Goal: Task Accomplishment & Management: Manage account settings

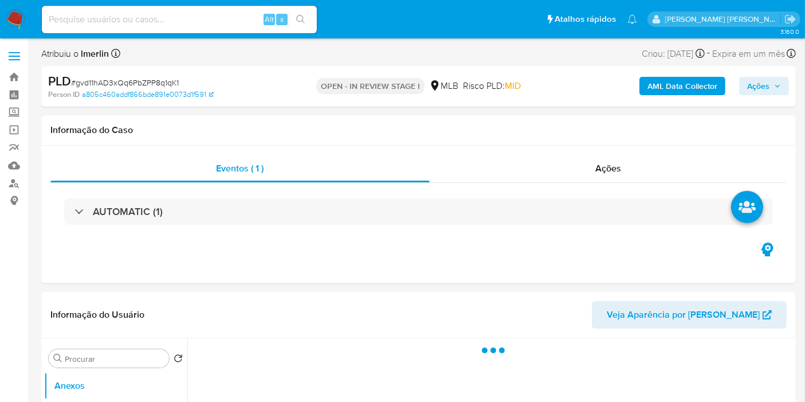
select select "10"
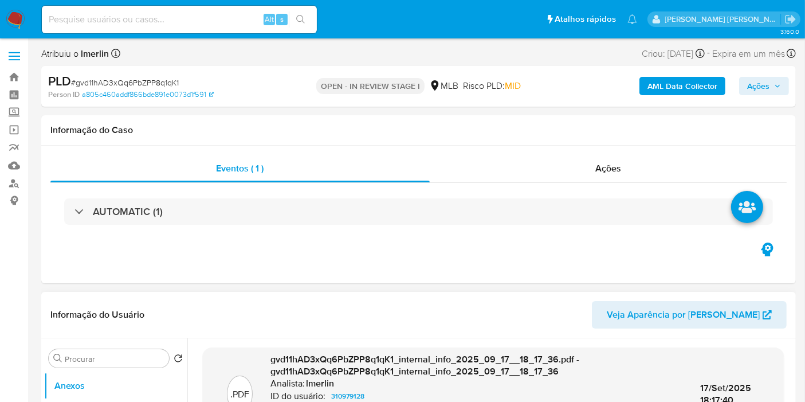
click at [463, 300] on div "Informação do Usuário Veja Aparência por Pessoa" at bounding box center [418, 315] width 754 height 46
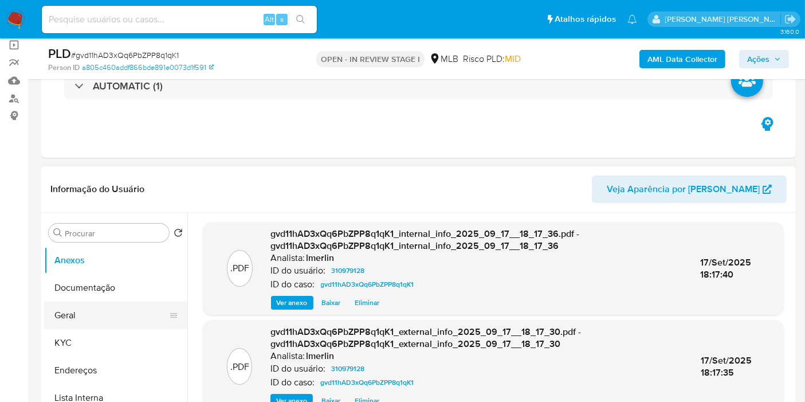
scroll to position [191, 0]
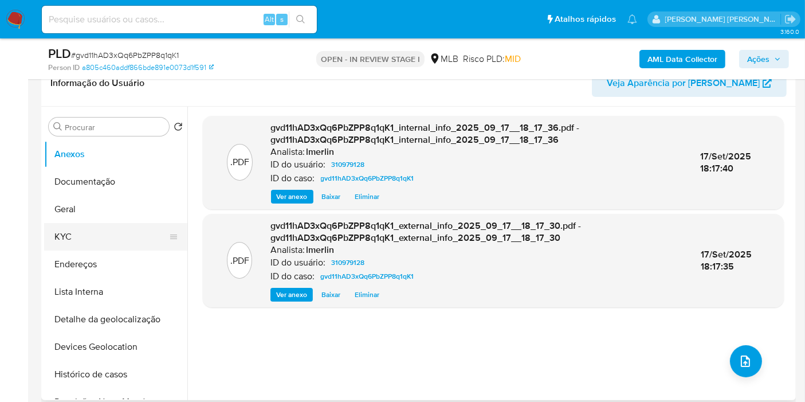
click at [114, 235] on button "KYC" at bounding box center [111, 236] width 134 height 27
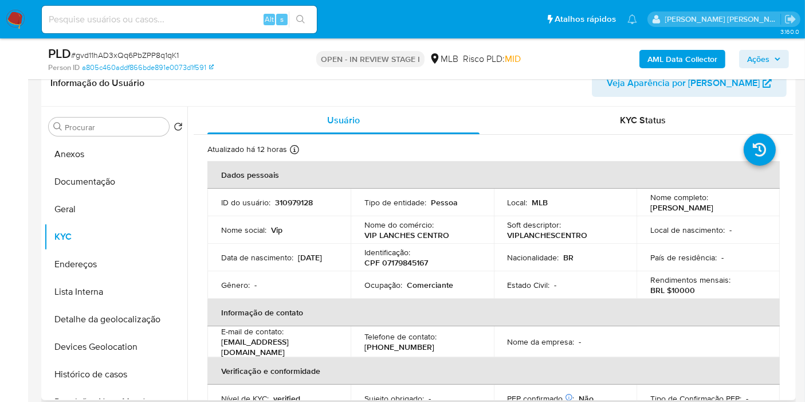
click at [427, 287] on p "Comerciante" at bounding box center [430, 285] width 46 height 10
copy p "Comerciante"
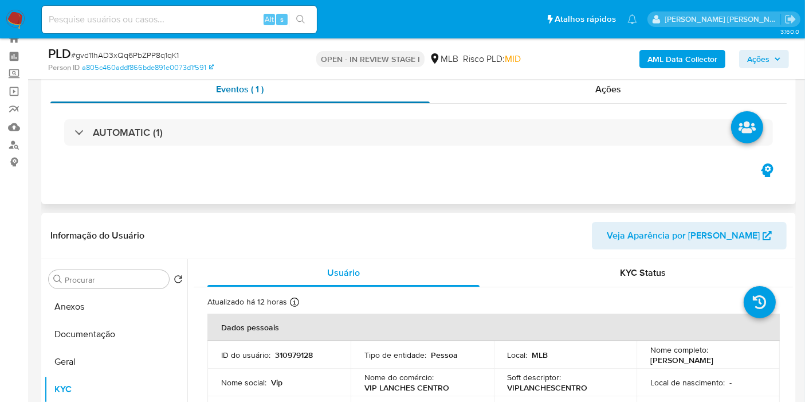
scroll to position [0, 0]
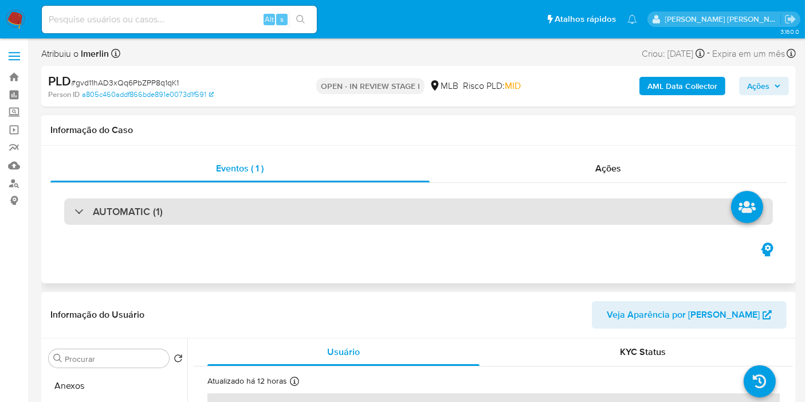
click at [190, 220] on div "AUTOMATIC (1)" at bounding box center [418, 211] width 709 height 26
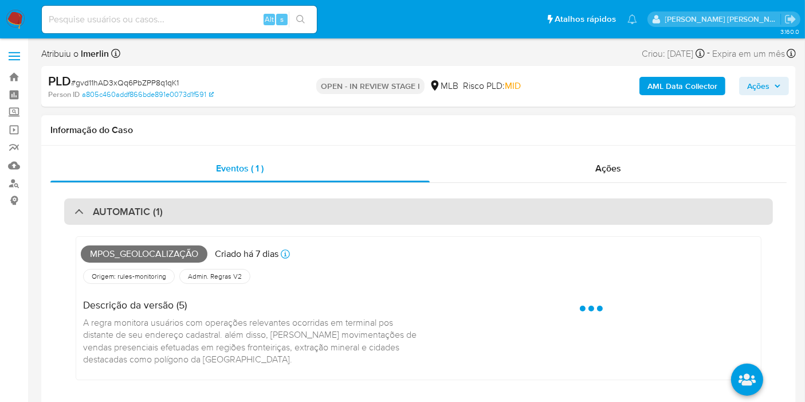
click at [189, 219] on div "AUTOMATIC (1)" at bounding box center [418, 211] width 709 height 26
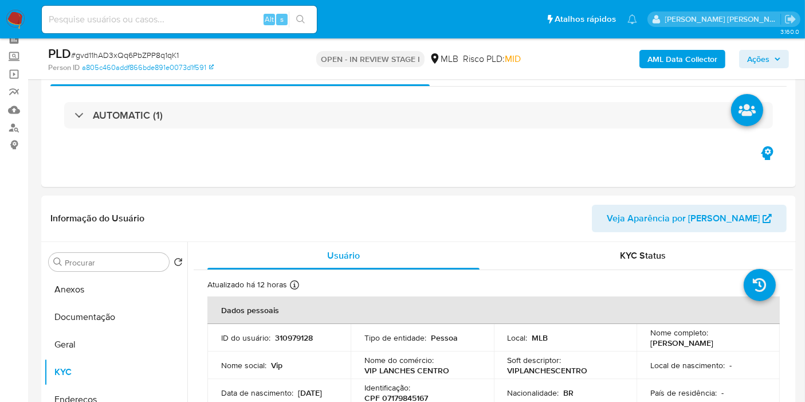
scroll to position [127, 0]
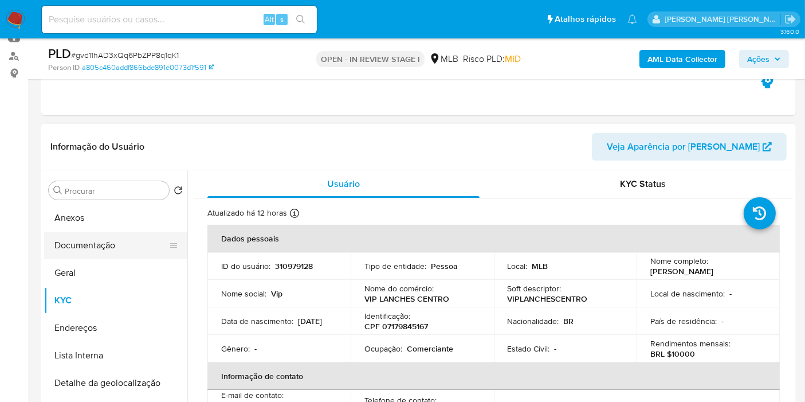
click at [122, 254] on button "Documentação" at bounding box center [111, 244] width 134 height 27
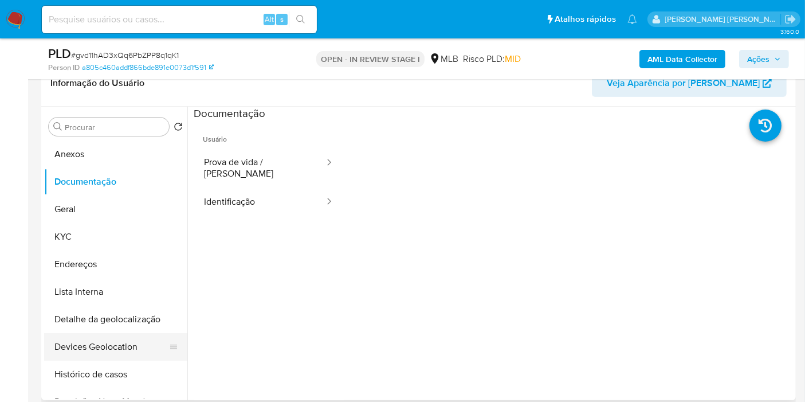
scroll to position [64, 0]
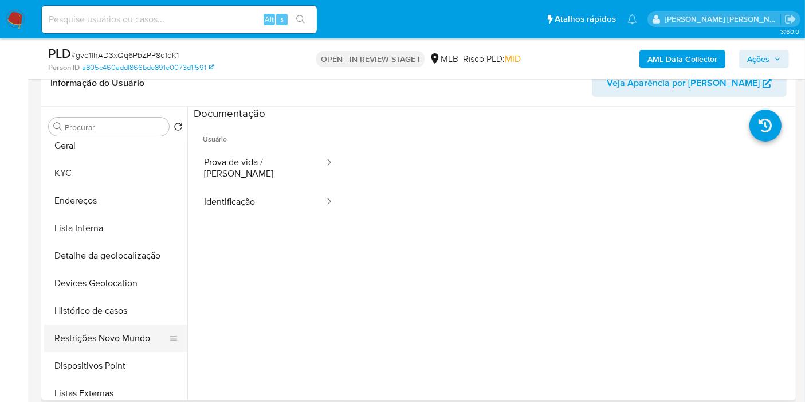
click at [104, 341] on button "Restrições Novo Mundo" at bounding box center [111, 337] width 134 height 27
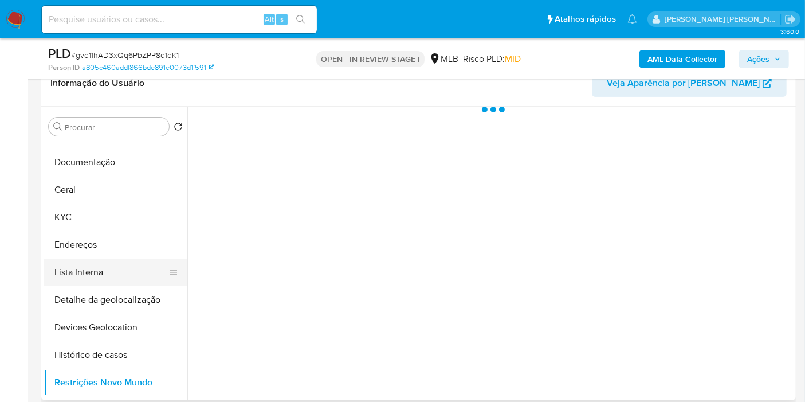
scroll to position [0, 0]
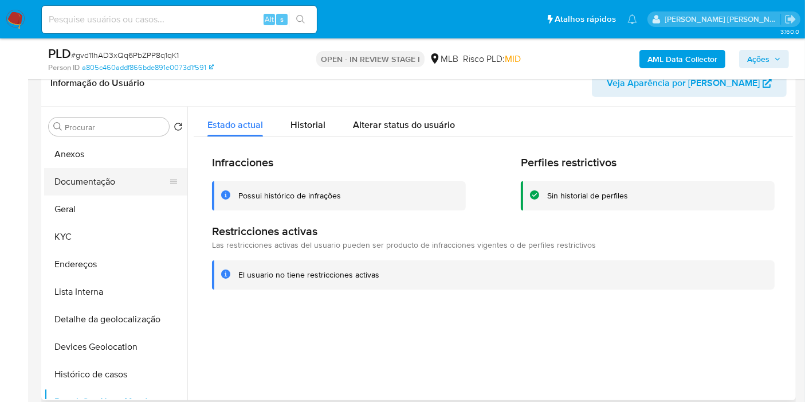
click at [124, 187] on button "Documentação" at bounding box center [111, 181] width 134 height 27
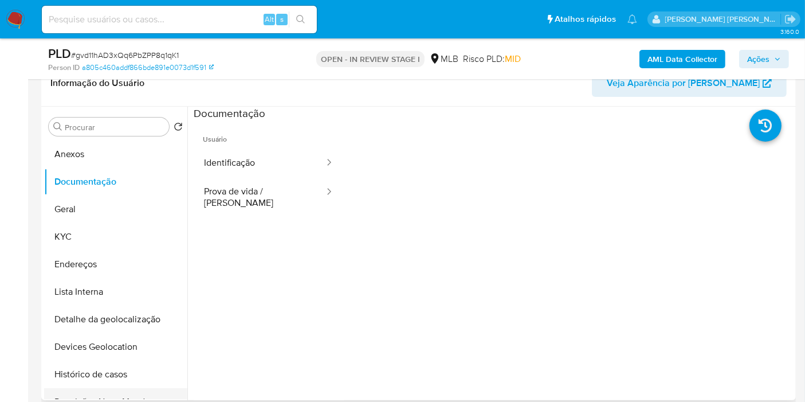
scroll to position [64, 0]
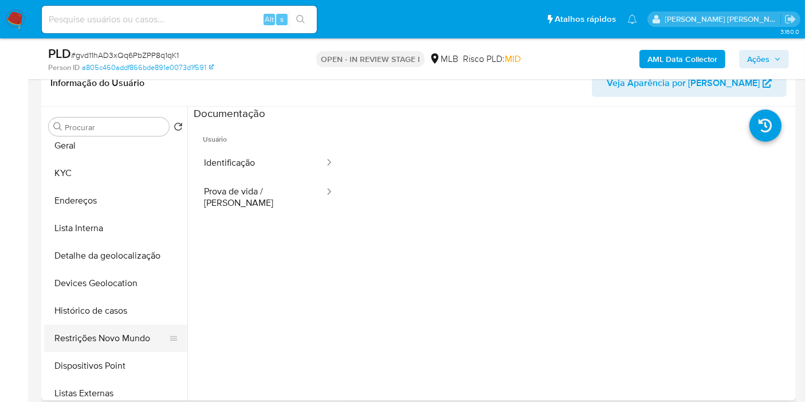
click at [126, 333] on button "Restrições Novo Mundo" at bounding box center [111, 337] width 134 height 27
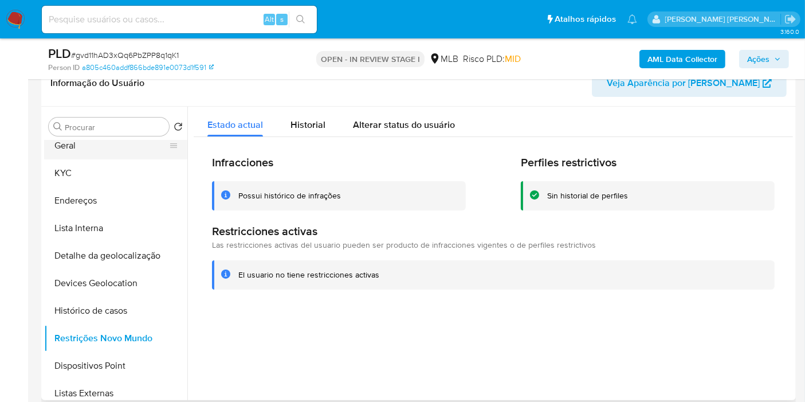
click at [131, 156] on button "Geral" at bounding box center [111, 145] width 134 height 27
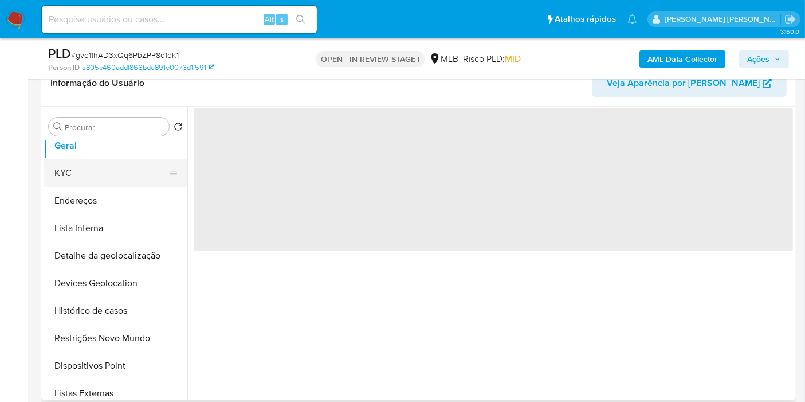
click at [103, 164] on button "KYC" at bounding box center [111, 172] width 134 height 27
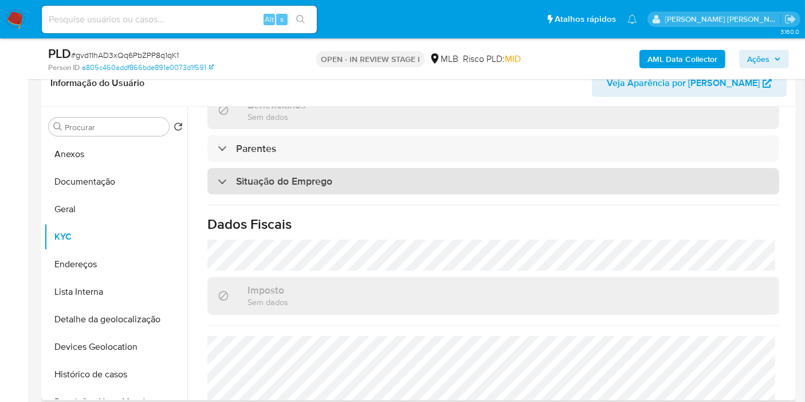
scroll to position [520, 0]
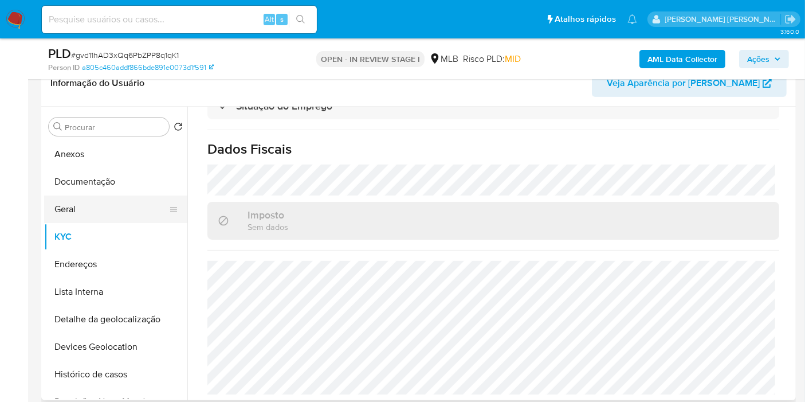
click at [110, 205] on button "Geral" at bounding box center [111, 208] width 134 height 27
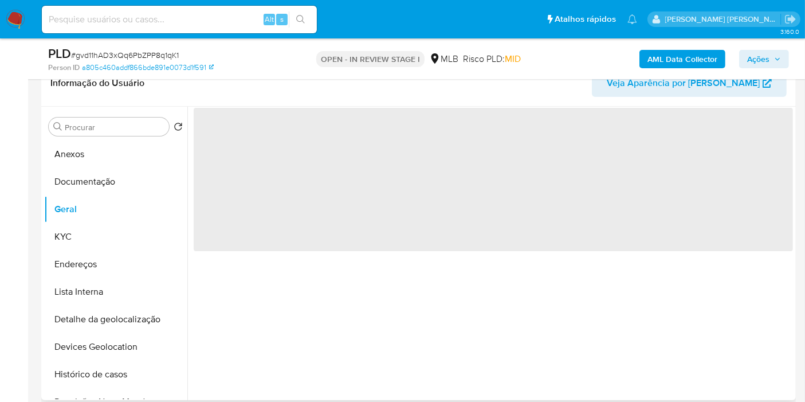
scroll to position [0, 0]
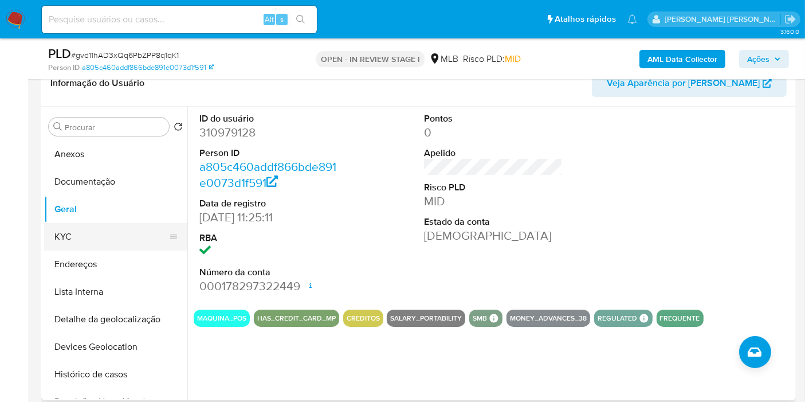
click at [119, 244] on button "KYC" at bounding box center [111, 236] width 134 height 27
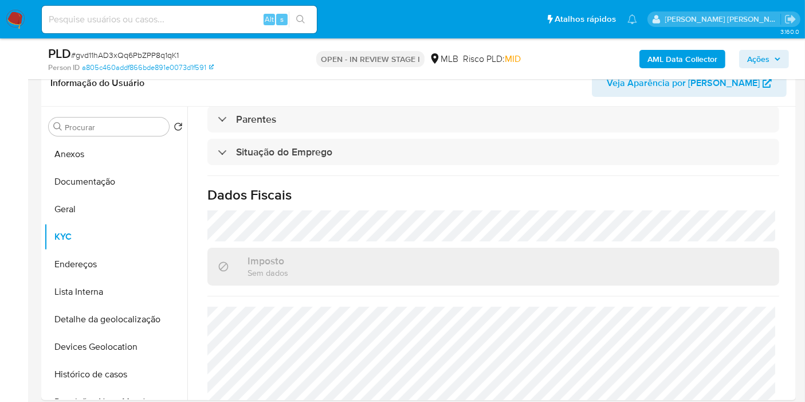
scroll to position [520, 0]
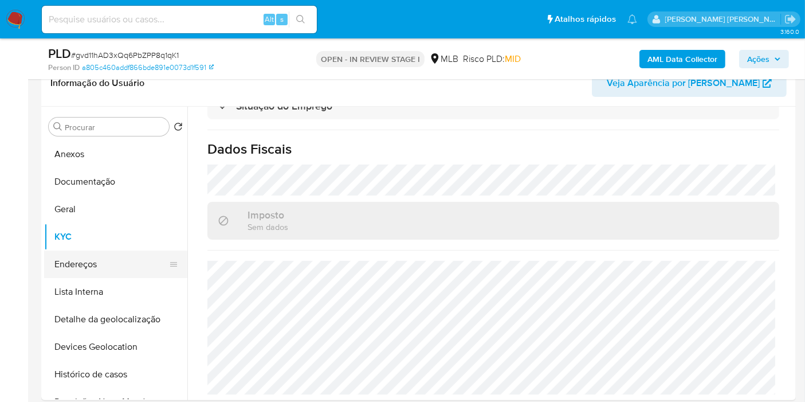
click at [93, 261] on button "Endereços" at bounding box center [111, 263] width 134 height 27
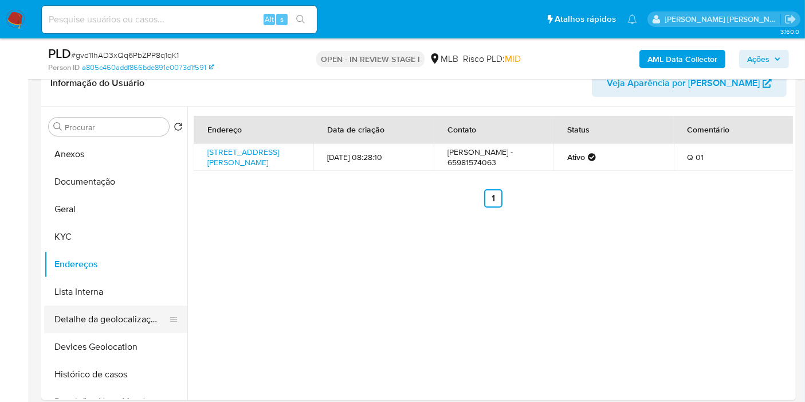
click at [73, 329] on button "Detalhe da geolocalização" at bounding box center [111, 318] width 134 height 27
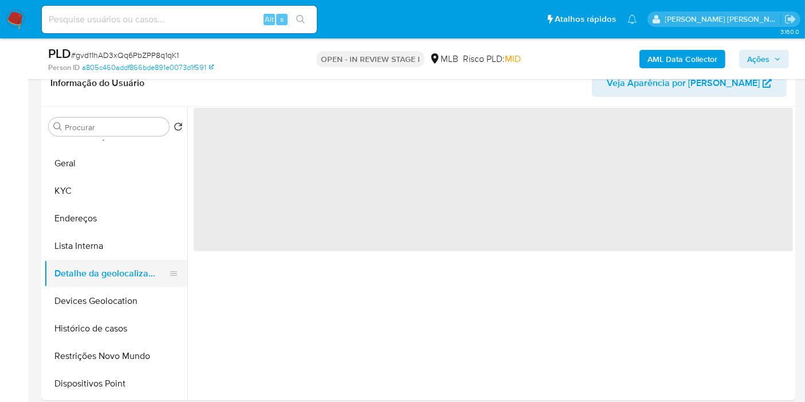
scroll to position [64, 0]
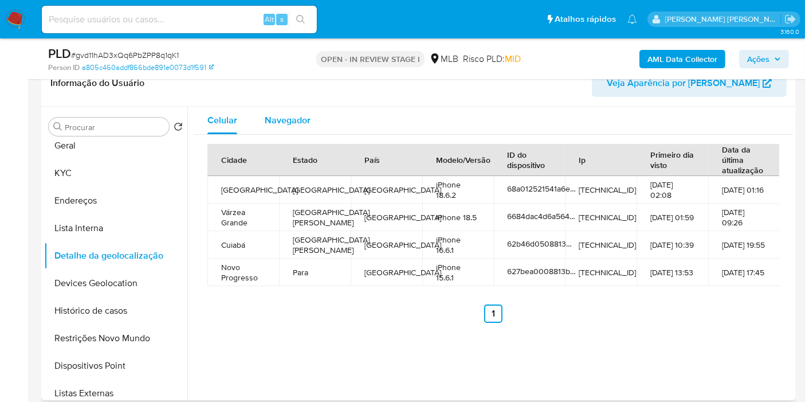
click at [276, 117] on span "Navegador" at bounding box center [288, 119] width 46 height 13
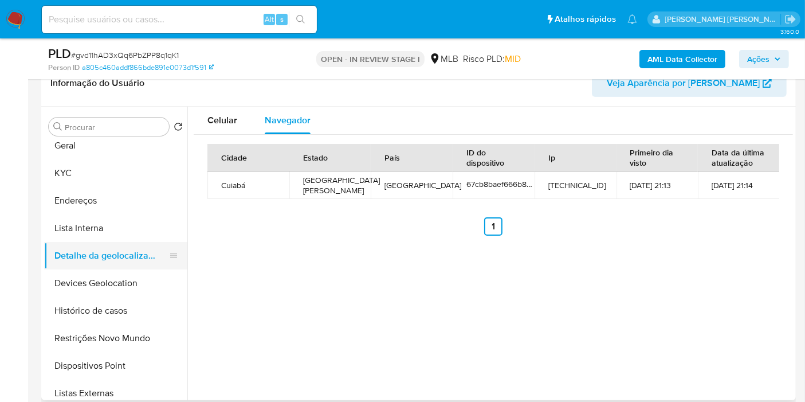
click at [119, 249] on button "Detalhe da geolocalização" at bounding box center [111, 255] width 134 height 27
click at [120, 274] on button "Devices Geolocation" at bounding box center [111, 282] width 134 height 27
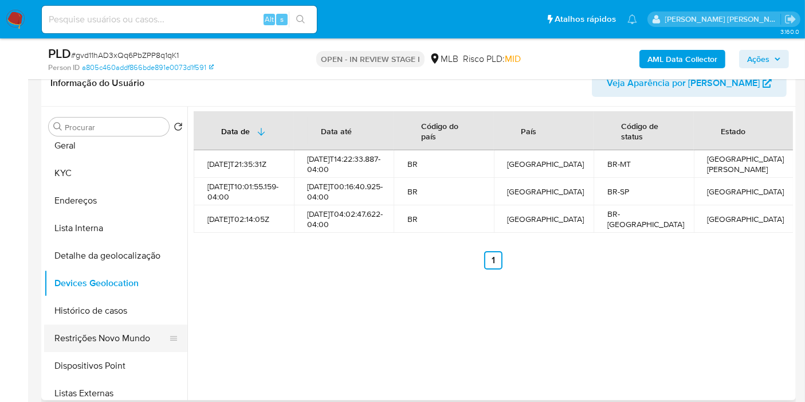
click at [114, 338] on button "Restrições Novo Mundo" at bounding box center [111, 337] width 134 height 27
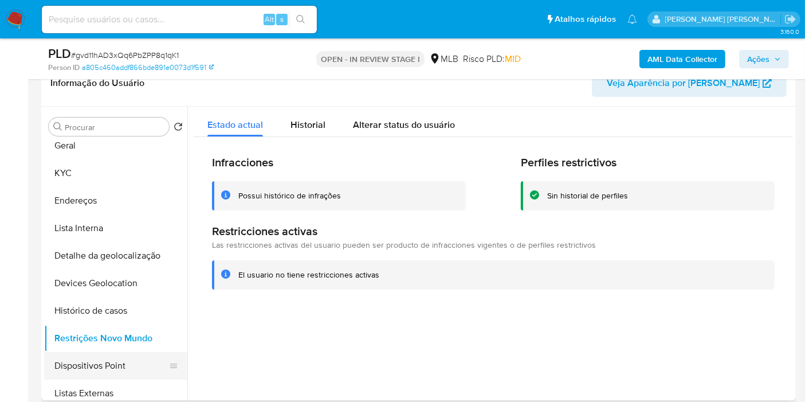
click at [108, 361] on button "Dispositivos Point" at bounding box center [111, 365] width 134 height 27
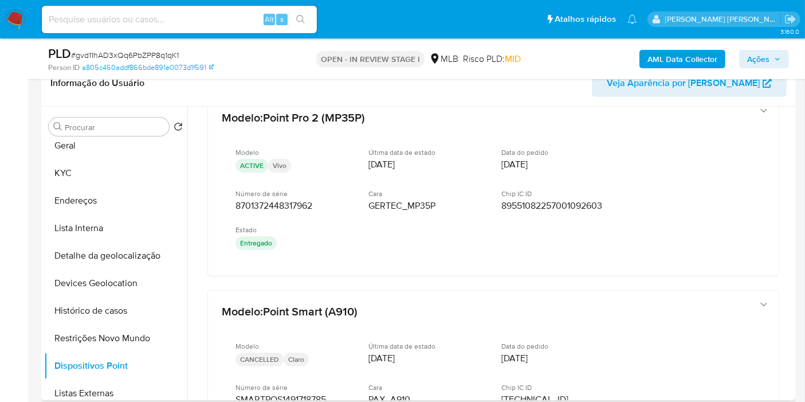
scroll to position [31, 0]
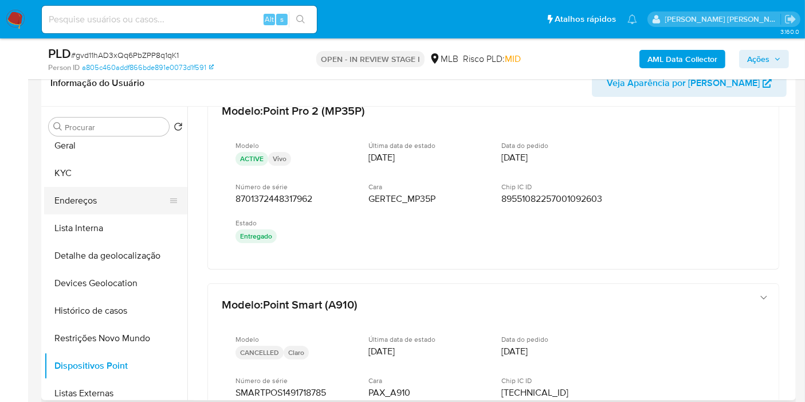
click at [117, 203] on button "Endereços" at bounding box center [111, 200] width 134 height 27
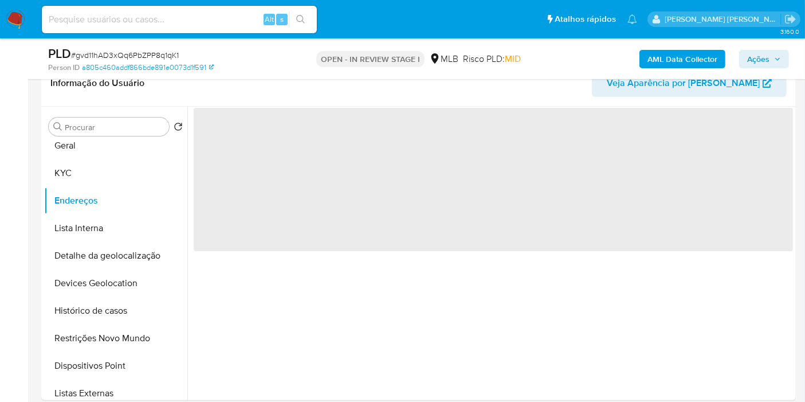
scroll to position [0, 0]
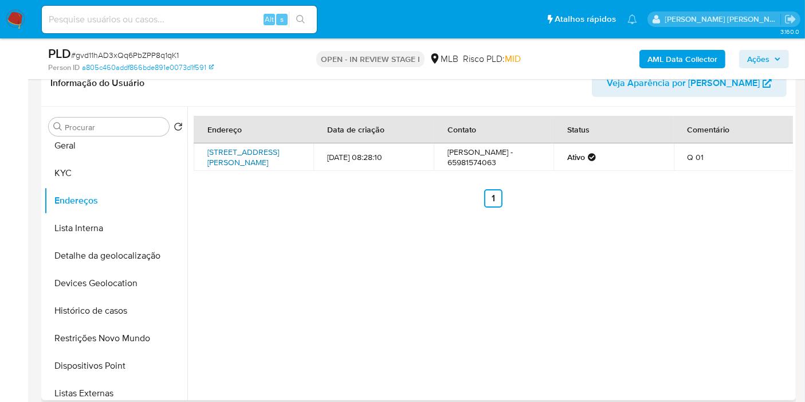
click at [264, 154] on link "Rua Araripe 12, Várzea Grande, Mato Grosso, 78150526, Brasil 12" at bounding box center [243, 157] width 72 height 22
click at [73, 170] on button "KYC" at bounding box center [111, 172] width 134 height 27
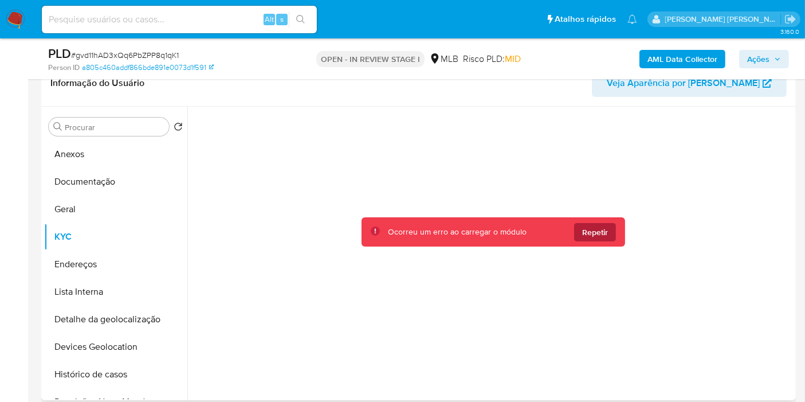
click at [596, 240] on div "Ocorreu um erro ao carregar o módulo Repetir" at bounding box center [493, 231] width 264 height 29
click at [602, 228] on span "Repetir" at bounding box center [595, 232] width 26 height 18
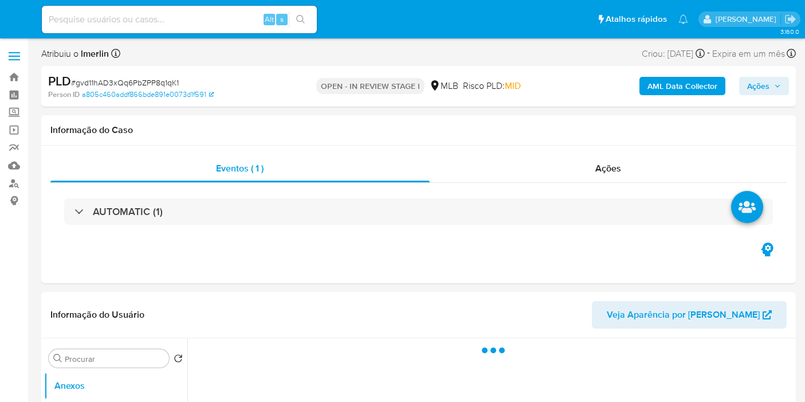
select select "10"
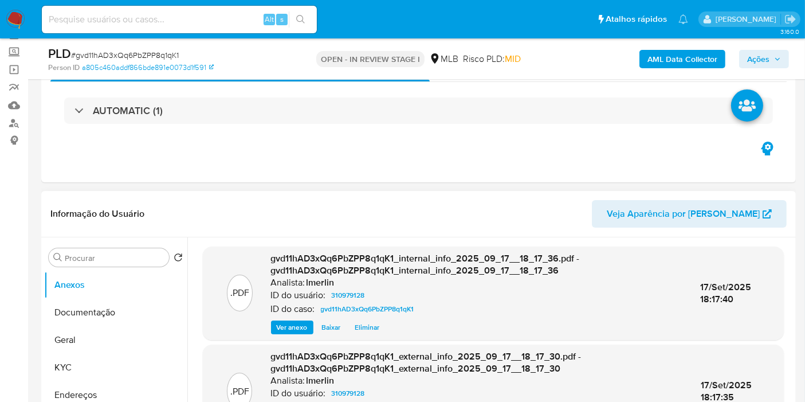
scroll to position [191, 0]
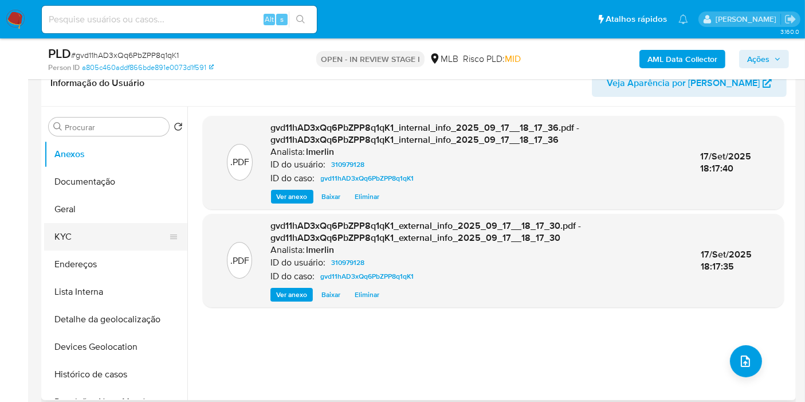
click at [91, 245] on button "KYC" at bounding box center [111, 236] width 134 height 27
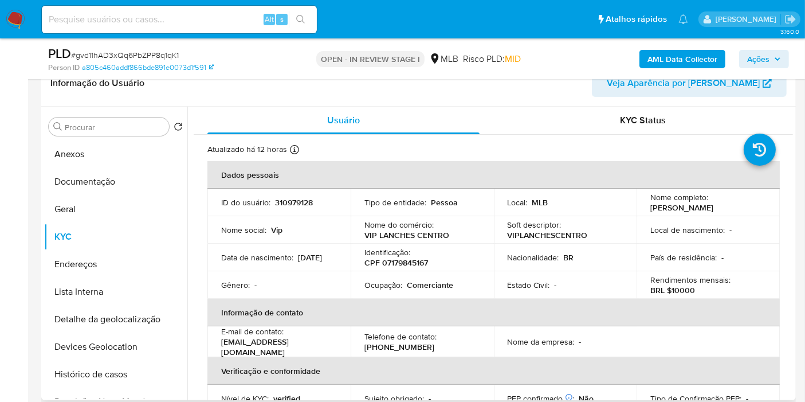
click at [390, 262] on p "CPF 07179845167" at bounding box center [396, 262] width 64 height 10
copy p "07179845167"
click at [285, 203] on p "310979128" at bounding box center [294, 202] width 38 height 10
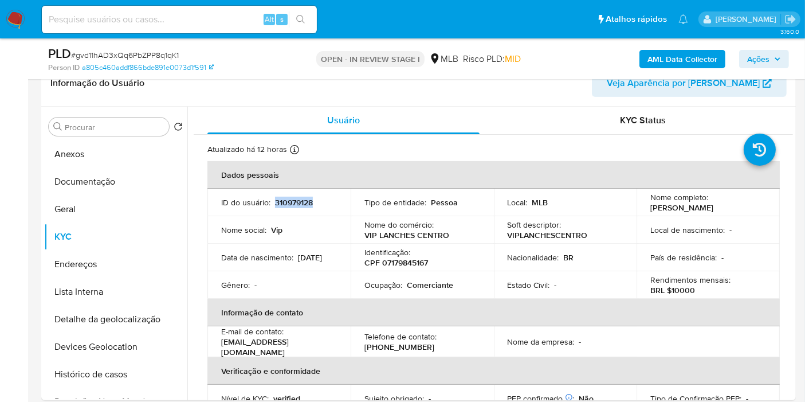
copy p "310979128"
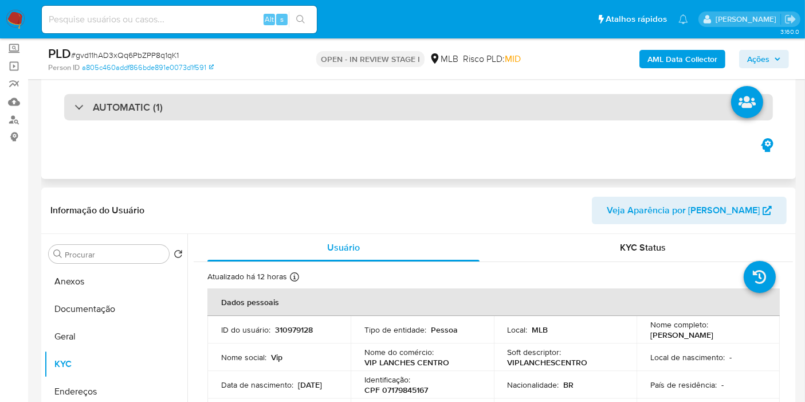
click at [427, 96] on div "AUTOMATIC (1)" at bounding box center [418, 107] width 709 height 26
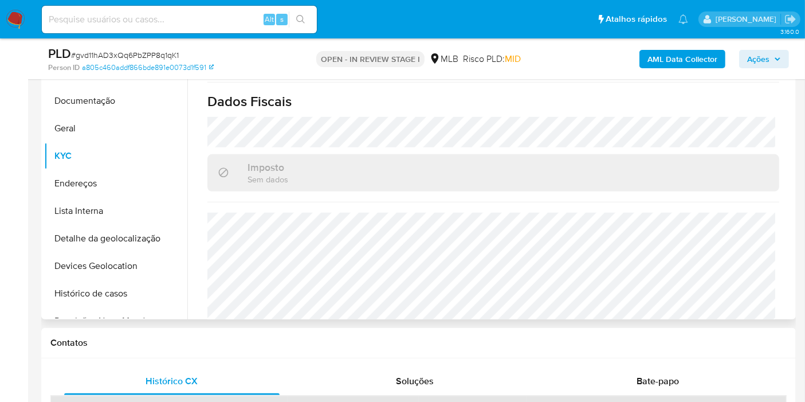
scroll to position [520, 0]
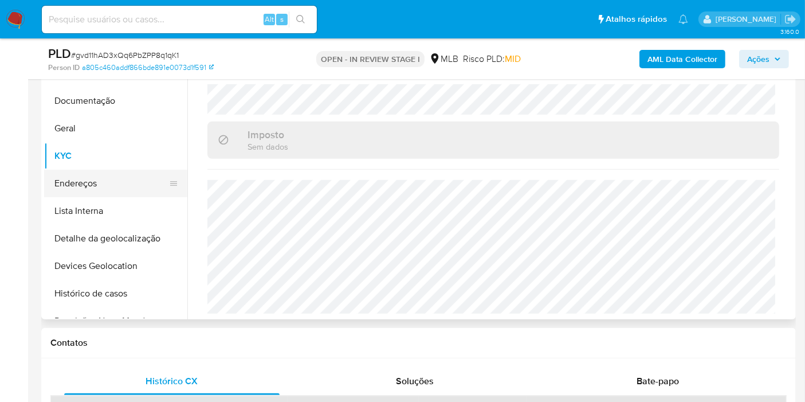
click at [66, 175] on button "Endereços" at bounding box center [111, 183] width 134 height 27
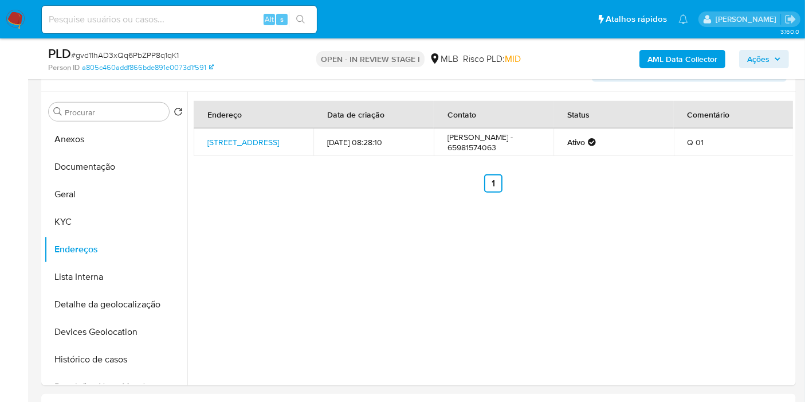
scroll to position [700, 0]
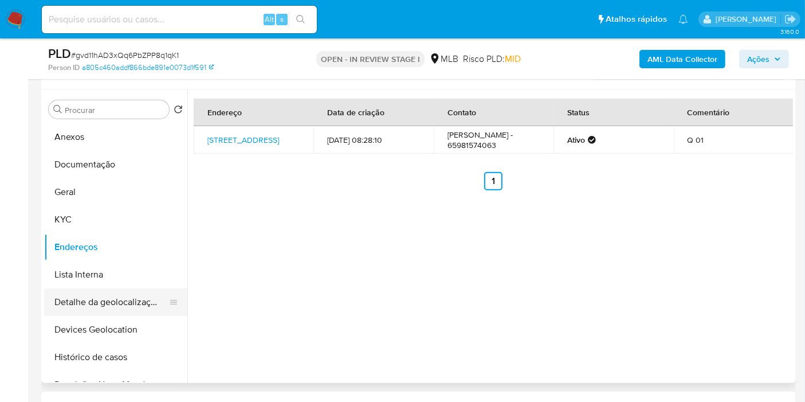
click at [132, 298] on button "Detalhe da geolocalização" at bounding box center [111, 301] width 134 height 27
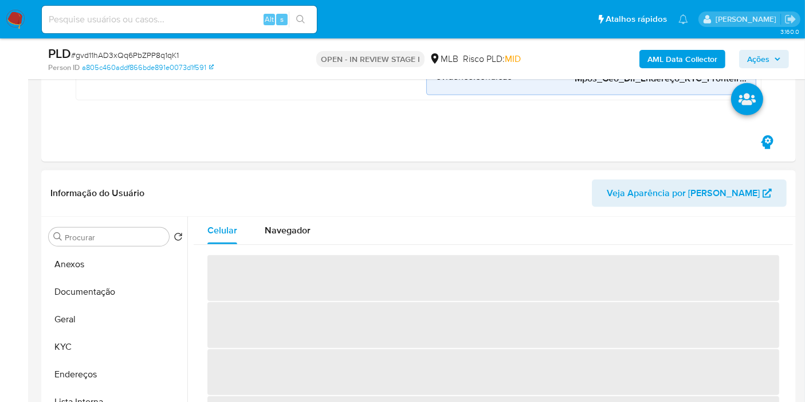
scroll to position [636, 0]
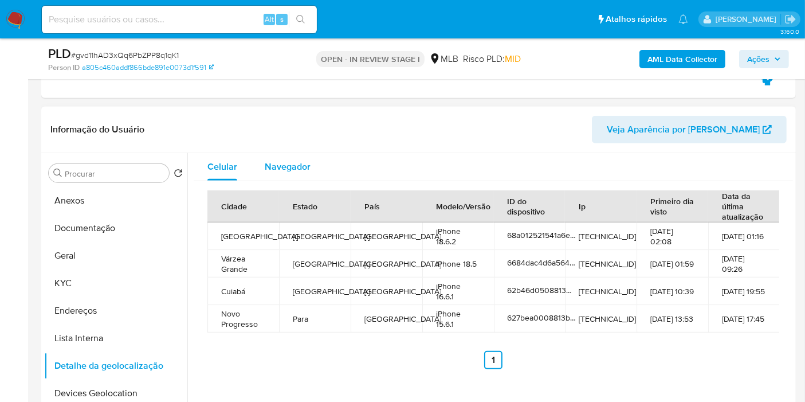
click at [272, 167] on span "Navegador" at bounding box center [288, 166] width 46 height 13
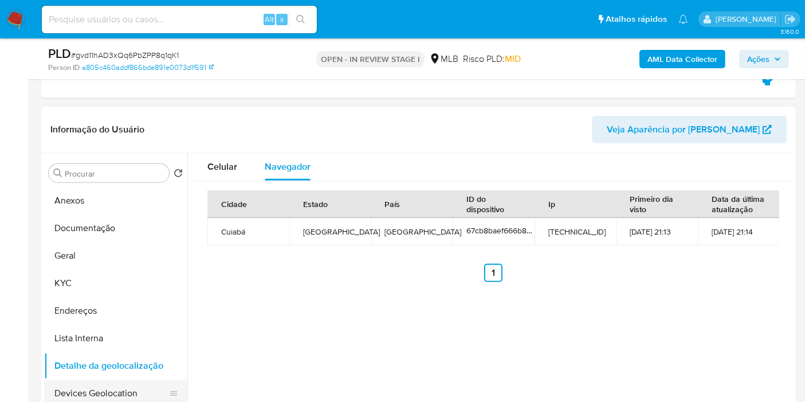
click at [139, 394] on button "Devices Geolocation" at bounding box center [111, 392] width 134 height 27
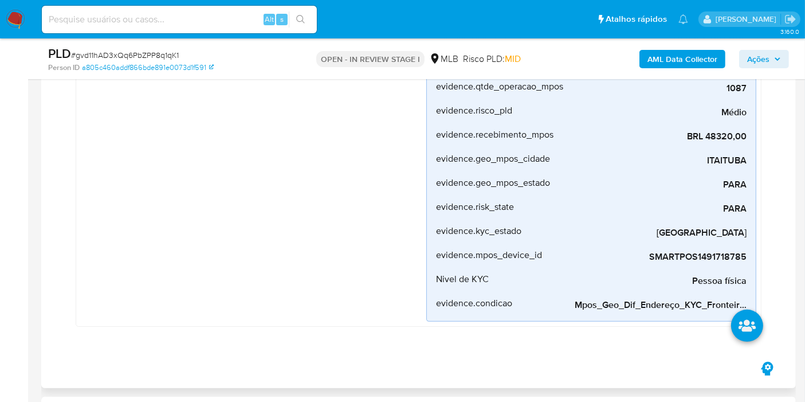
scroll to position [318, 0]
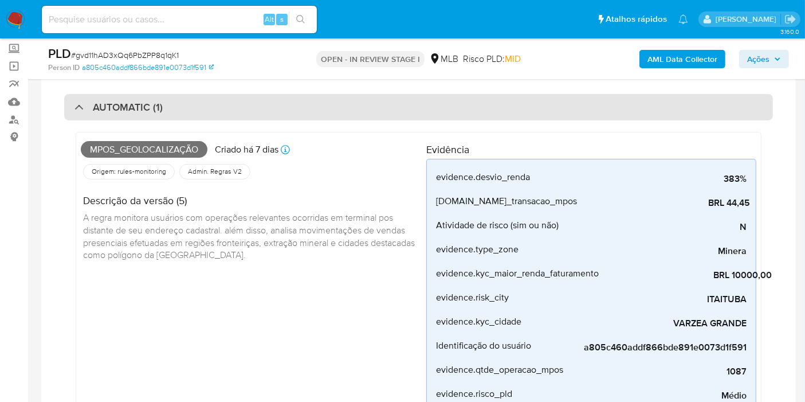
click at [229, 113] on div "AUTOMATIC (1)" at bounding box center [418, 107] width 709 height 26
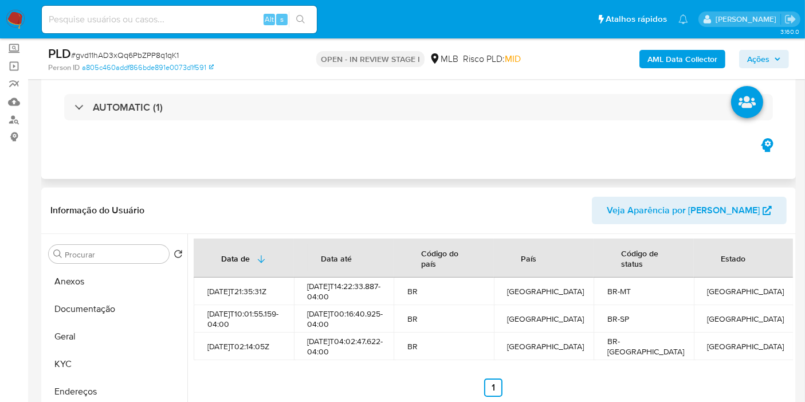
scroll to position [254, 0]
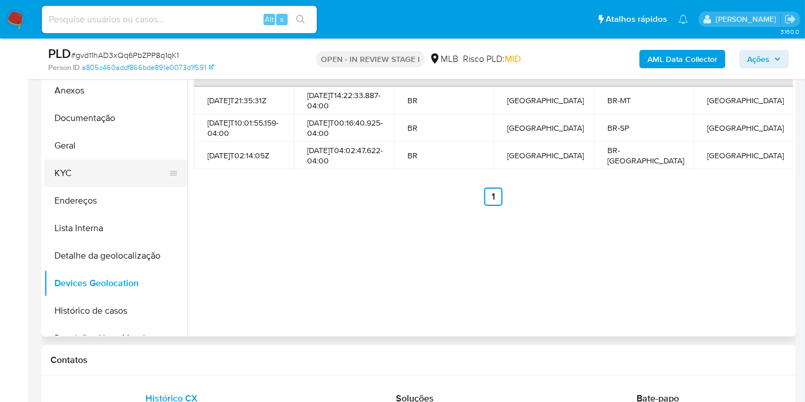
click at [82, 177] on button "KYC" at bounding box center [111, 172] width 134 height 27
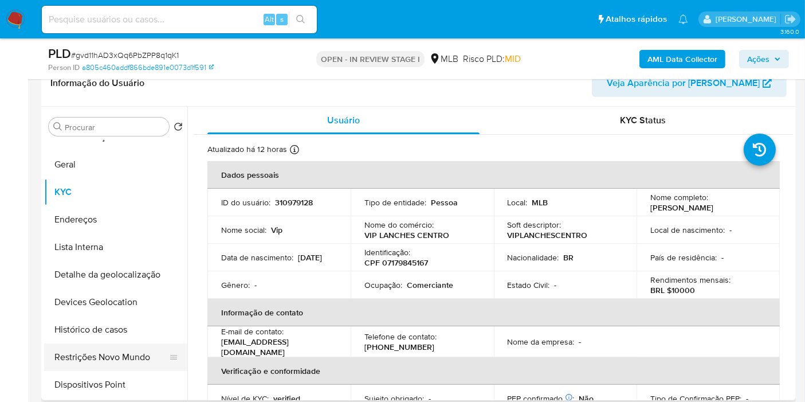
scroll to position [64, 0]
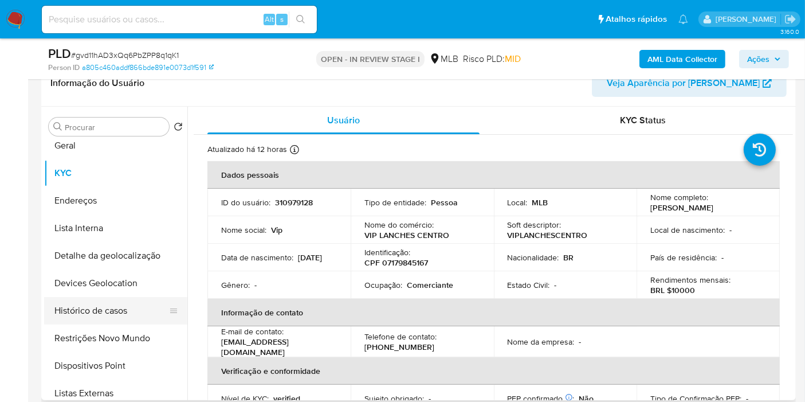
click at [123, 314] on button "Histórico de casos" at bounding box center [111, 310] width 134 height 27
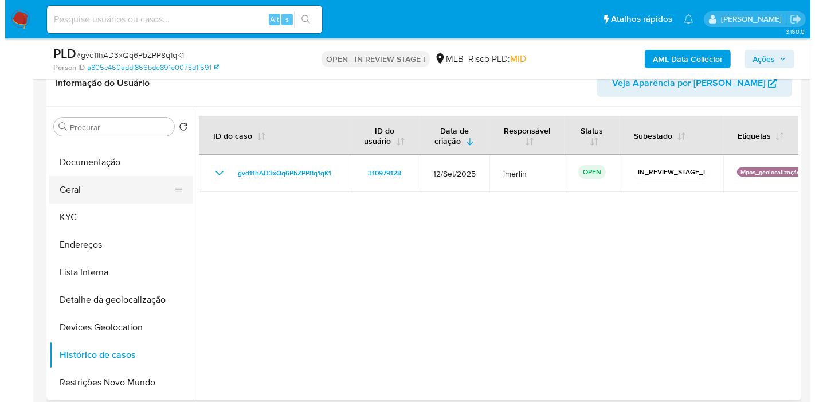
scroll to position [0, 0]
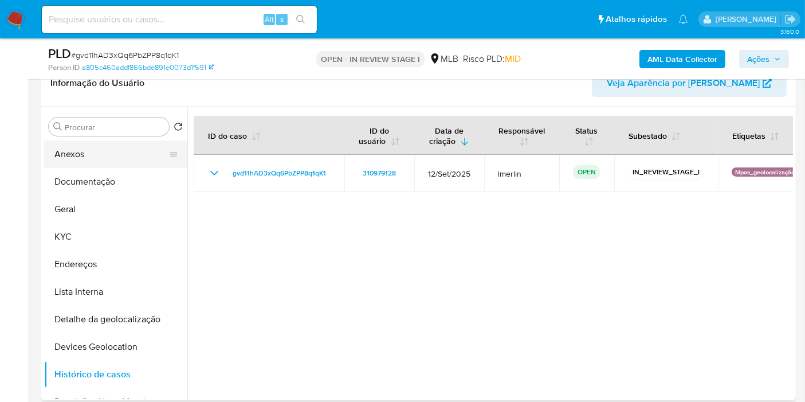
click at [80, 155] on button "Anexos" at bounding box center [111, 153] width 134 height 27
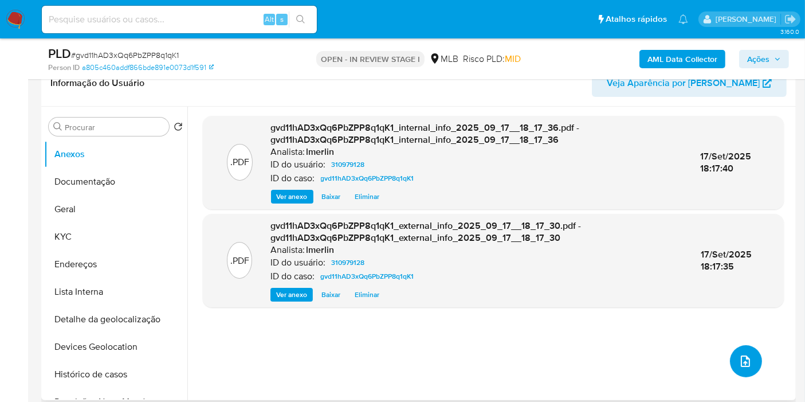
click at [738, 355] on icon "upload-file" at bounding box center [745, 361] width 14 height 14
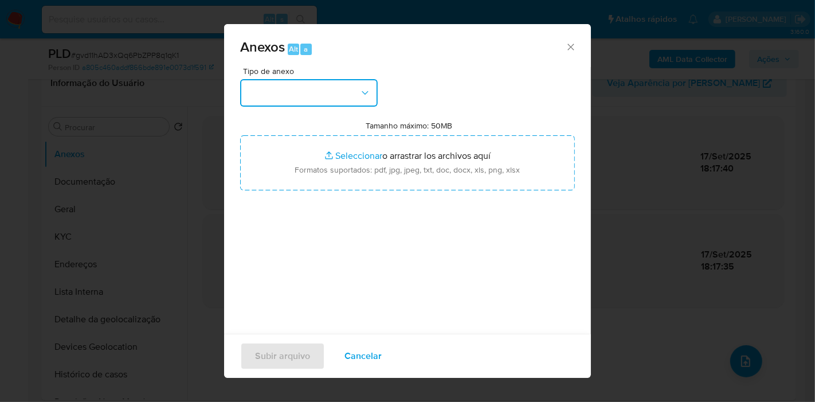
click at [329, 87] on button "button" at bounding box center [308, 92] width 137 height 27
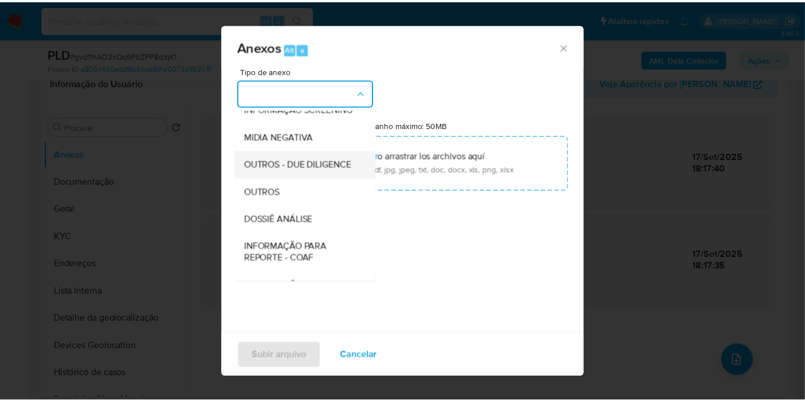
scroll to position [127, 0]
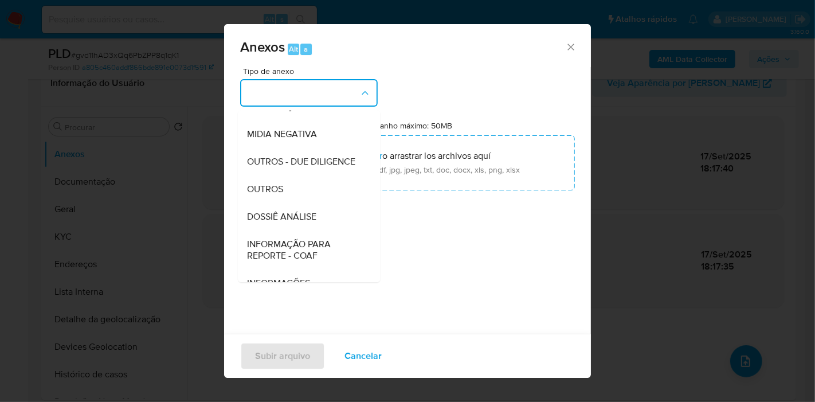
drag, startPoint x: 313, startPoint y: 236, endPoint x: 323, endPoint y: 225, distance: 15.0
click at [313, 222] on span "DOSSIÊ ANÁLISE" at bounding box center [281, 216] width 69 height 11
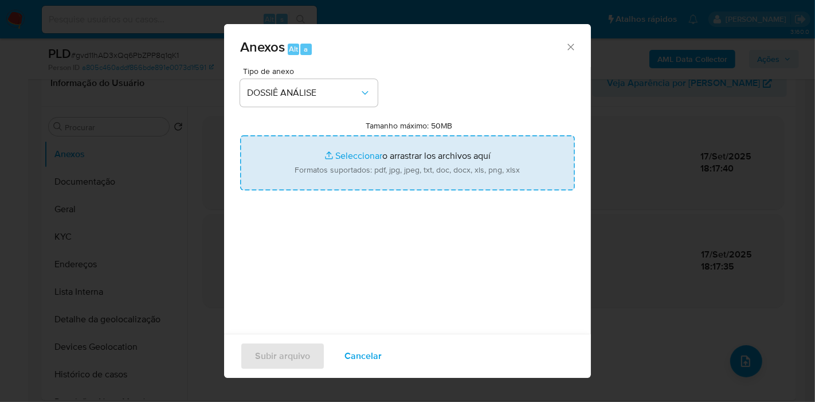
click at [458, 151] on input "Tamanho máximo: 50MB Seleccionar archivos" at bounding box center [407, 162] width 335 height 55
type input "C:\fakepath\SAR - XXX - CPF 07179845167 - CHEILA SOUSA ALMEIDA.pdf"
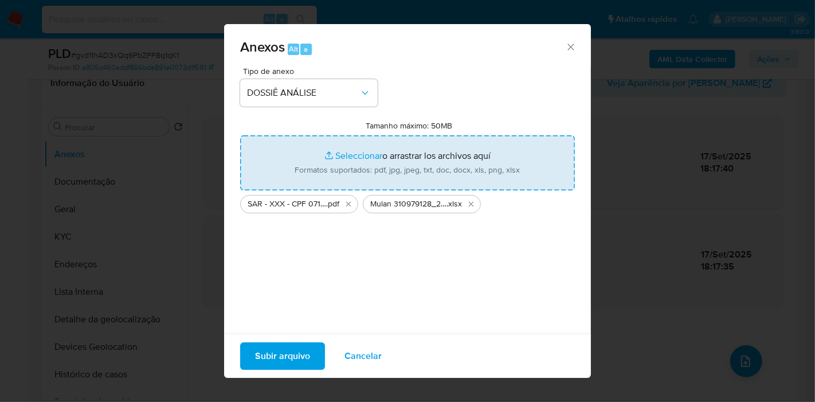
click at [240, 135] on input "Tamanho máximo: 50MB Seleccionar archivos" at bounding box center [407, 162] width 335 height 55
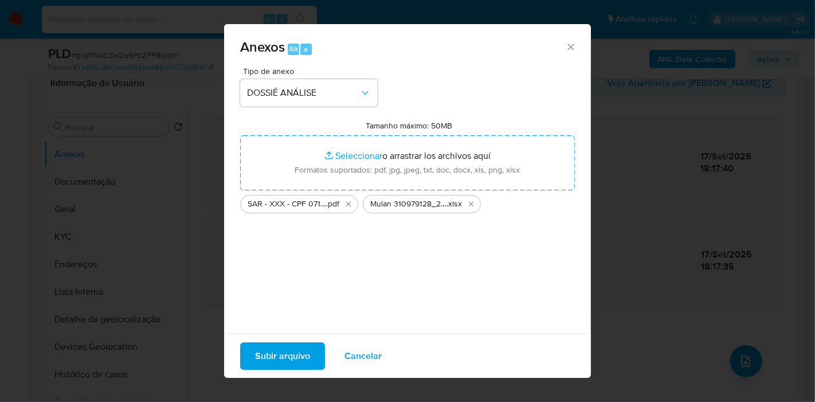
click at [285, 354] on span "Subir arquivo" at bounding box center [282, 355] width 55 height 25
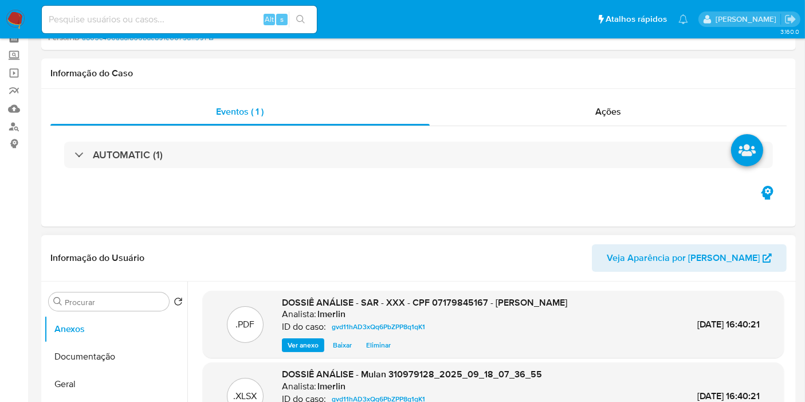
scroll to position [0, 0]
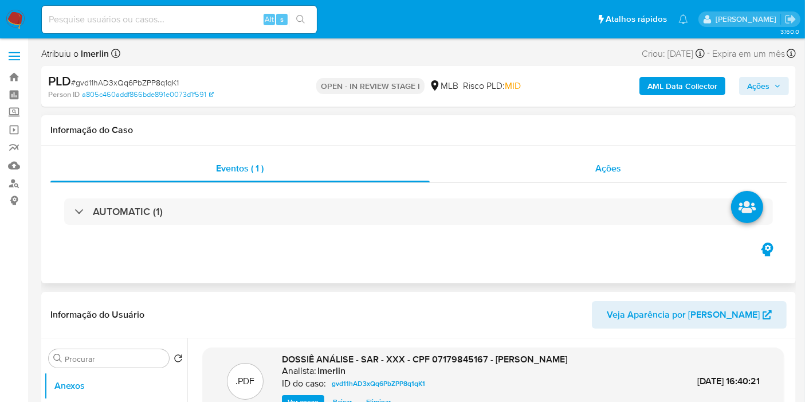
click at [654, 174] on div "Ações" at bounding box center [608, 168] width 357 height 27
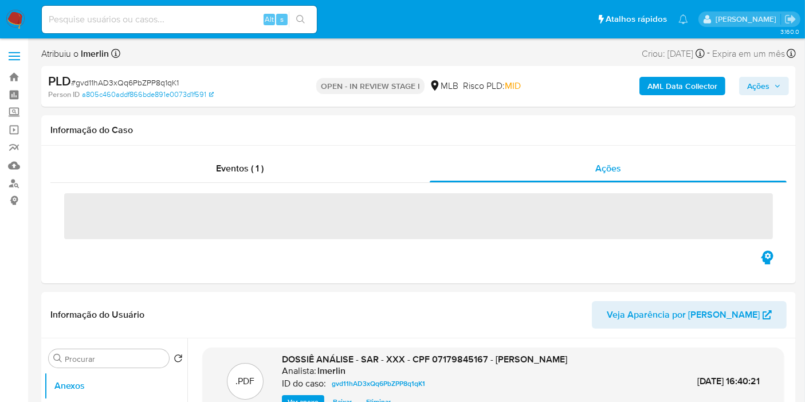
click at [757, 84] on span "Ações" at bounding box center [758, 86] width 22 height 18
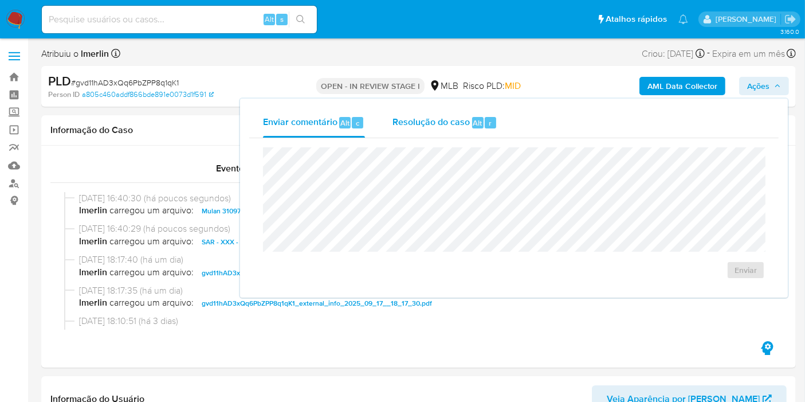
click at [479, 112] on div "Resolução do caso Alt r" at bounding box center [444, 123] width 105 height 30
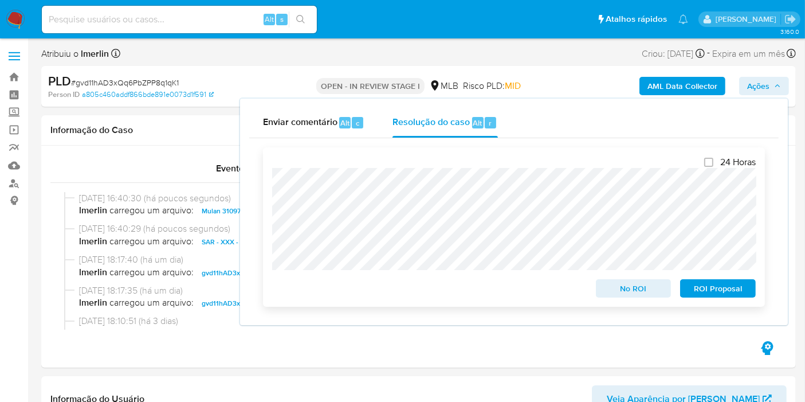
click at [725, 295] on span "ROI Proposal" at bounding box center [718, 288] width 60 height 16
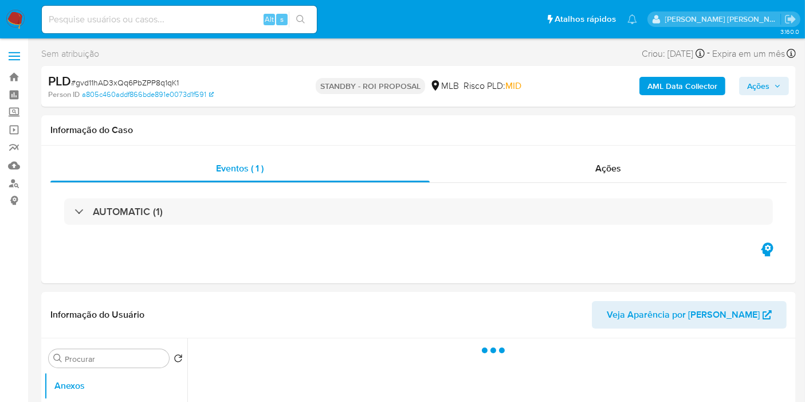
select select "10"
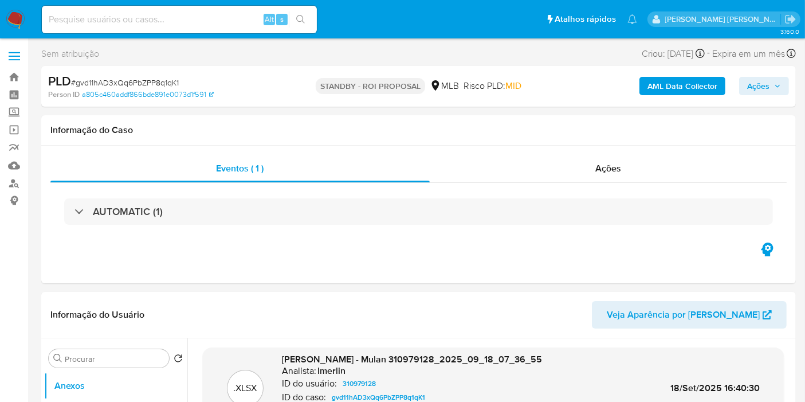
click at [139, 15] on input at bounding box center [179, 19] width 275 height 15
click at [11, 23] on img at bounding box center [15, 19] width 19 height 19
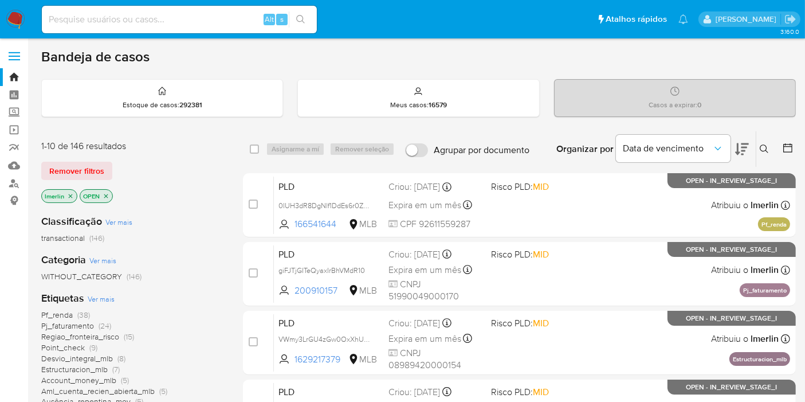
click at [68, 198] on icon "close-filter" at bounding box center [70, 195] width 7 height 7
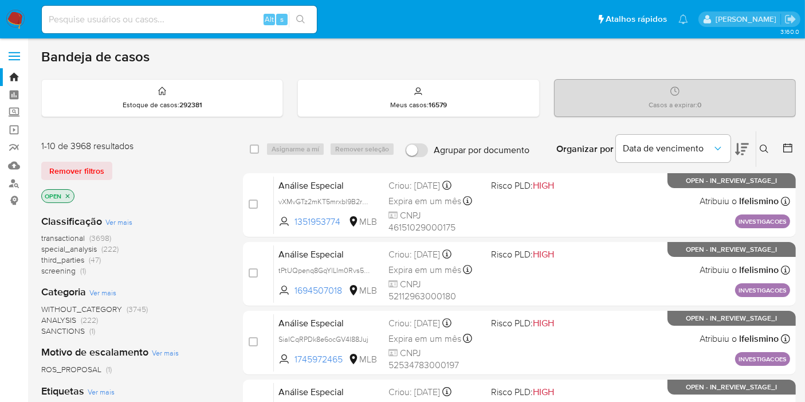
click at [184, 14] on input at bounding box center [179, 19] width 275 height 15
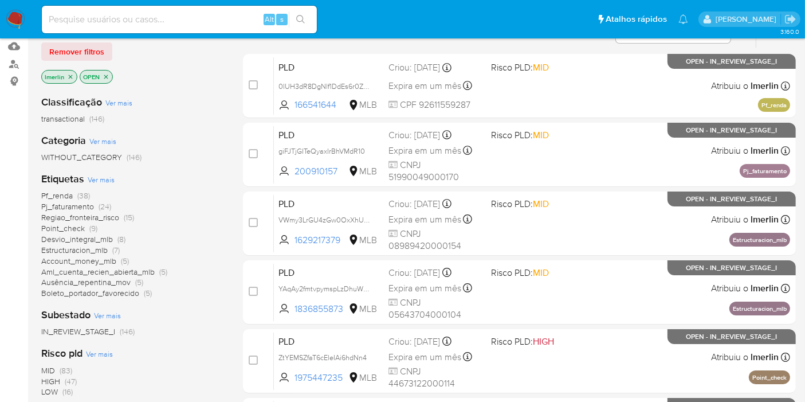
scroll to position [127, 0]
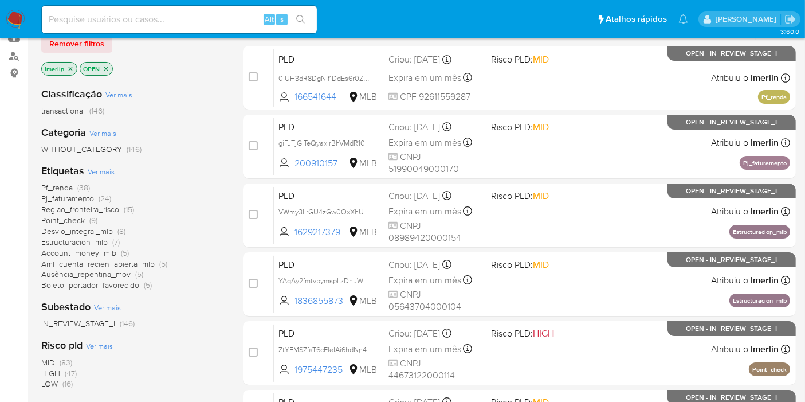
click at [123, 284] on span "Boleto_portador_favorecido" at bounding box center [90, 284] width 98 height 11
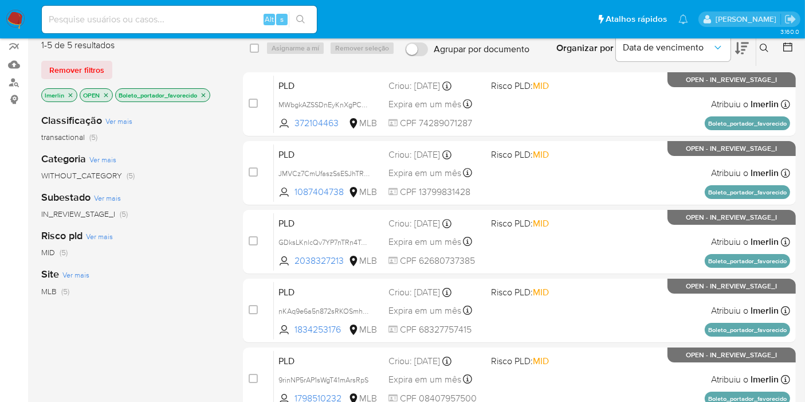
scroll to position [127, 0]
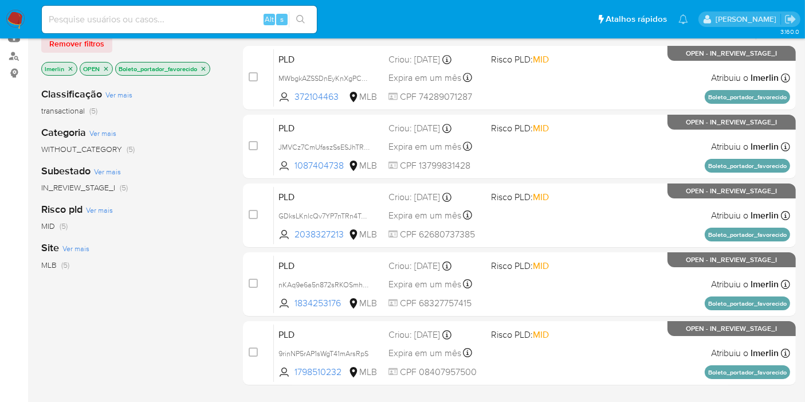
click at [202, 67] on icon "close-filter" at bounding box center [203, 68] width 7 height 7
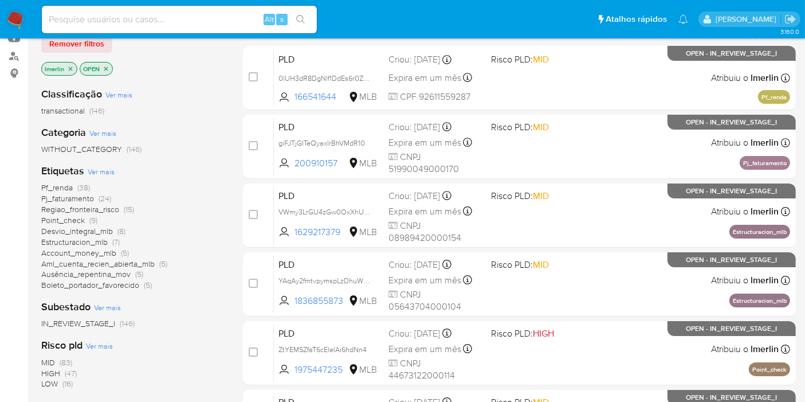
click at [71, 68] on icon "close-filter" at bounding box center [70, 68] width 7 height 7
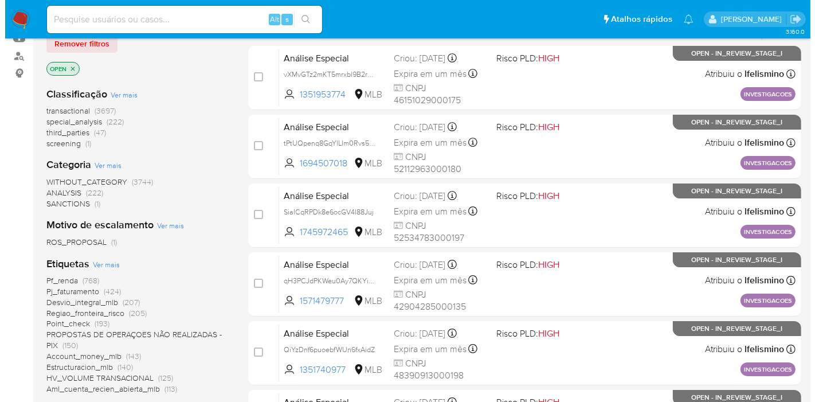
scroll to position [254, 0]
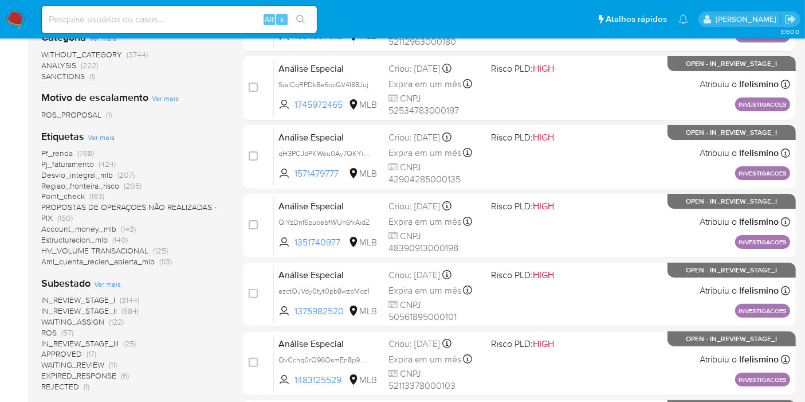
click at [100, 133] on span "Ver mais" at bounding box center [101, 137] width 27 height 10
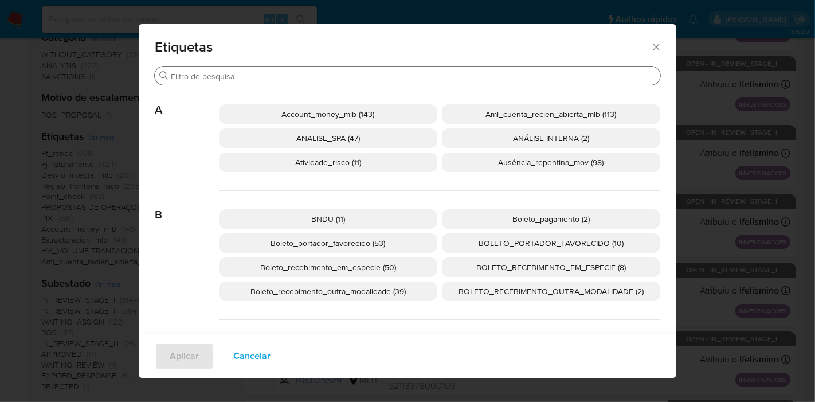
click at [298, 70] on div "Buscar" at bounding box center [407, 75] width 505 height 18
click at [296, 72] on input "Buscar" at bounding box center [413, 76] width 485 height 10
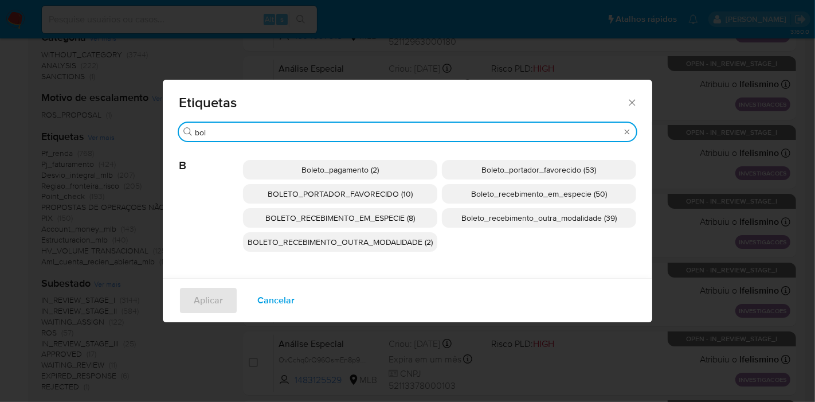
type input "bol"
click at [352, 198] on span "BOLETO_PORTADOR_FAVORECIDO (10)" at bounding box center [340, 193] width 145 height 11
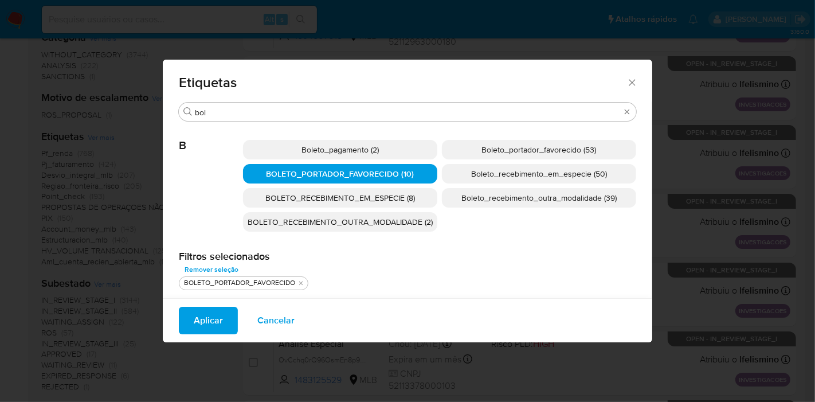
click at [501, 148] on span "Boleto_portador_favorecido (53)" at bounding box center [539, 149] width 115 height 11
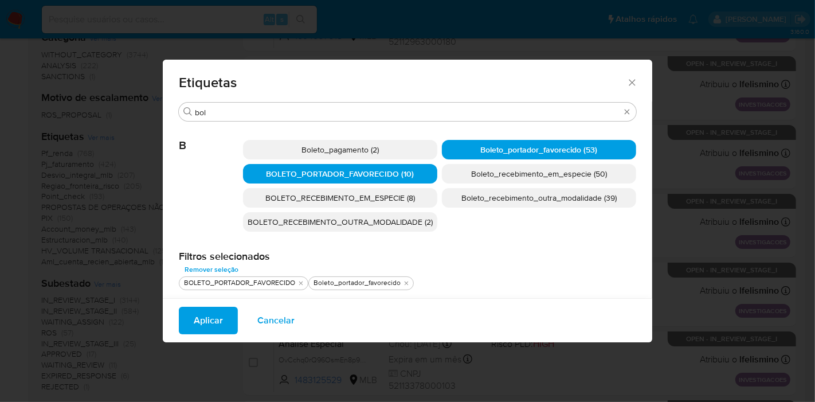
click at [205, 313] on span "Aplicar" at bounding box center [208, 320] width 29 height 25
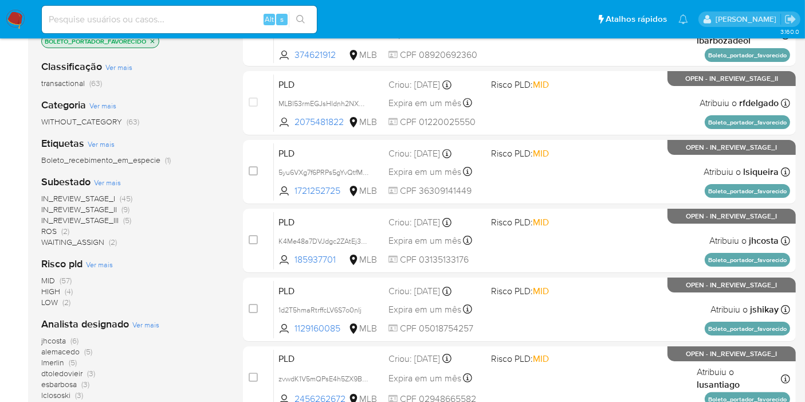
scroll to position [191, 0]
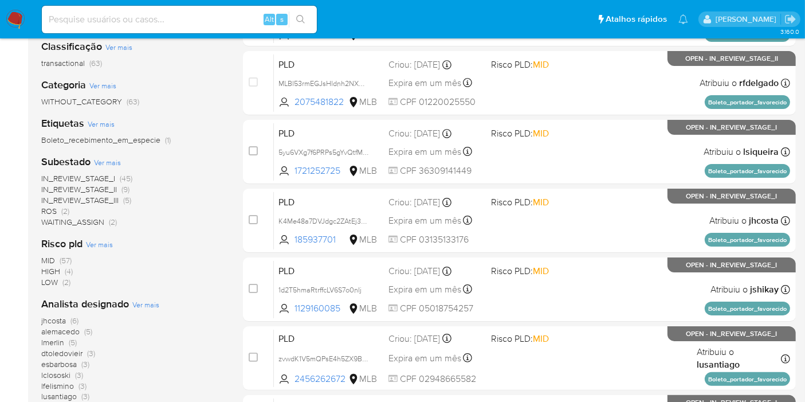
click at [117, 174] on span "IN_REVIEW_STAGE_I (45)" at bounding box center [86, 178] width 91 height 11
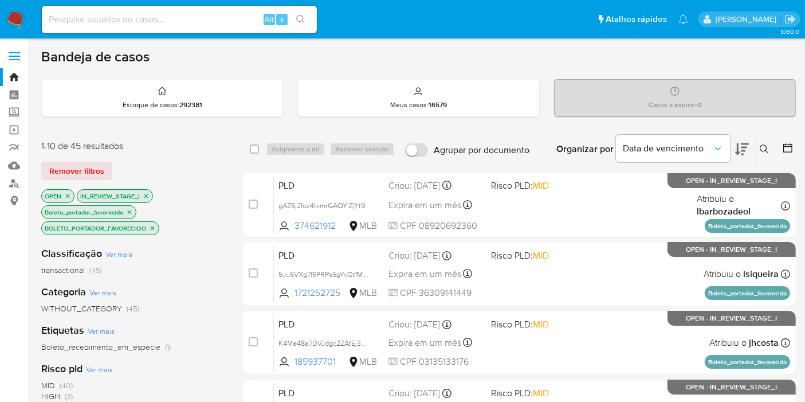
click at [791, 147] on icon at bounding box center [787, 147] width 11 height 11
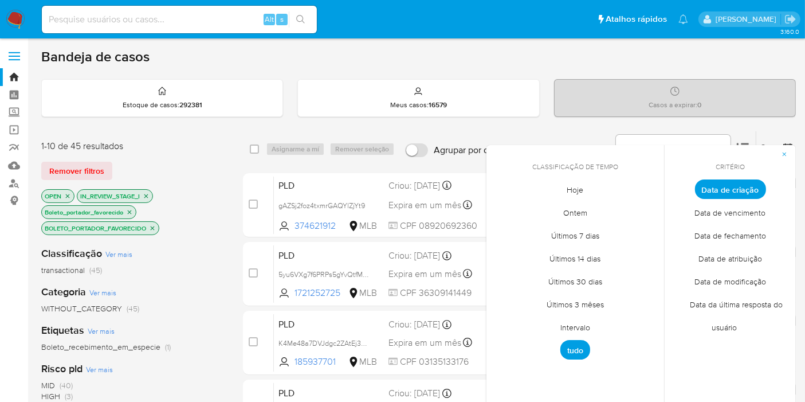
click at [571, 317] on span "Intervalo" at bounding box center [575, 327] width 54 height 23
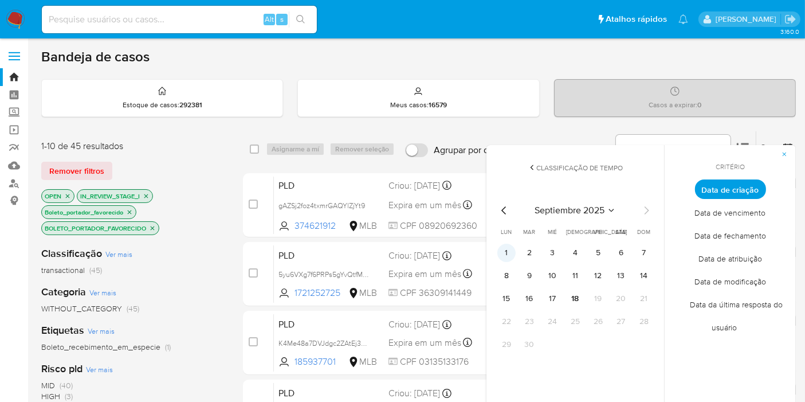
click at [505, 247] on button "1" at bounding box center [506, 252] width 18 height 18
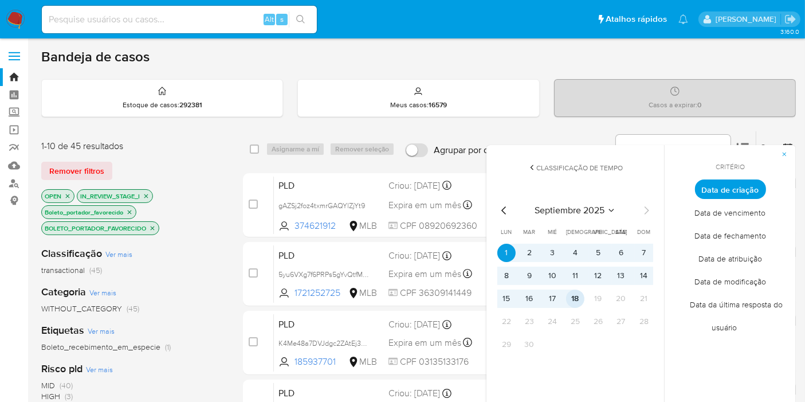
click at [573, 301] on button "18" at bounding box center [575, 298] width 18 height 18
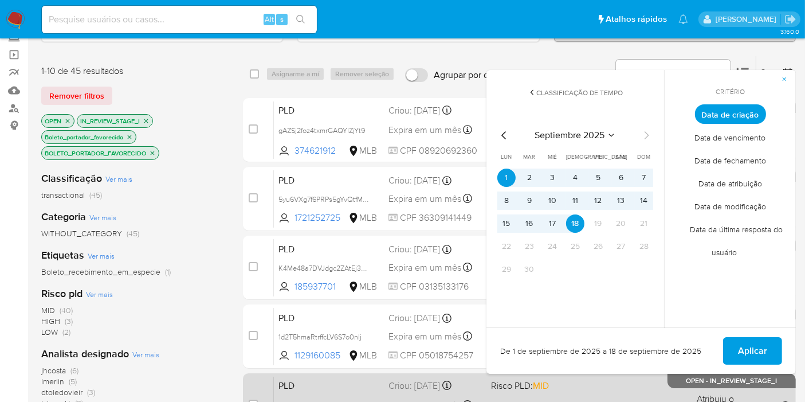
scroll to position [127, 0]
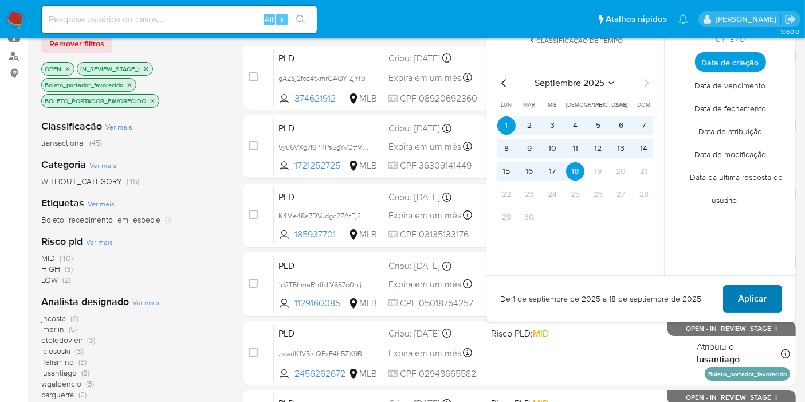
click at [738, 295] on button "Aplicar" at bounding box center [752, 298] width 59 height 27
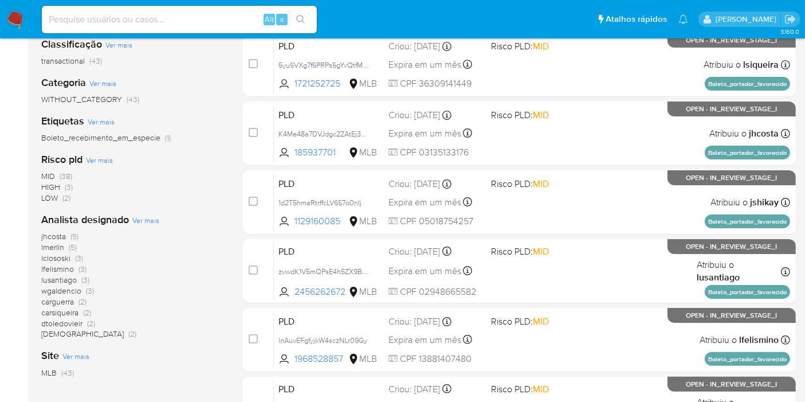
scroll to position [254, 0]
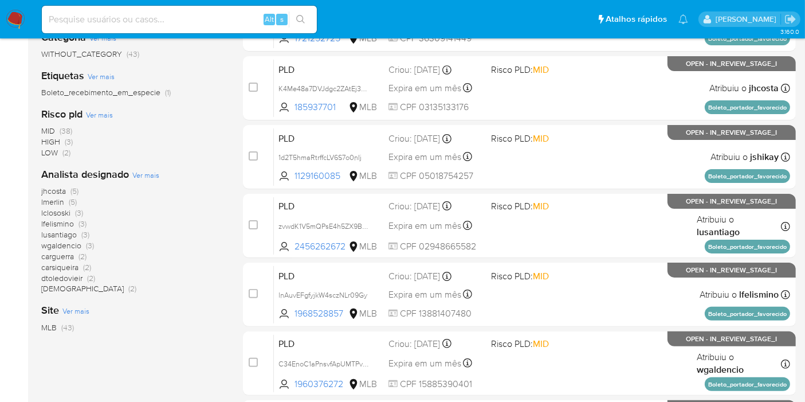
click at [154, 175] on span "Ver mais" at bounding box center [145, 175] width 27 height 10
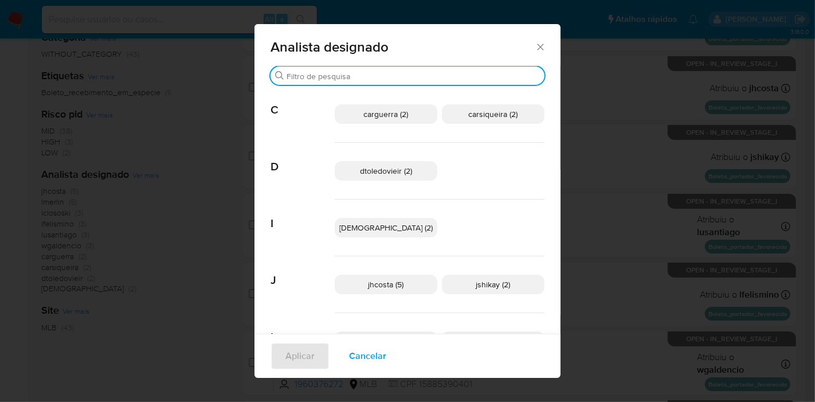
click at [340, 76] on input "Buscar" at bounding box center [412, 76] width 253 height 10
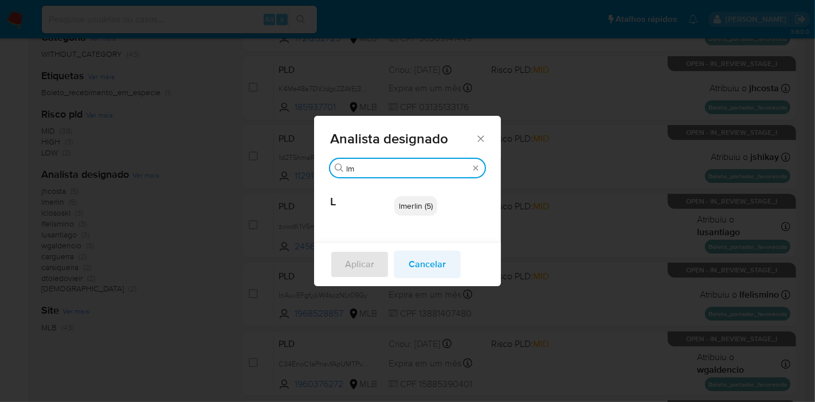
type input "lm"
click at [428, 264] on span "Cancelar" at bounding box center [426, 263] width 37 height 25
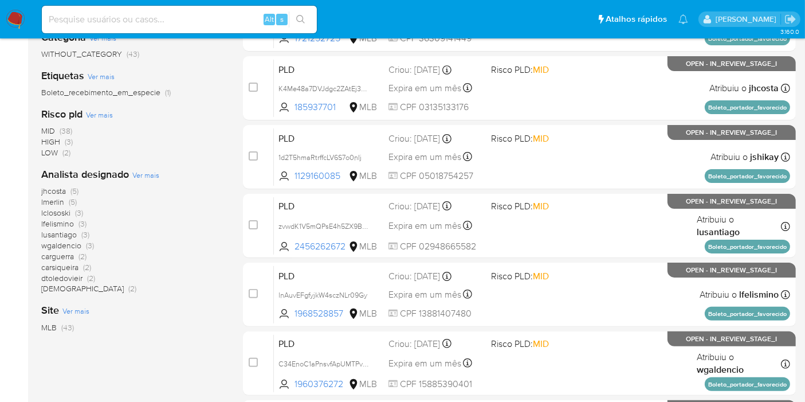
scroll to position [0, 0]
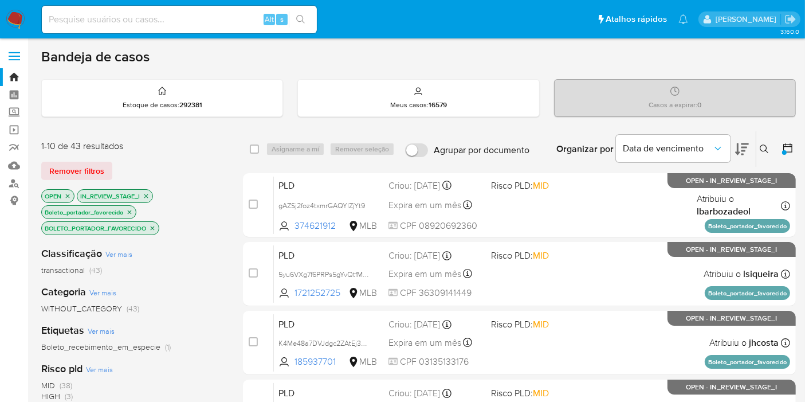
click at [152, 227] on icon "close-filter" at bounding box center [152, 228] width 7 height 7
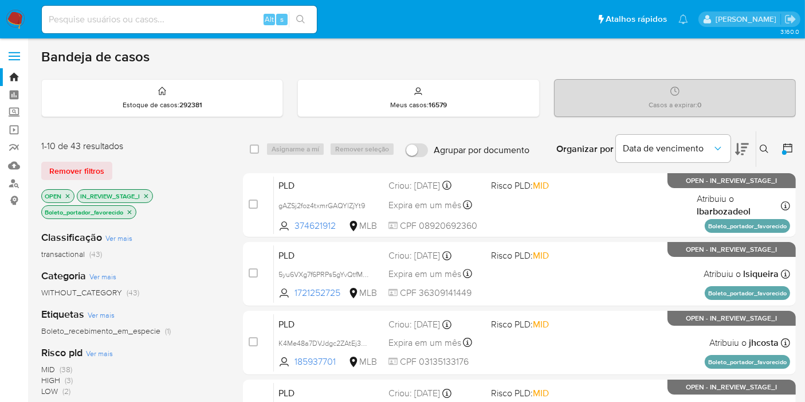
click at [129, 210] on icon "close-filter" at bounding box center [129, 212] width 7 height 7
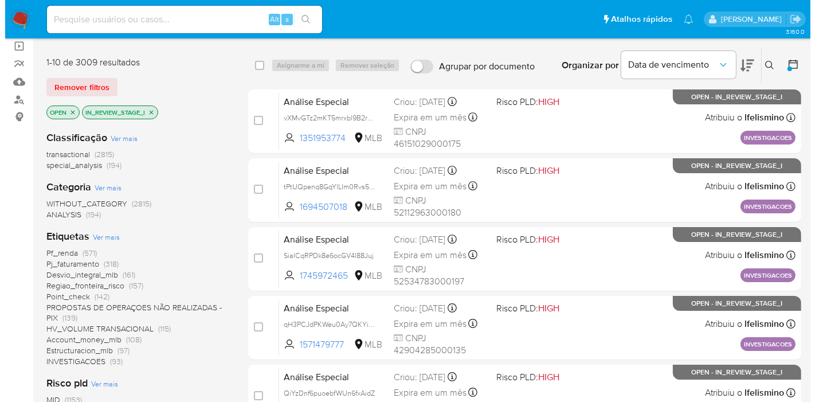
scroll to position [127, 0]
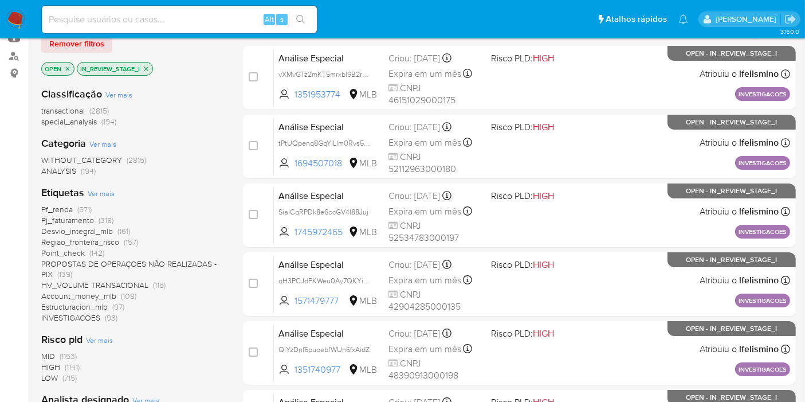
click at [107, 196] on span "Ver mais" at bounding box center [101, 193] width 27 height 10
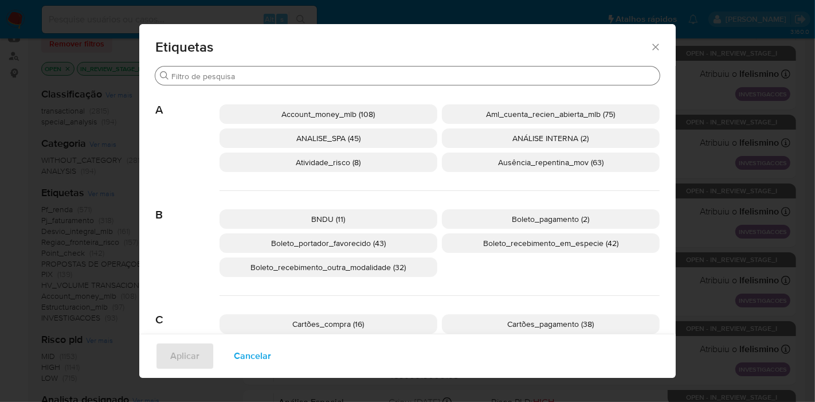
click at [344, 70] on div "Buscar" at bounding box center [407, 75] width 504 height 18
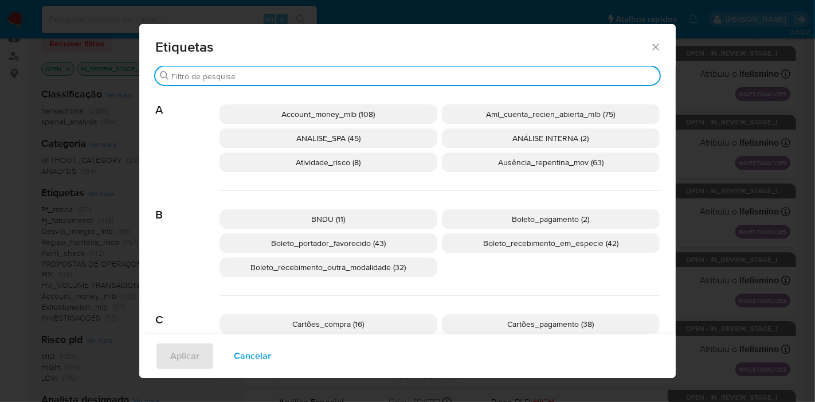
click at [339, 75] on input "Buscar" at bounding box center [412, 76] width 483 height 10
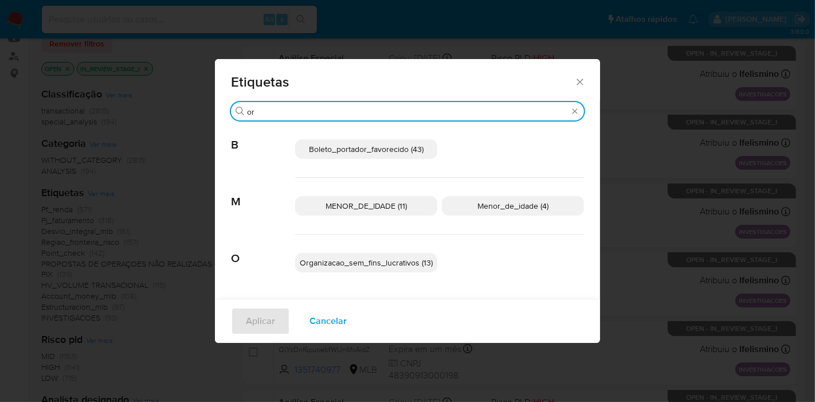
type input "or"
click at [381, 259] on span "Organizacao_sem_fins_lucrativos (13)" at bounding box center [366, 262] width 133 height 11
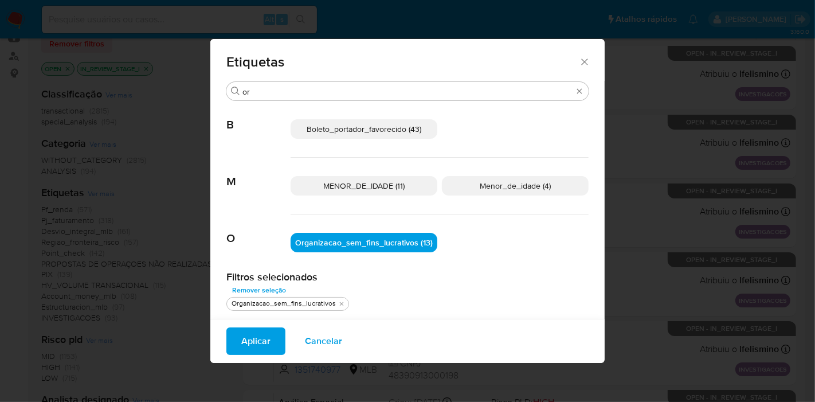
click at [259, 335] on span "Aplicar" at bounding box center [255, 340] width 29 height 25
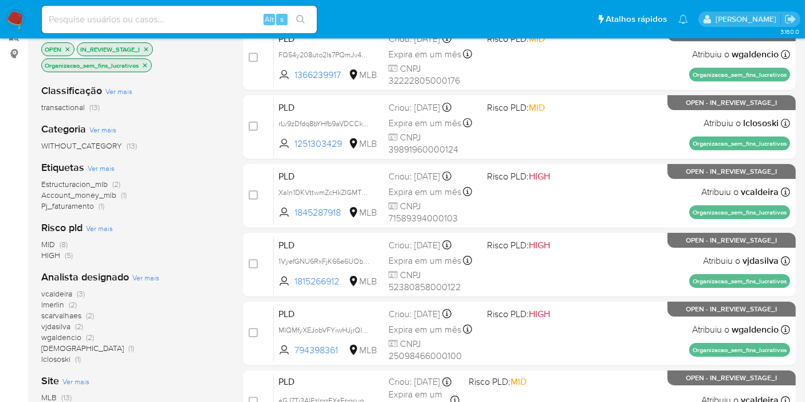
scroll to position [127, 0]
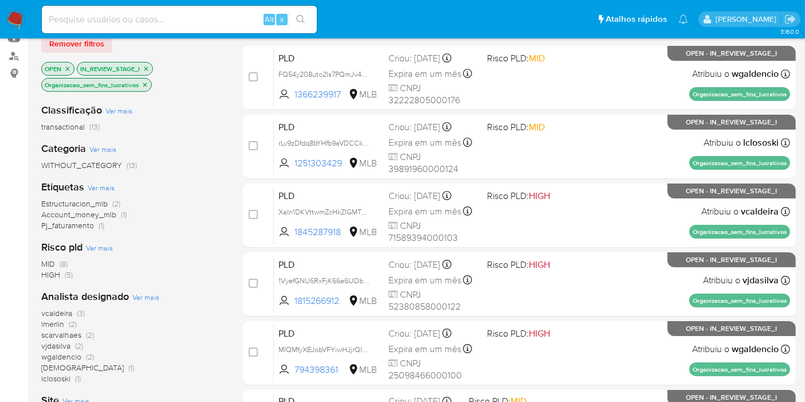
click at [0, 217] on aside "Bandeja Painel Screening Pesquisa em Listas Watchlist Ferramentas Operações em …" at bounding box center [14, 346] width 28 height 946
click at [207, 22] on input at bounding box center [179, 19] width 275 height 15
paste input "rqYsftXXGuGi35jxXiZ857Ni"
type input "rqYsftXXGuGi35jxXiZ857Ni"
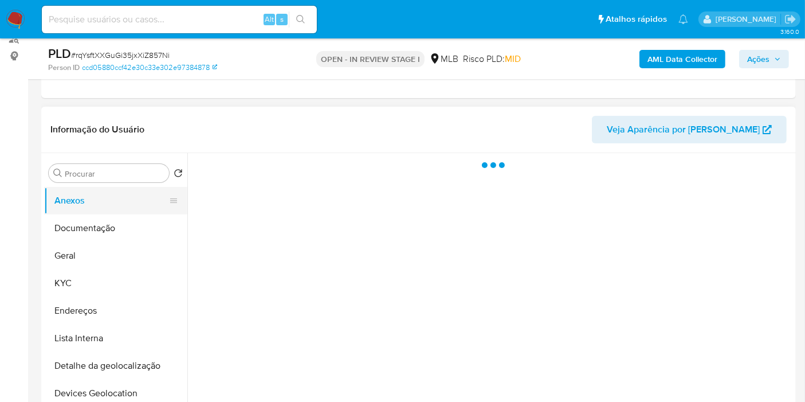
scroll to position [191, 0]
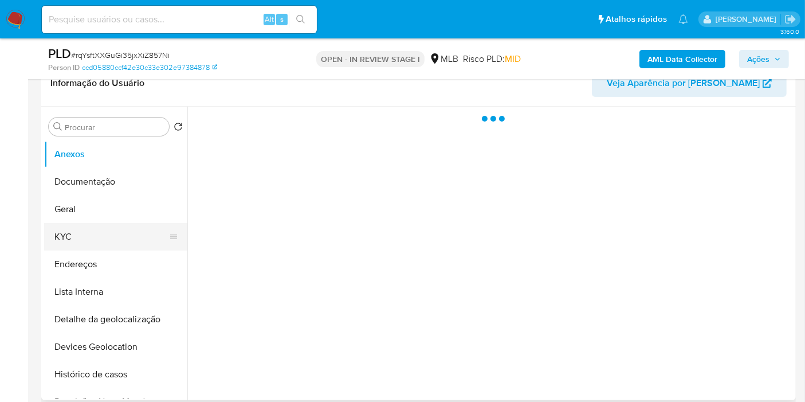
select select "10"
click at [97, 242] on button "KYC" at bounding box center [111, 236] width 134 height 27
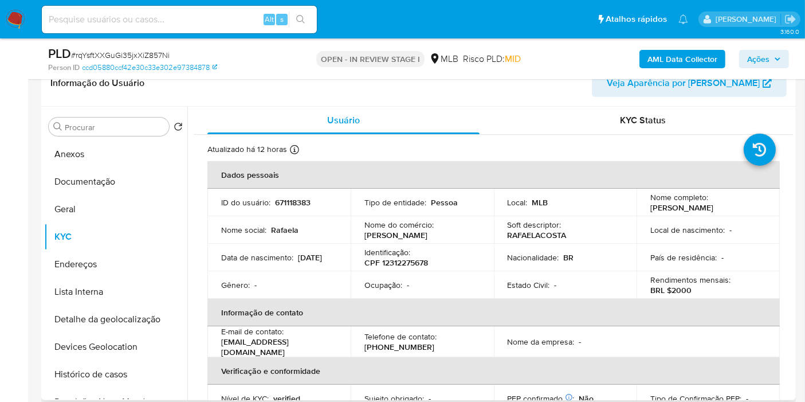
click at [396, 263] on p "CPF 12312275678" at bounding box center [396, 262] width 64 height 10
copy p "12312275678"
click at [291, 205] on p "671118383" at bounding box center [293, 202] width 36 height 10
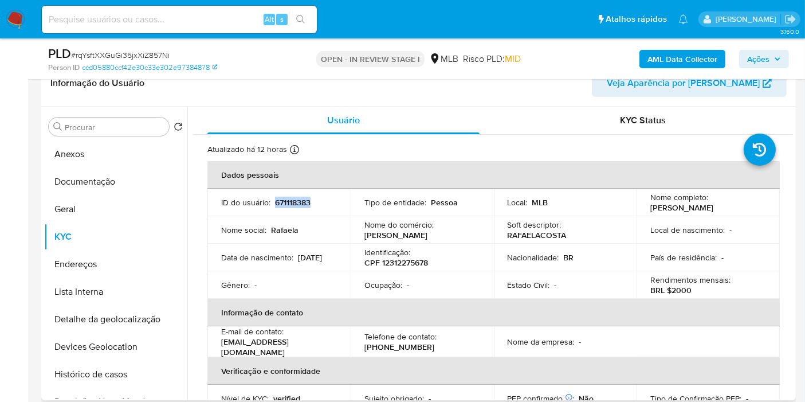
copy p "671118383"
click at [119, 367] on button "Histórico de casos" at bounding box center [111, 373] width 134 height 27
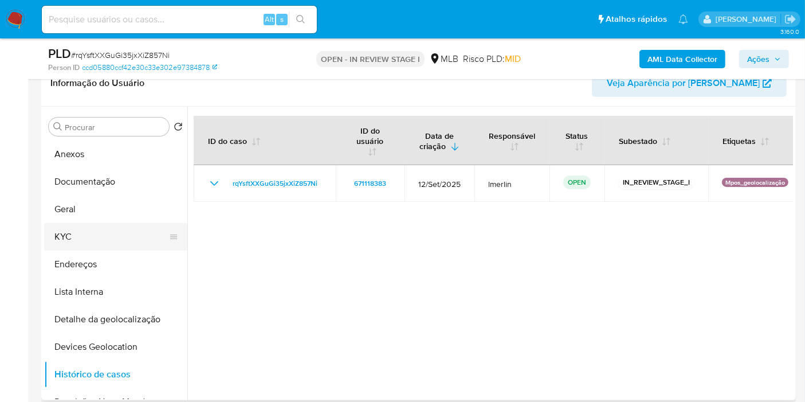
click at [73, 241] on button "KYC" at bounding box center [111, 236] width 134 height 27
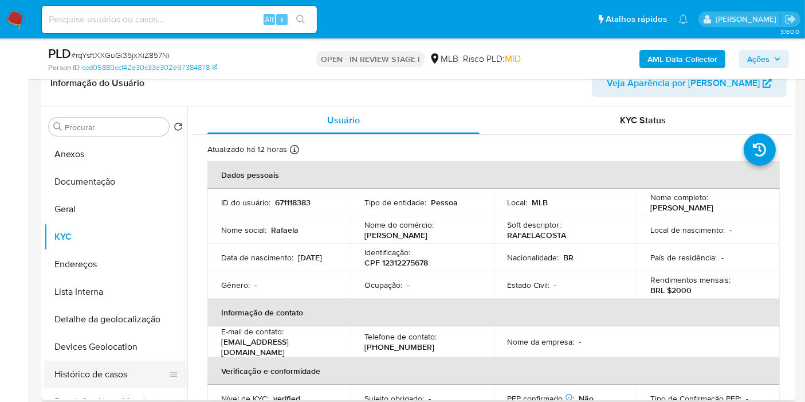
click at [137, 366] on button "Histórico de casos" at bounding box center [111, 373] width 134 height 27
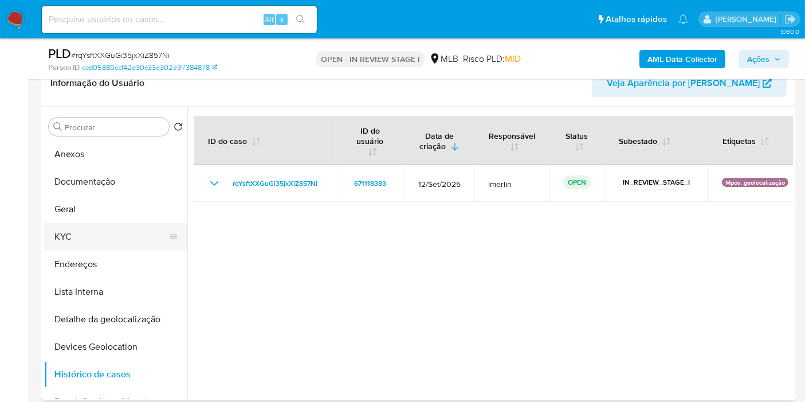
click at [82, 238] on button "KYC" at bounding box center [111, 236] width 134 height 27
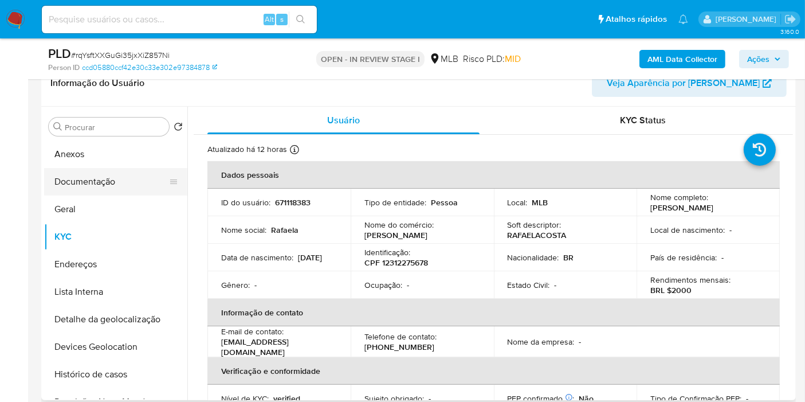
click at [122, 184] on button "Documentação" at bounding box center [111, 181] width 134 height 27
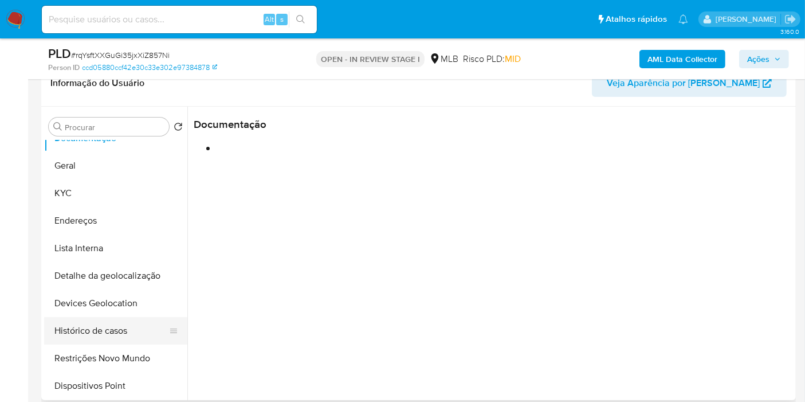
scroll to position [64, 0]
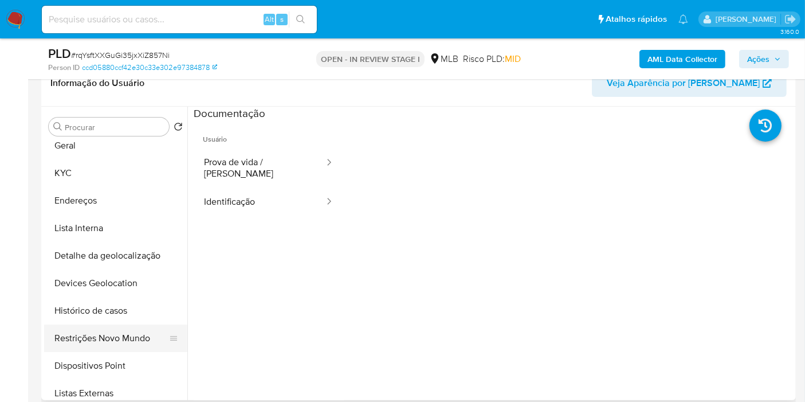
click at [127, 335] on button "Restrições Novo Mundo" at bounding box center [111, 337] width 134 height 27
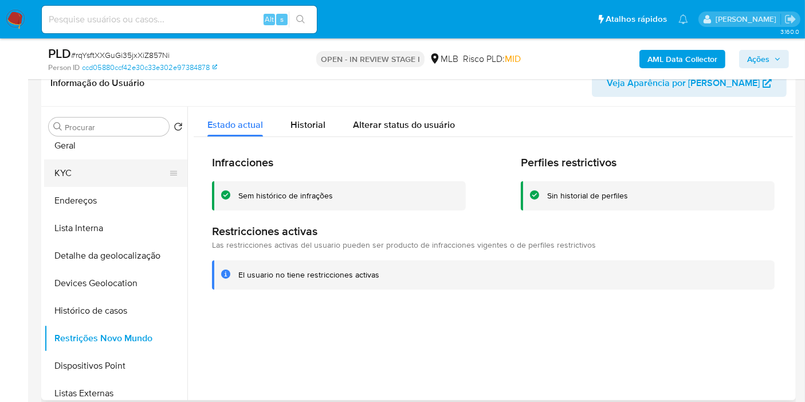
click at [123, 176] on button "KYC" at bounding box center [111, 172] width 134 height 27
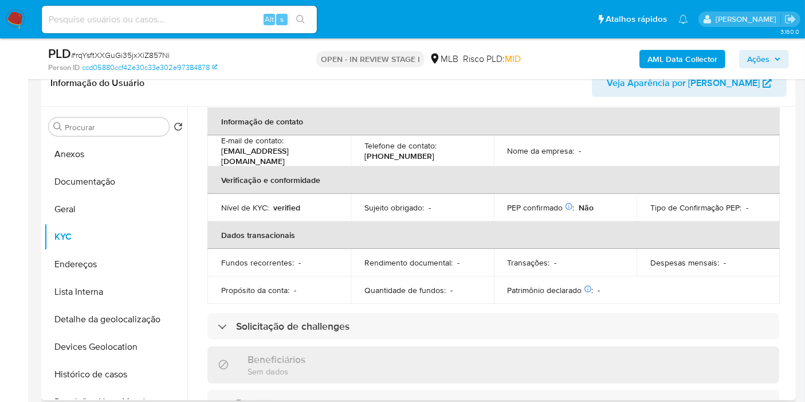
scroll to position [0, 0]
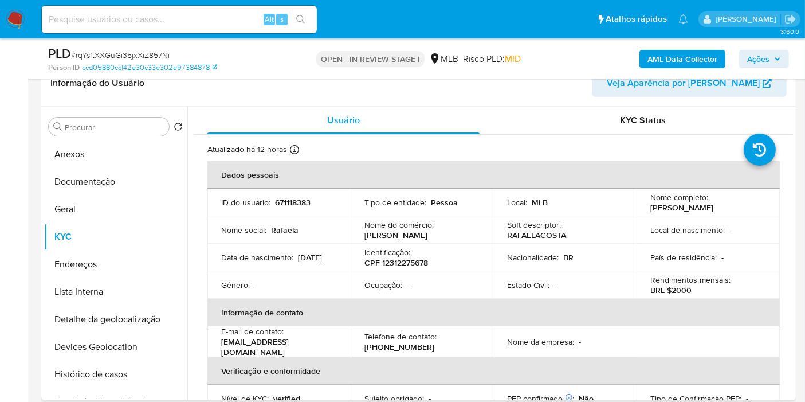
click at [286, 200] on p "671118383" at bounding box center [293, 202] width 36 height 10
copy p "671118383"
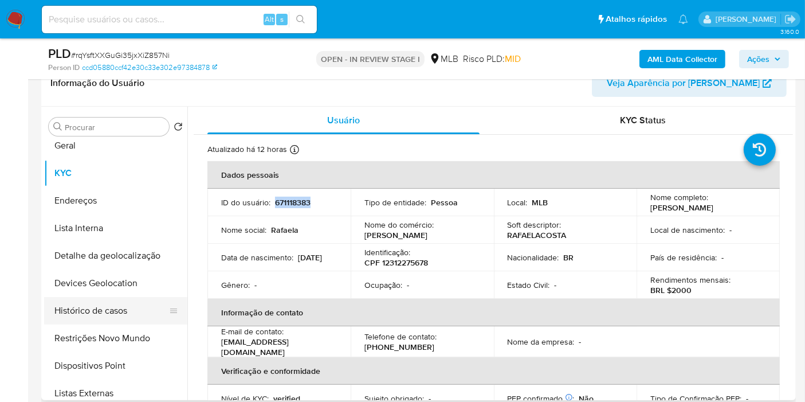
scroll to position [127, 0]
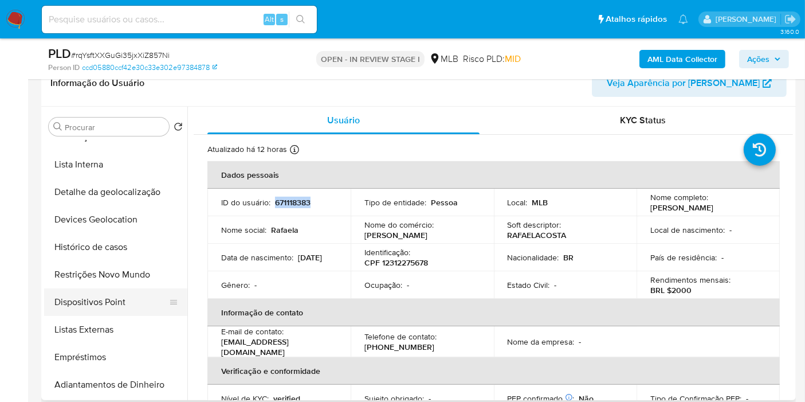
click at [120, 309] on button "Dispositivos Point" at bounding box center [111, 301] width 134 height 27
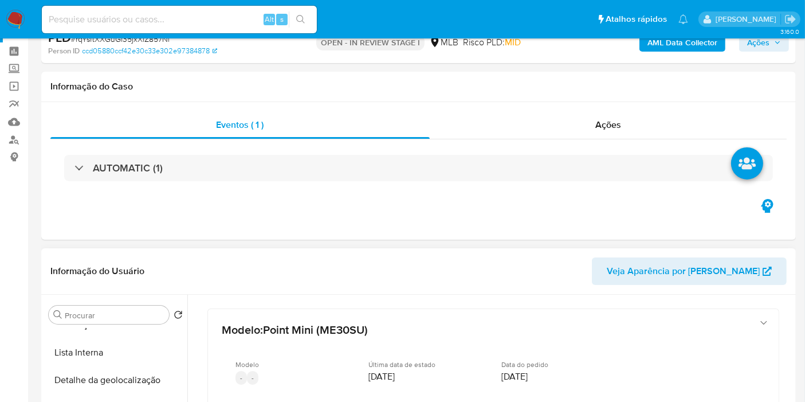
scroll to position [0, 0]
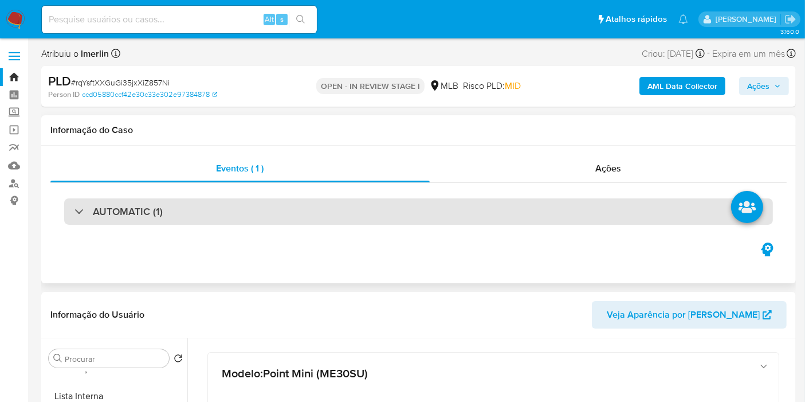
click at [299, 210] on div "AUTOMATIC (1)" at bounding box center [418, 211] width 709 height 26
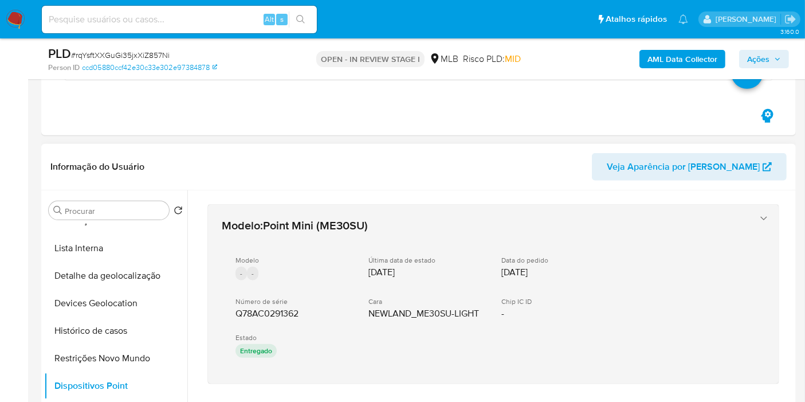
scroll to position [700, 0]
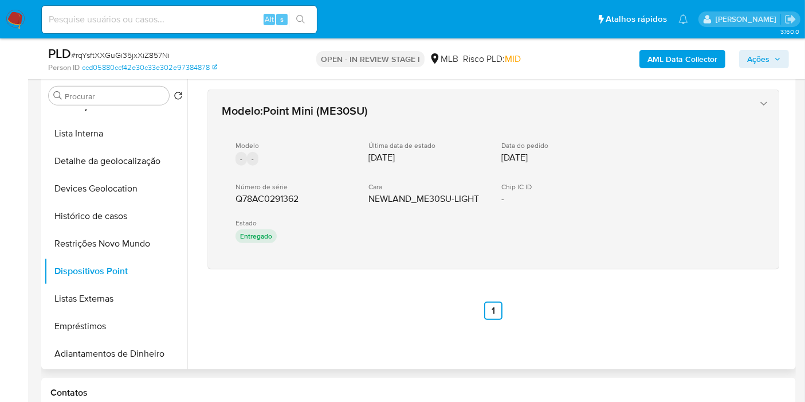
click at [275, 197] on span "Q78AC0291362" at bounding box center [266, 198] width 63 height 11
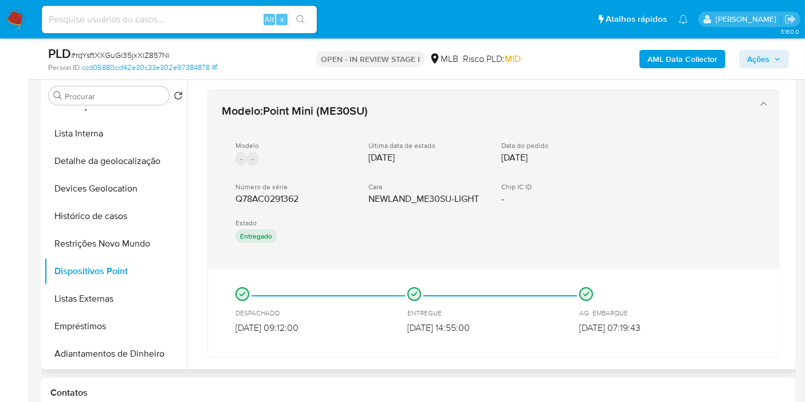
click at [275, 197] on span "Q78AC0291362" at bounding box center [266, 198] width 63 height 11
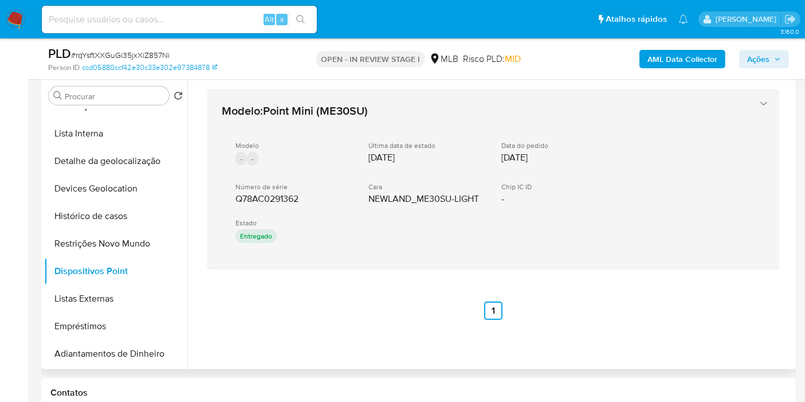
click at [275, 197] on span "Q78AC0291362" at bounding box center [266, 198] width 63 height 11
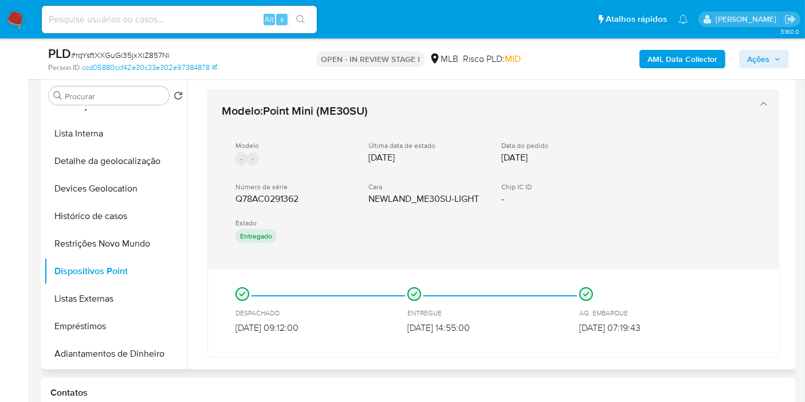
drag, startPoint x: 301, startPoint y: 200, endPoint x: 227, endPoint y: 203, distance: 74.0
click at [227, 203] on div "Modelo - - Última data de estado 17/01/2022 Data do pedido 13/01/2022 Número de…" at bounding box center [482, 193] width 520 height 123
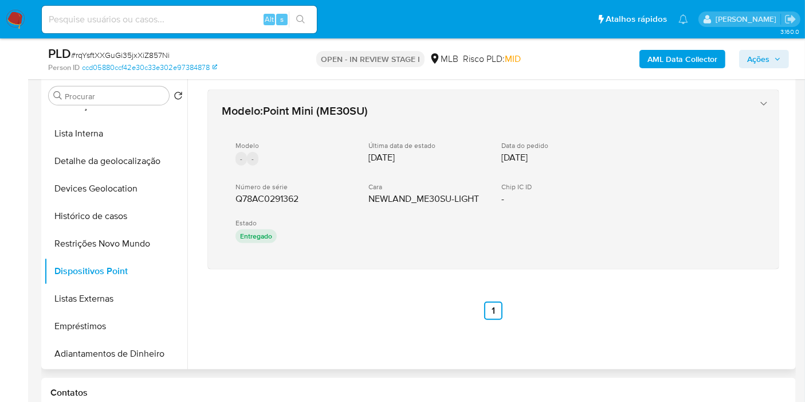
click at [354, 258] on div "Modelo : Point Mini (ME30SU) Modelo - - Última data de estado 17/01/2022 Data d…" at bounding box center [481, 179] width 529 height 163
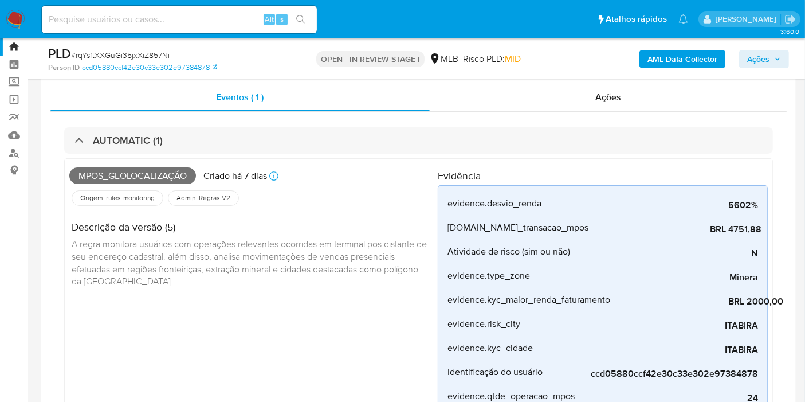
scroll to position [0, 0]
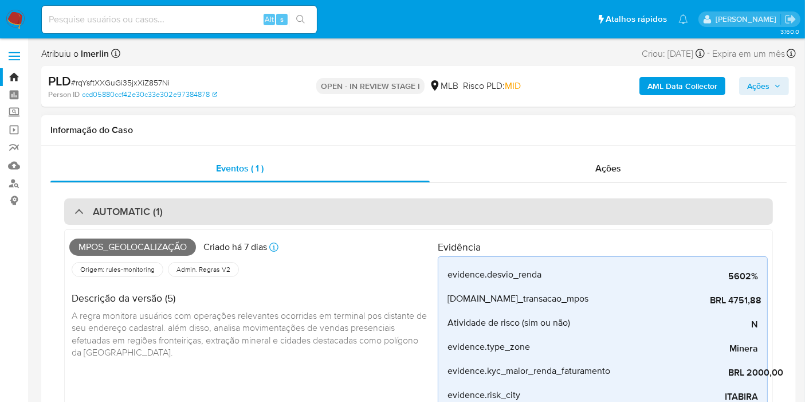
click at [337, 213] on div "AUTOMATIC (1)" at bounding box center [418, 211] width 709 height 26
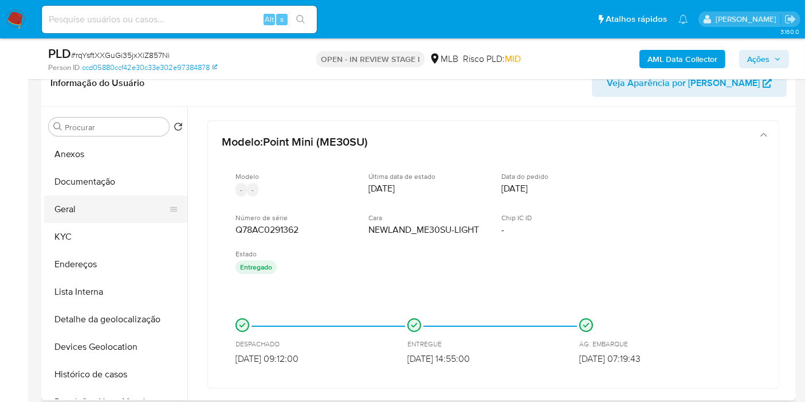
drag, startPoint x: 95, startPoint y: 205, endPoint x: 168, endPoint y: 211, distance: 73.5
click at [95, 205] on button "Geral" at bounding box center [111, 208] width 134 height 27
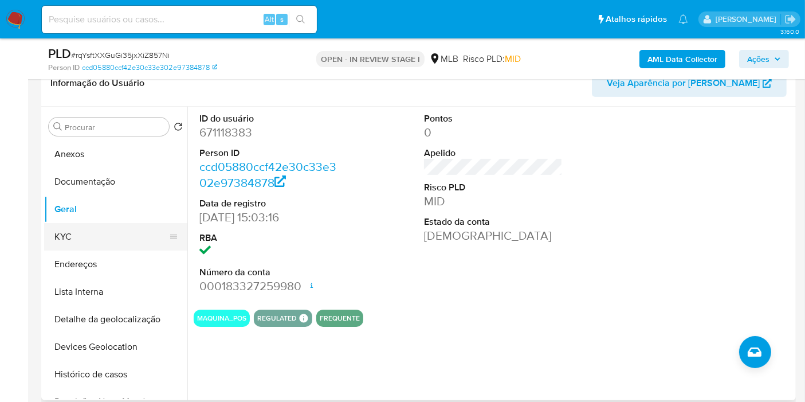
click at [146, 231] on button "KYC" at bounding box center [111, 236] width 134 height 27
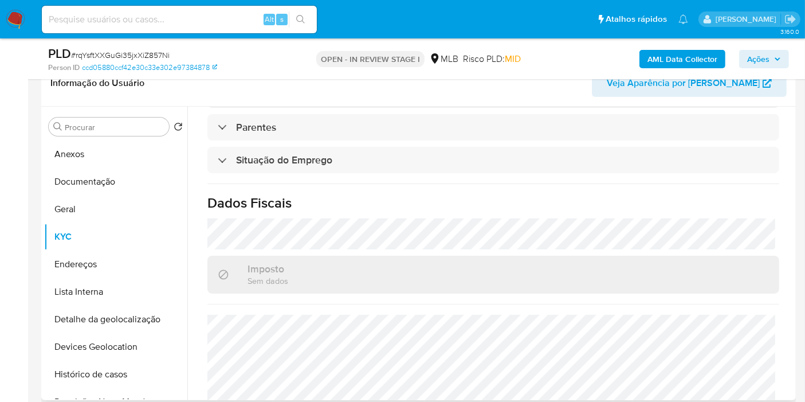
scroll to position [520, 0]
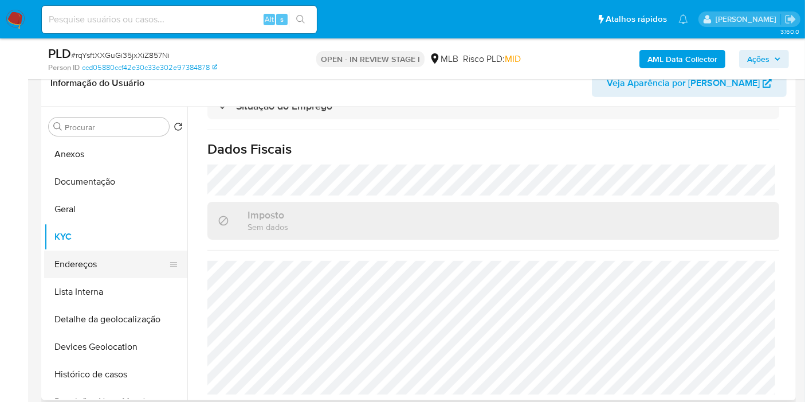
click at [82, 259] on button "Endereços" at bounding box center [111, 263] width 134 height 27
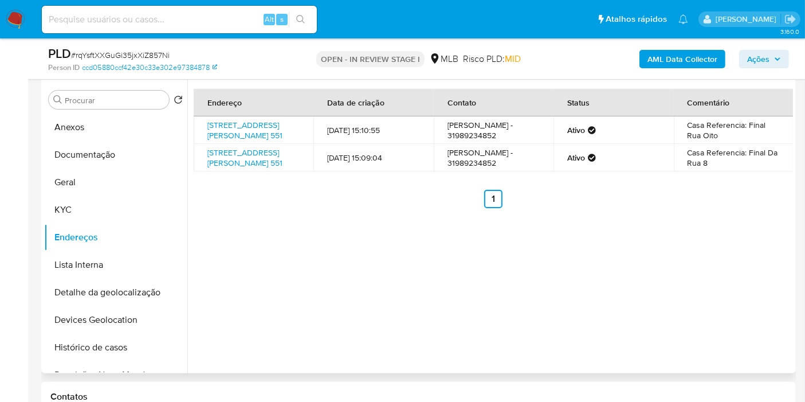
scroll to position [191, 0]
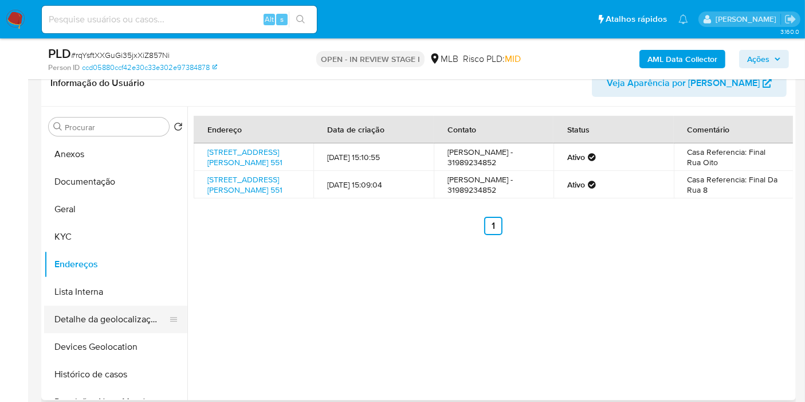
click at [126, 319] on button "Detalhe da geolocalização" at bounding box center [111, 318] width 134 height 27
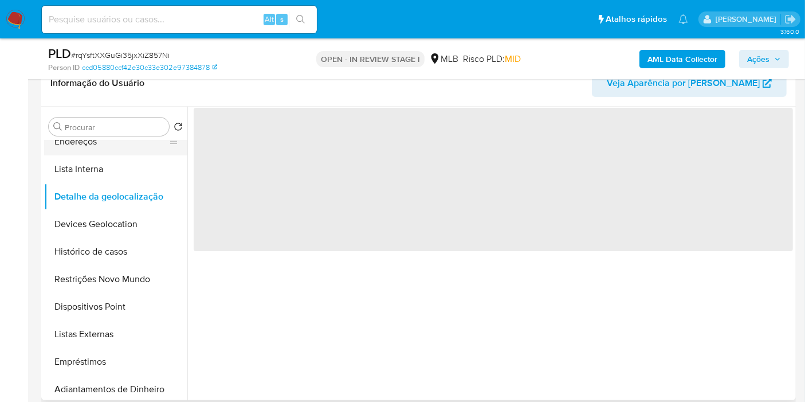
scroll to position [127, 0]
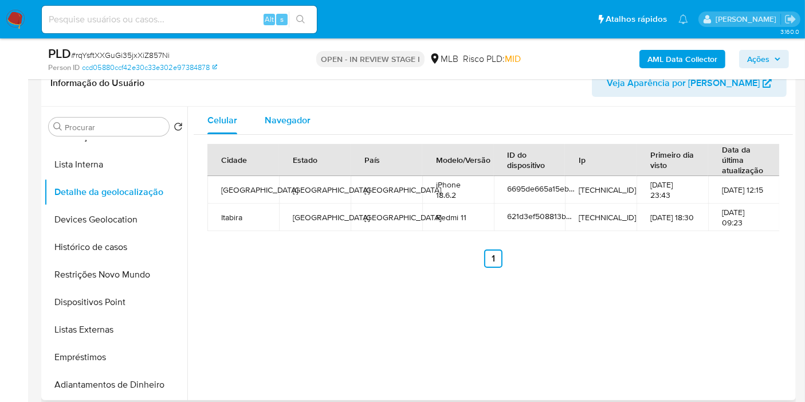
click at [288, 120] on span "Navegador" at bounding box center [288, 119] width 46 height 13
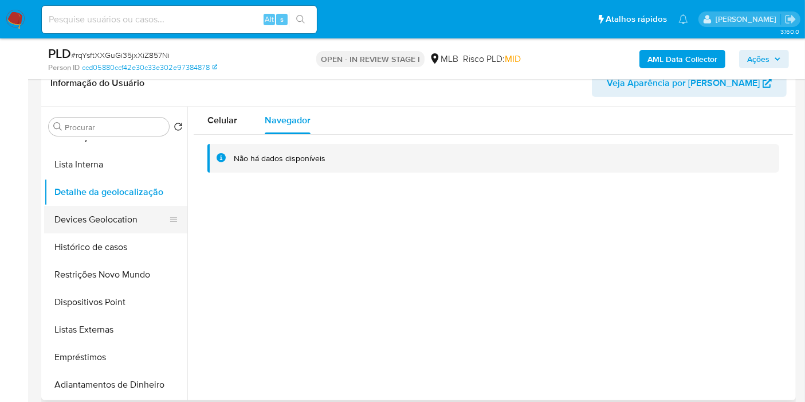
click at [126, 214] on button "Devices Geolocation" at bounding box center [111, 219] width 134 height 27
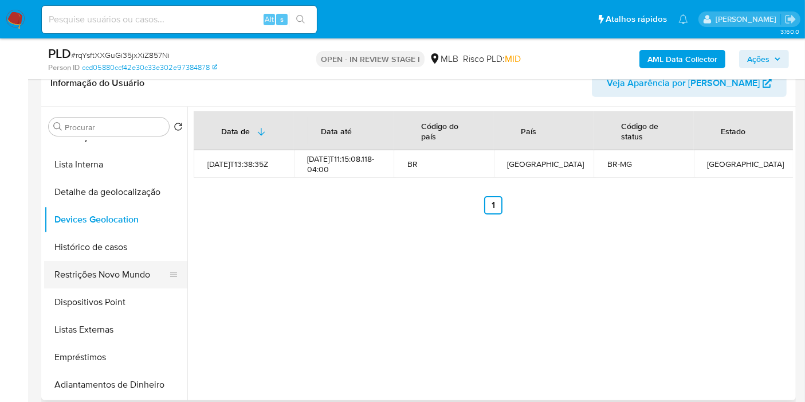
click at [108, 277] on button "Restrições Novo Mundo" at bounding box center [111, 274] width 134 height 27
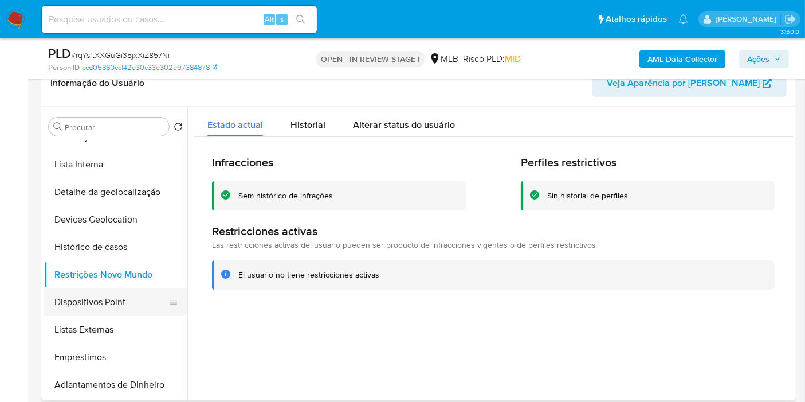
click at [144, 307] on button "Dispositivos Point" at bounding box center [111, 301] width 134 height 27
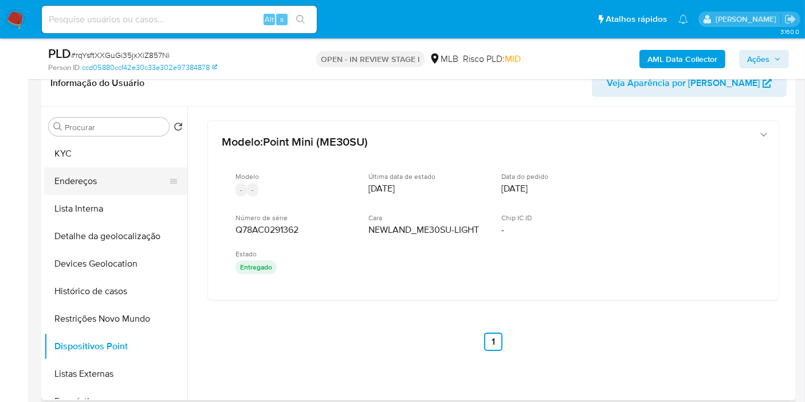
scroll to position [64, 0]
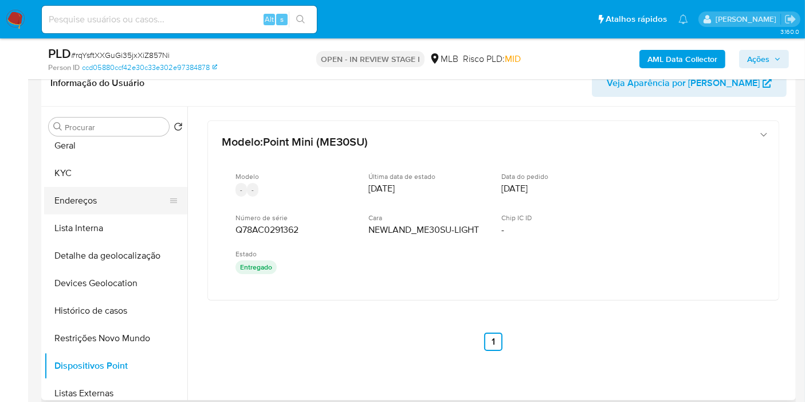
click at [134, 203] on button "Endereços" at bounding box center [111, 200] width 134 height 27
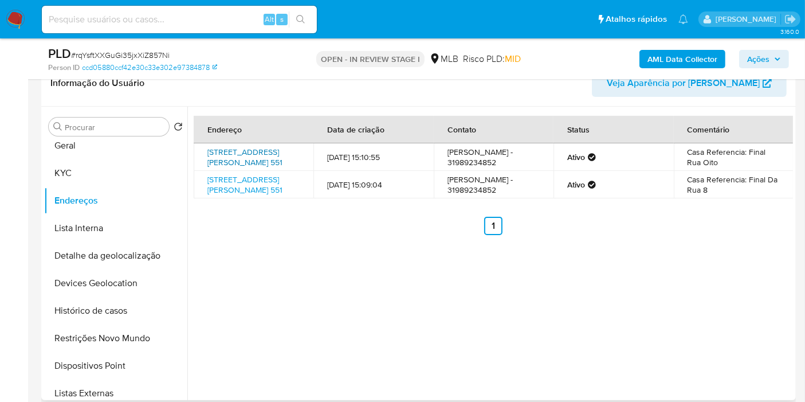
click at [261, 155] on link "Rua Cônego Guilhermino Pereira 551, Itabira, Minas Gerais, 35900097, Brasil 551" at bounding box center [244, 157] width 75 height 22
click at [62, 178] on button "KYC" at bounding box center [111, 172] width 134 height 27
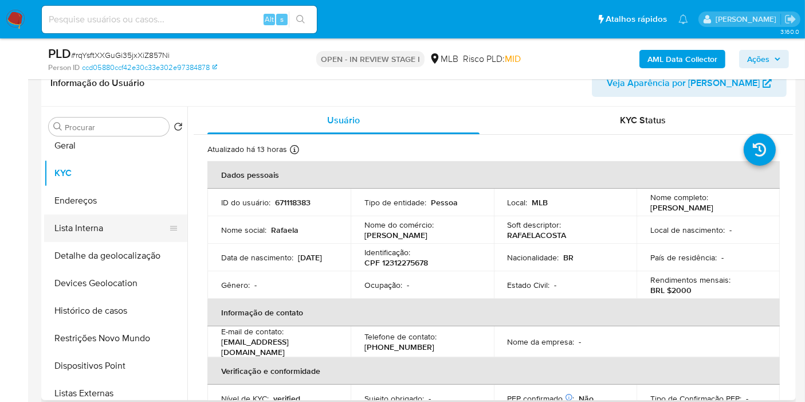
scroll to position [0, 0]
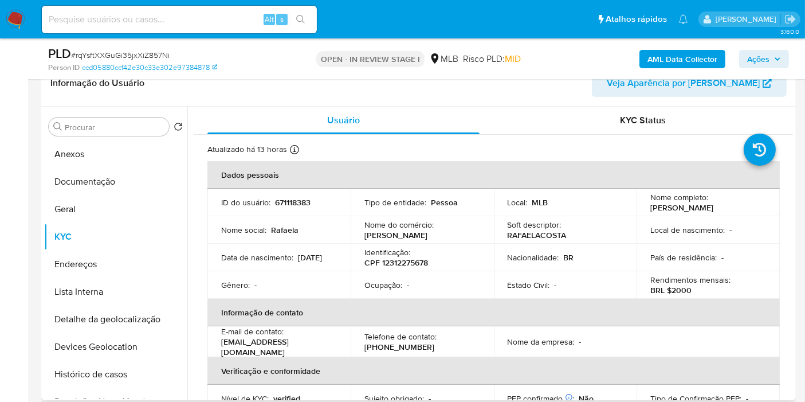
click at [390, 262] on p "CPF 12312275678" at bounding box center [396, 262] width 64 height 10
copy p "12312275678"
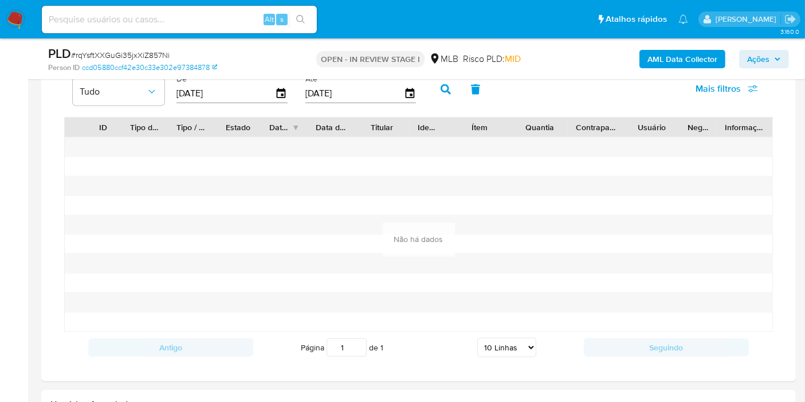
scroll to position [954, 0]
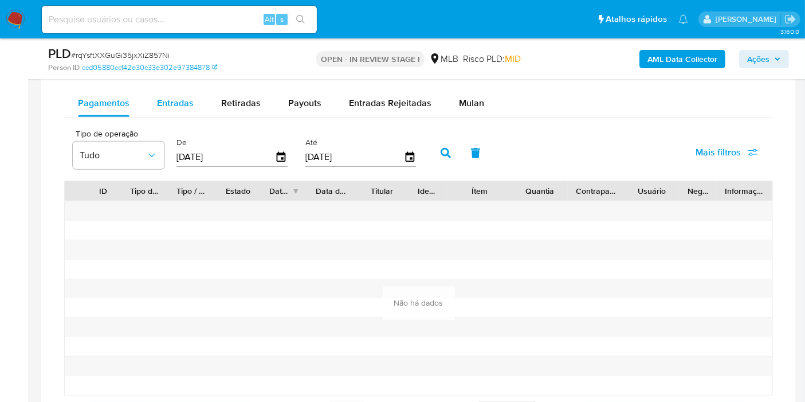
click at [170, 104] on span "Entradas" at bounding box center [175, 102] width 37 height 13
select select "10"
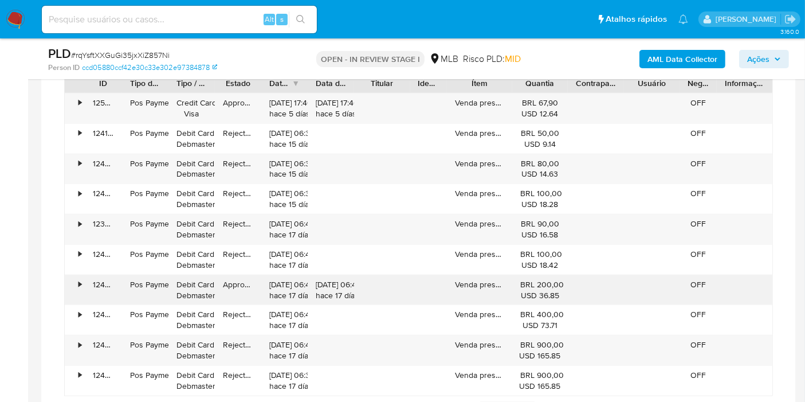
scroll to position [1082, 0]
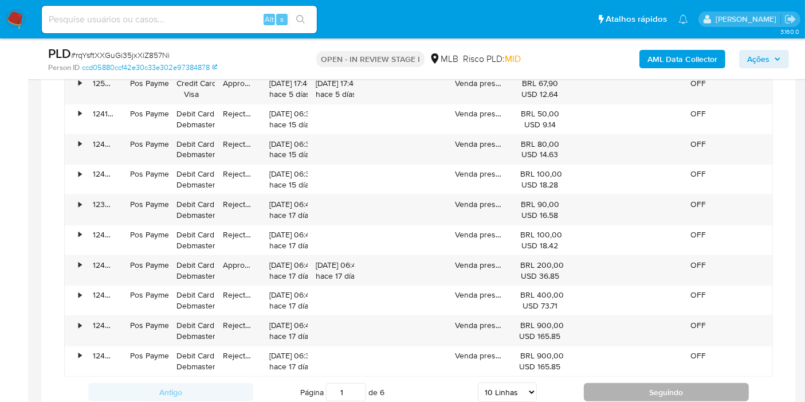
click at [607, 385] on button "Seguindo" at bounding box center [666, 392] width 165 height 18
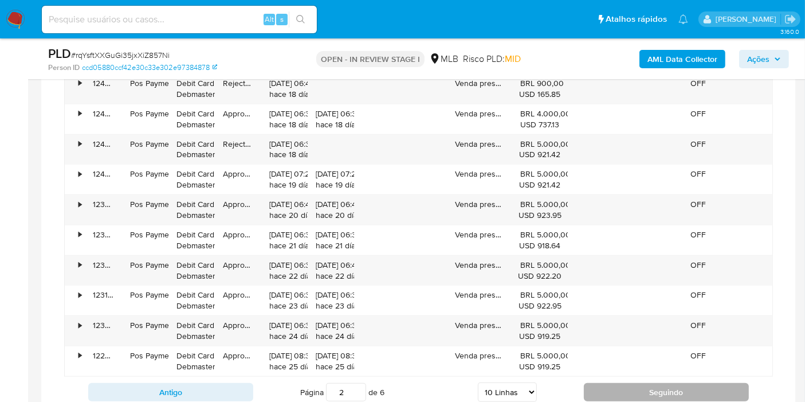
click at [607, 385] on button "Seguindo" at bounding box center [666, 392] width 165 height 18
type input "3"
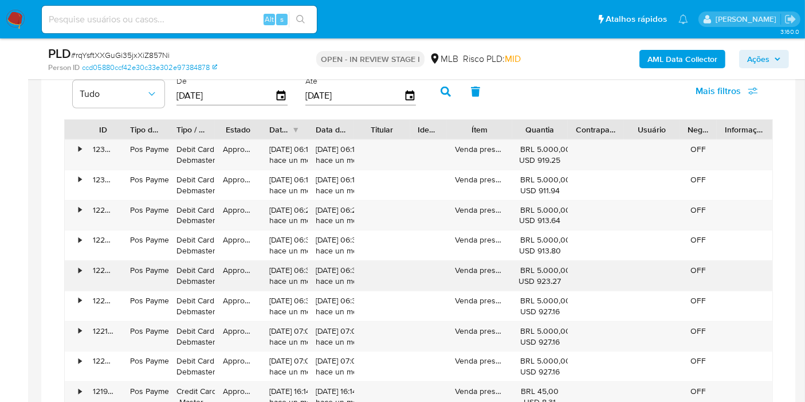
scroll to position [891, 0]
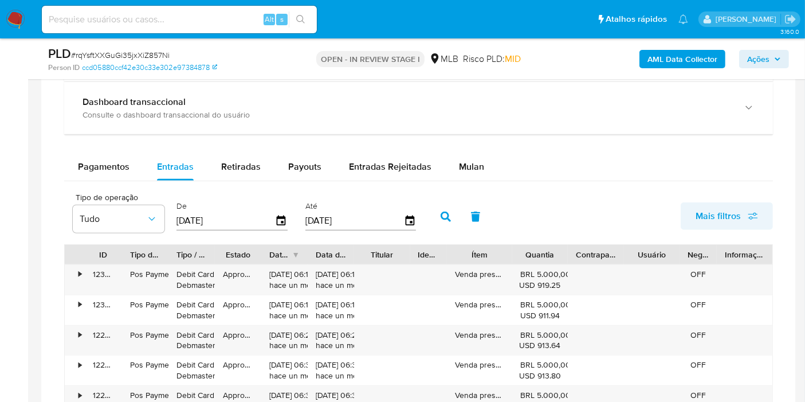
click at [721, 210] on span "Mais filtros" at bounding box center [717, 215] width 45 height 27
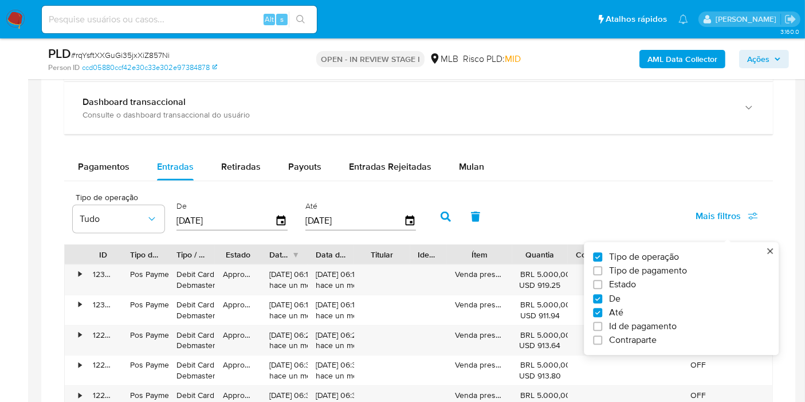
click at [656, 268] on span "Tipo de pagamento" at bounding box center [648, 270] width 78 height 11
click at [602, 268] on input "Tipo de pagamento" at bounding box center [597, 270] width 9 height 9
checkbox input "true"
type input "21/06/2025"
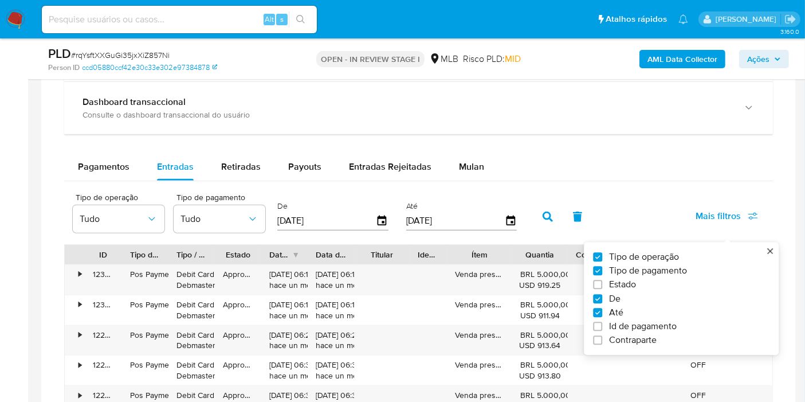
click at [615, 274] on div "Tipo de operação Tipo de pagamento Estado De Até Id de pagamento Contraparte" at bounding box center [676, 298] width 167 height 95
click at [614, 284] on span "Estado" at bounding box center [622, 284] width 27 height 11
click at [602, 284] on input "Estado" at bounding box center [597, 284] width 9 height 9
checkbox input "true"
type input "21/06/2025"
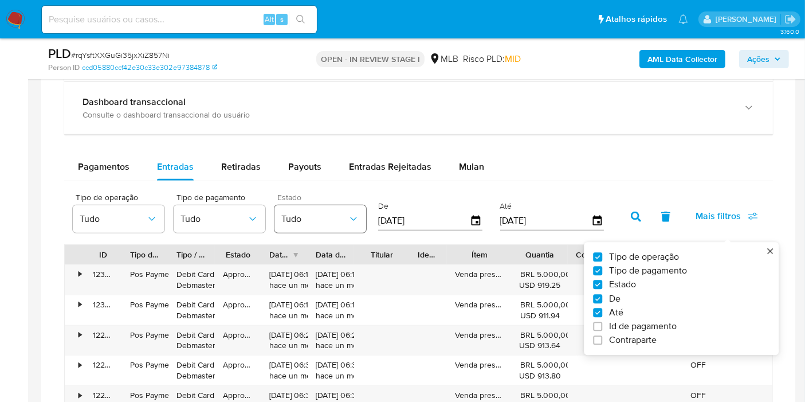
click at [320, 228] on button "Tudo" at bounding box center [320, 218] width 92 height 27
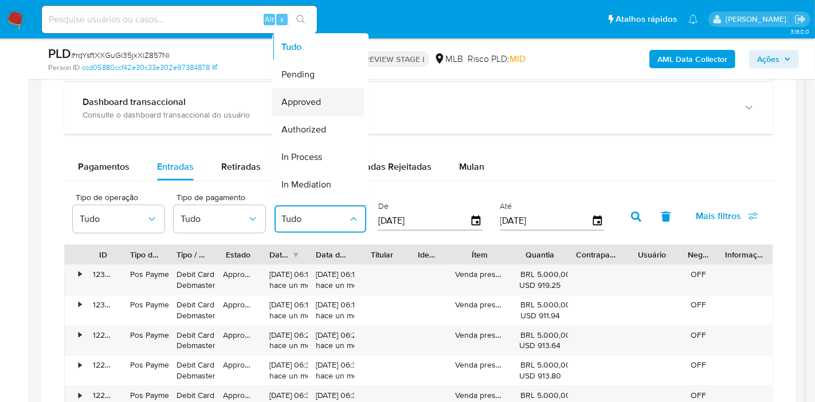
click at [322, 94] on div "Approved" at bounding box center [314, 101] width 66 height 27
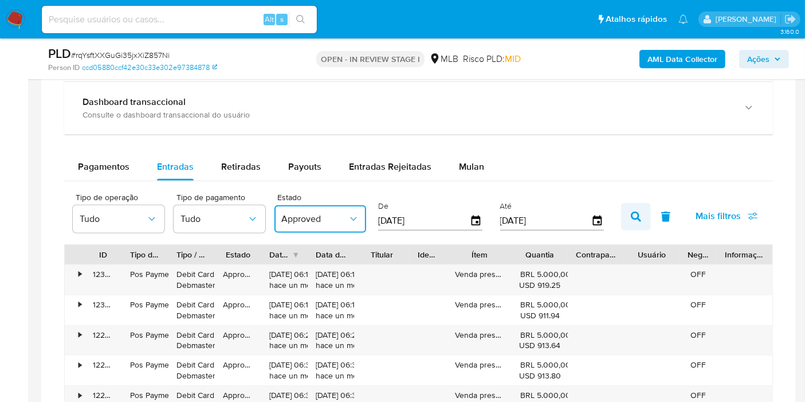
click at [634, 214] on icon "button" at bounding box center [636, 216] width 10 height 10
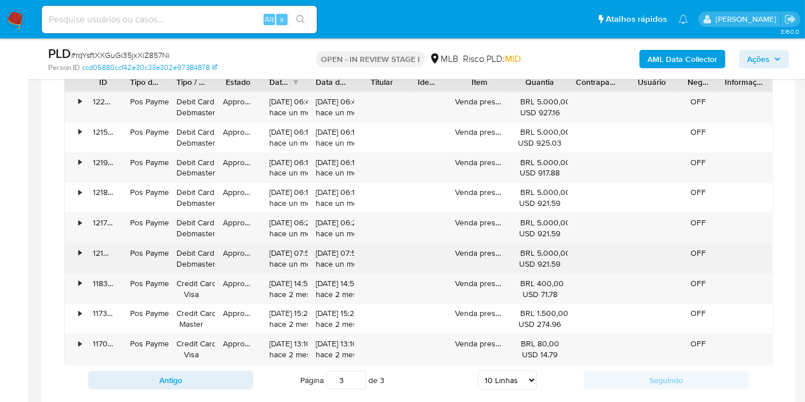
scroll to position [1082, 0]
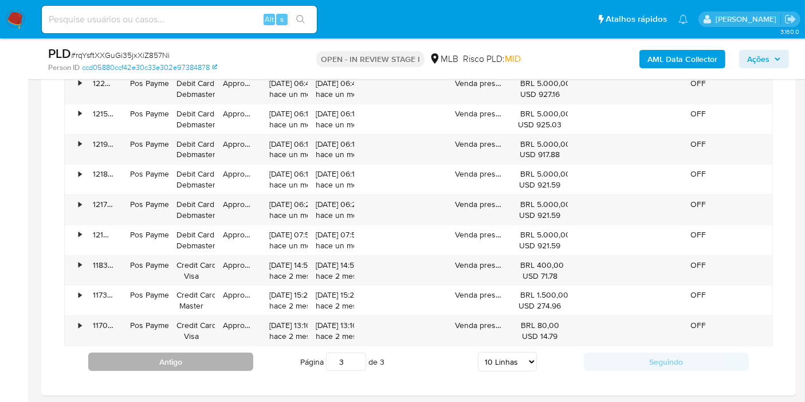
drag, startPoint x: 206, startPoint y: 353, endPoint x: 218, endPoint y: 328, distance: 28.7
click at [206, 352] on button "Antigo" at bounding box center [170, 361] width 165 height 18
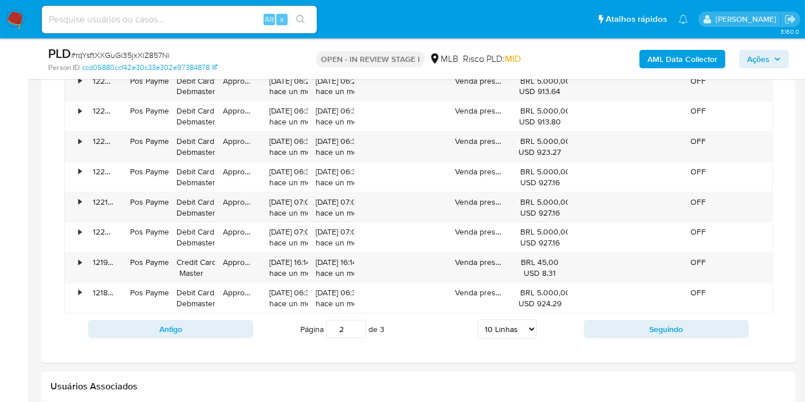
scroll to position [1146, 0]
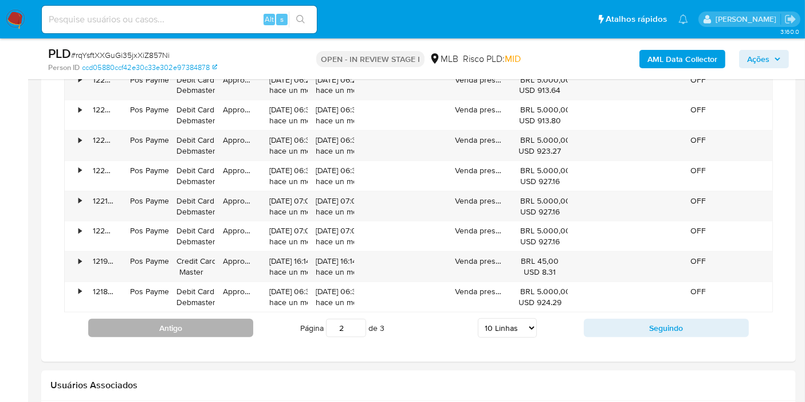
click at [229, 322] on button "Antigo" at bounding box center [170, 328] width 165 height 18
type input "1"
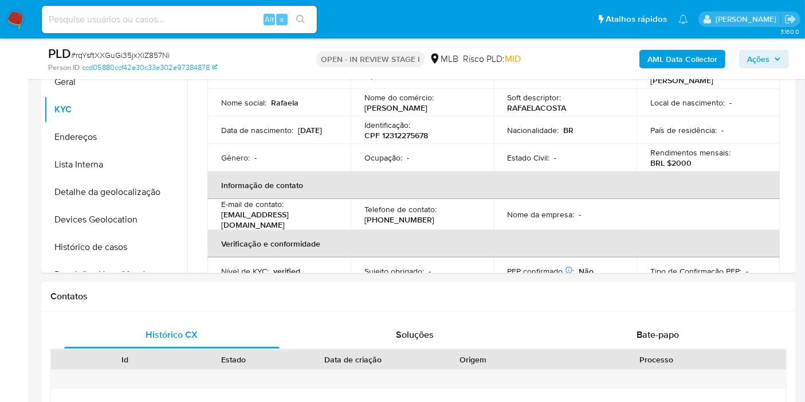
scroll to position [254, 0]
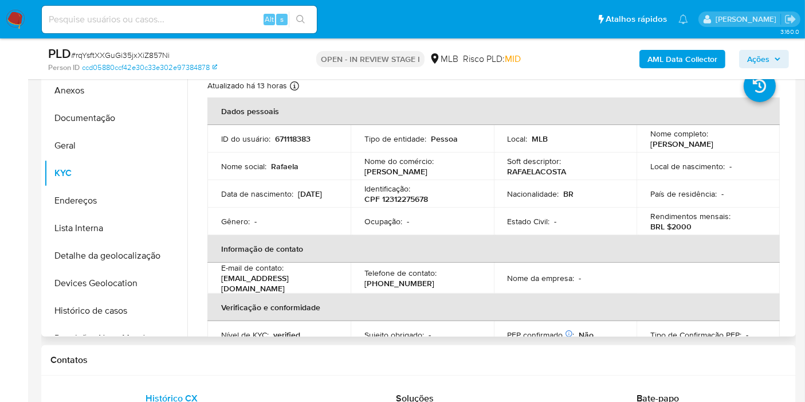
drag, startPoint x: 121, startPoint y: 304, endPoint x: 201, endPoint y: 327, distance: 83.6
click at [121, 304] on button "Histórico de casos" at bounding box center [115, 310] width 143 height 27
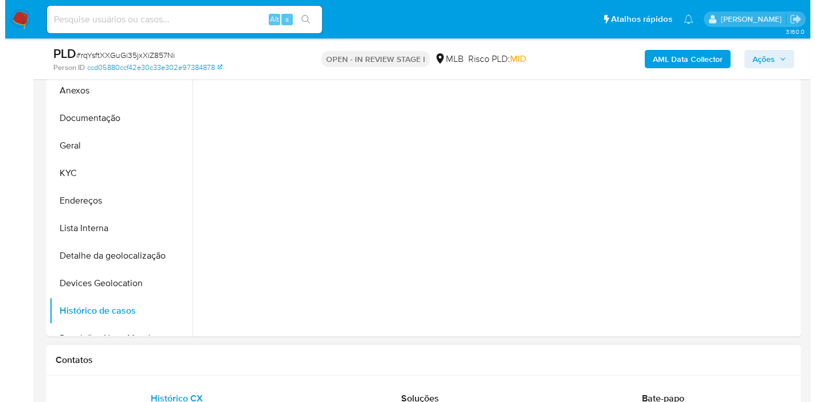
scroll to position [191, 0]
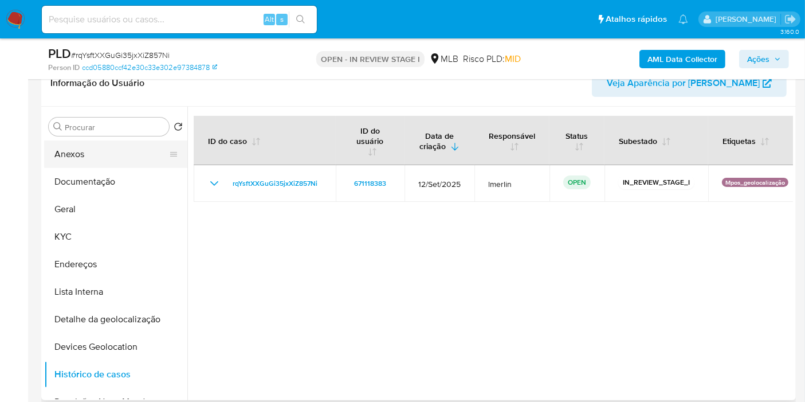
click at [86, 155] on button "Anexos" at bounding box center [111, 153] width 134 height 27
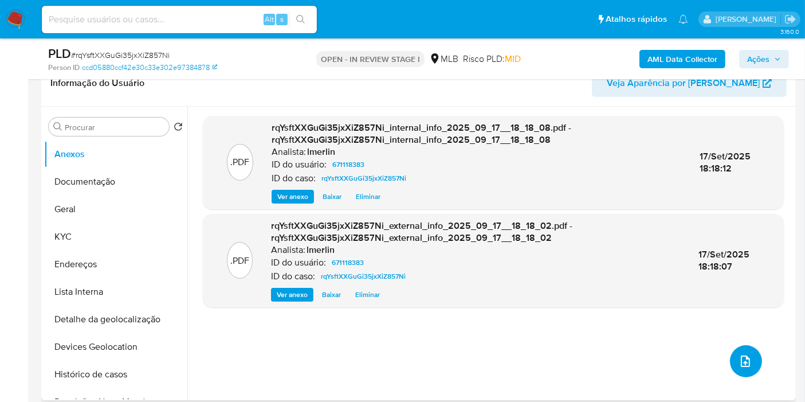
click at [738, 354] on span "upload-file" at bounding box center [745, 361] width 14 height 14
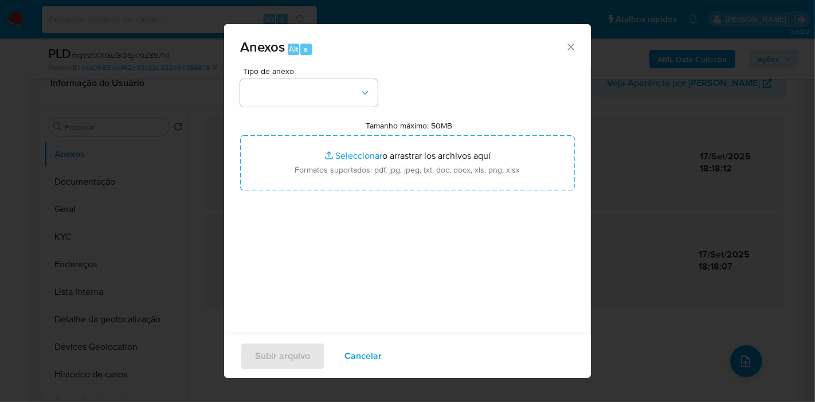
click at [339, 107] on div "Tipo de anexo Tamanho máximo: 50MB Seleccionar archivos Seleccionar o arrastrar…" at bounding box center [407, 202] width 335 height 270
click at [328, 62] on div "Anexos Alt a" at bounding box center [407, 45] width 367 height 43
click at [325, 99] on button "button" at bounding box center [308, 92] width 137 height 27
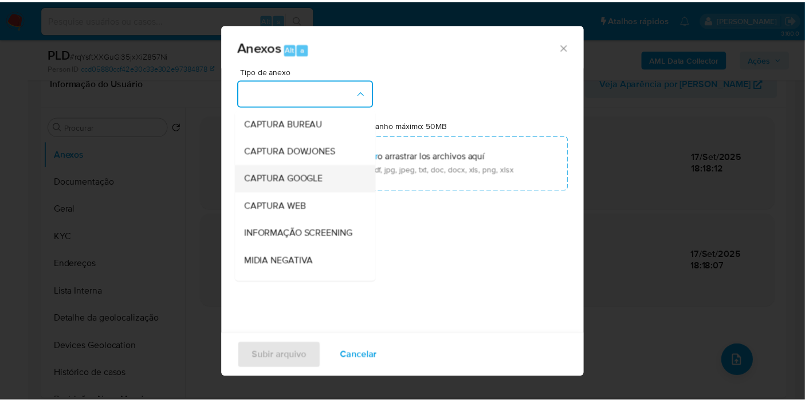
scroll to position [127, 0]
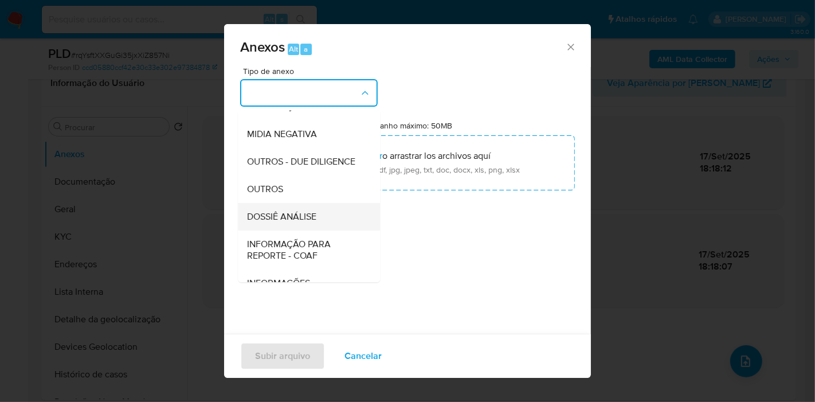
click at [315, 230] on div "DOSSIÊ ANÁLISE" at bounding box center [305, 216] width 117 height 27
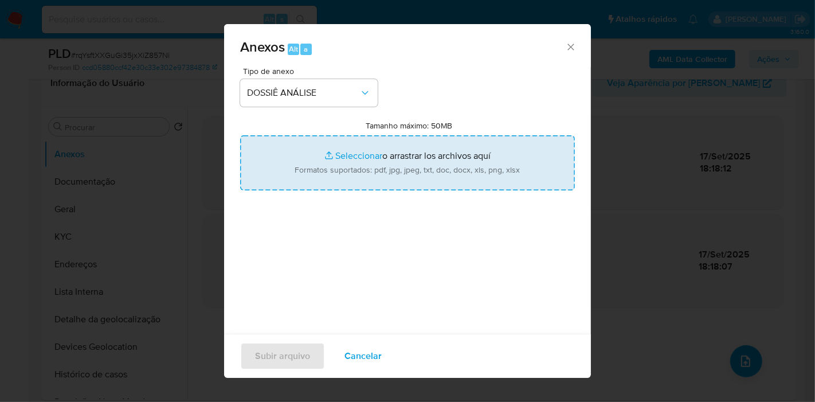
click at [350, 164] on input "Tamanho máximo: 50MB Seleccionar archivos" at bounding box center [407, 162] width 335 height 55
type input "C:\fakepath\SAR - XXX - CPF 12312275678 - RAFAELA CRISTINA MARIANO COSTA.pdf"
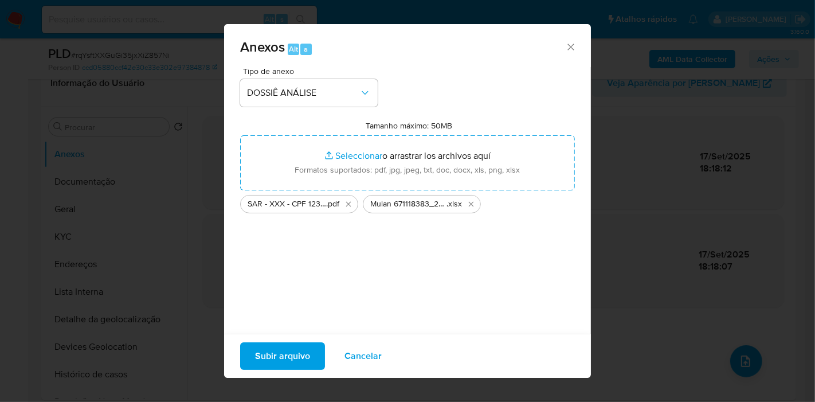
click at [278, 358] on span "Subir arquivo" at bounding box center [282, 355] width 55 height 25
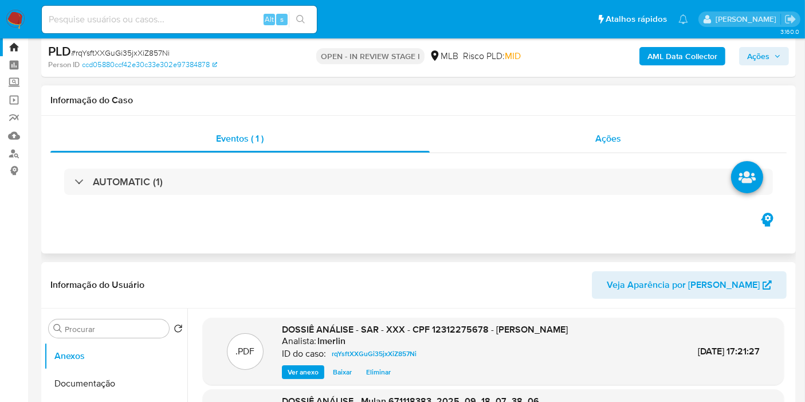
scroll to position [0, 0]
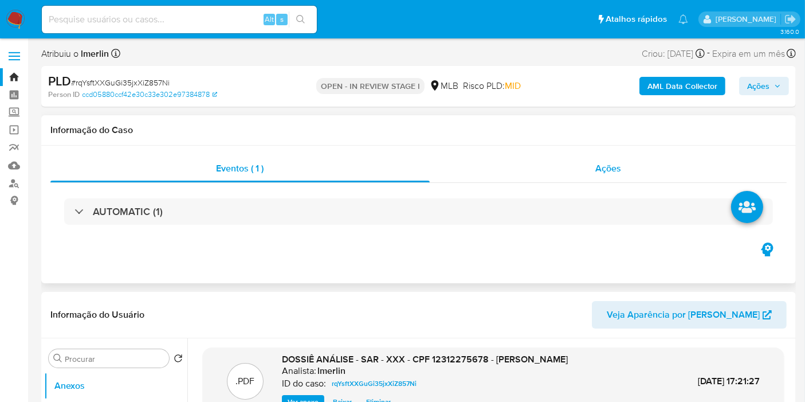
click at [627, 170] on div "Ações" at bounding box center [608, 168] width 357 height 27
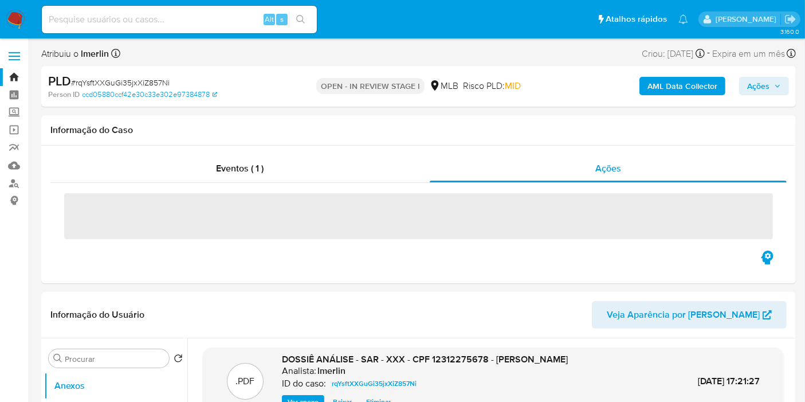
click at [761, 85] on span "Ações" at bounding box center [758, 86] width 22 height 18
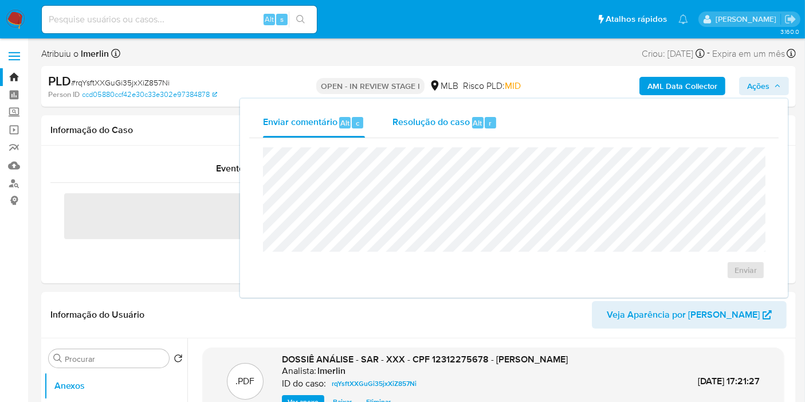
click at [455, 136] on div "Resolução do caso Alt r" at bounding box center [444, 123] width 105 height 30
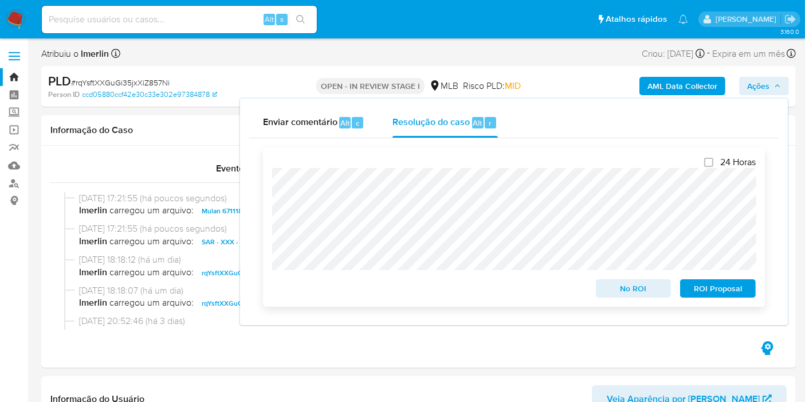
click at [706, 289] on span "ROI Proposal" at bounding box center [718, 288] width 60 height 16
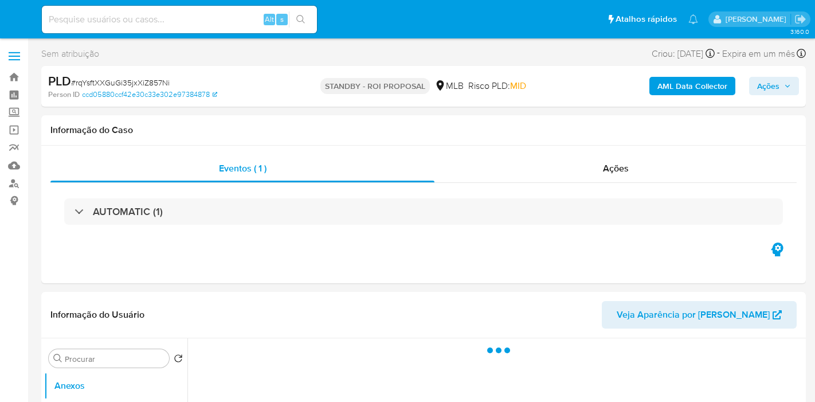
select select "10"
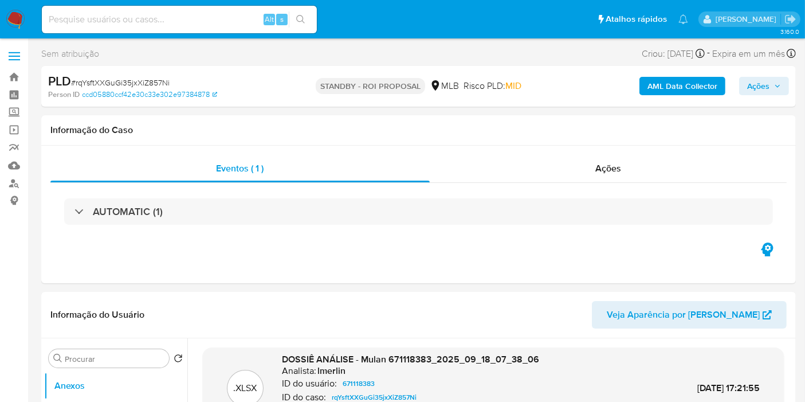
click at [14, 20] on img at bounding box center [15, 19] width 19 height 19
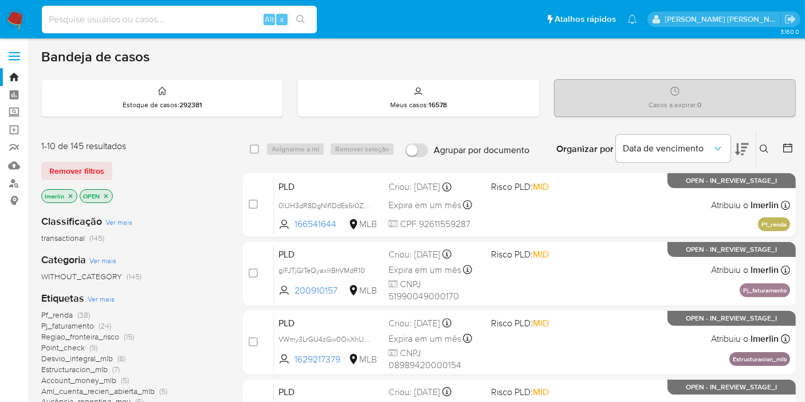
click at [241, 25] on input at bounding box center [179, 19] width 275 height 15
paste input "zVVatD2Zotf5CCFByNZb8Rpg"
type input "zVVatD2Zotf5CCFByNZb8Rpg"
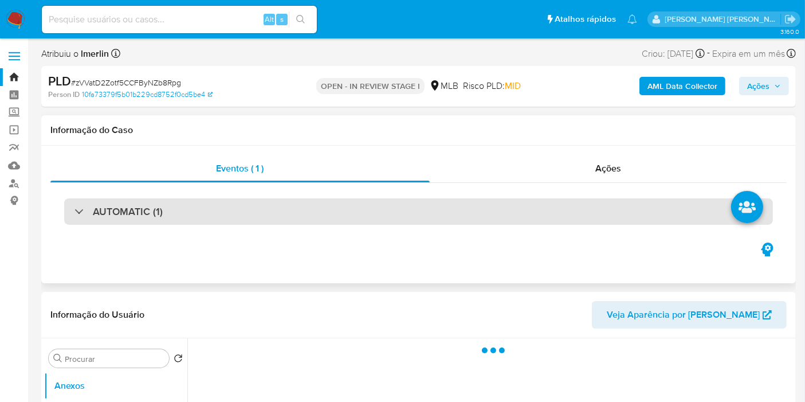
select select "10"
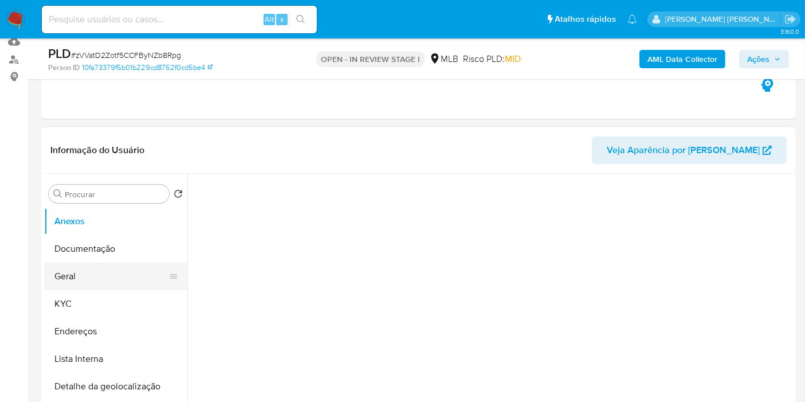
scroll to position [127, 0]
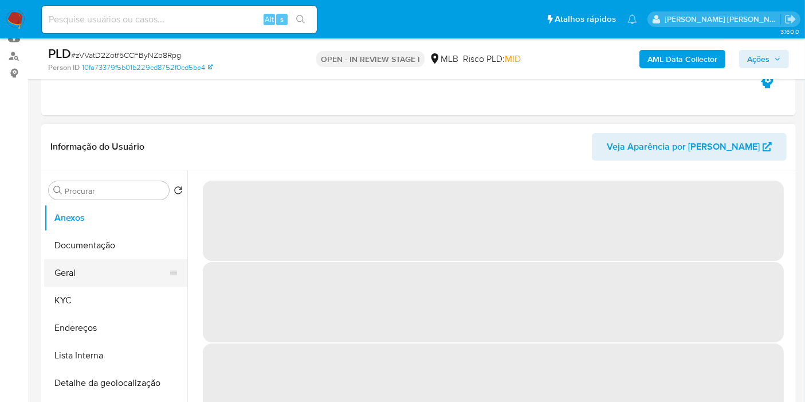
click at [100, 279] on button "Geral" at bounding box center [111, 272] width 134 height 27
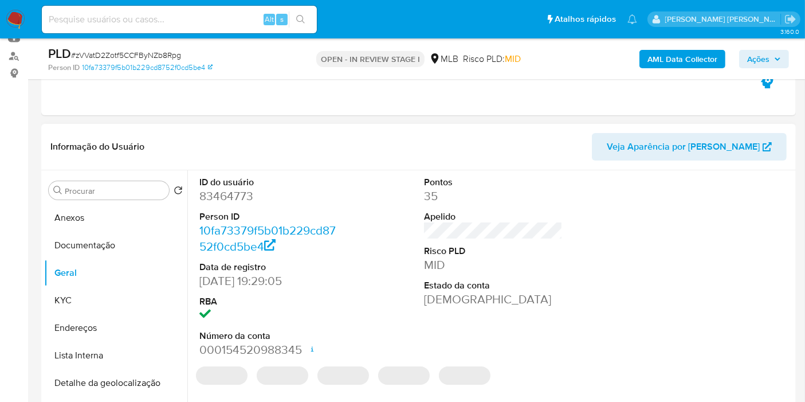
click at [240, 199] on dd "83464773" at bounding box center [268, 196] width 139 height 16
copy dd "83464773"
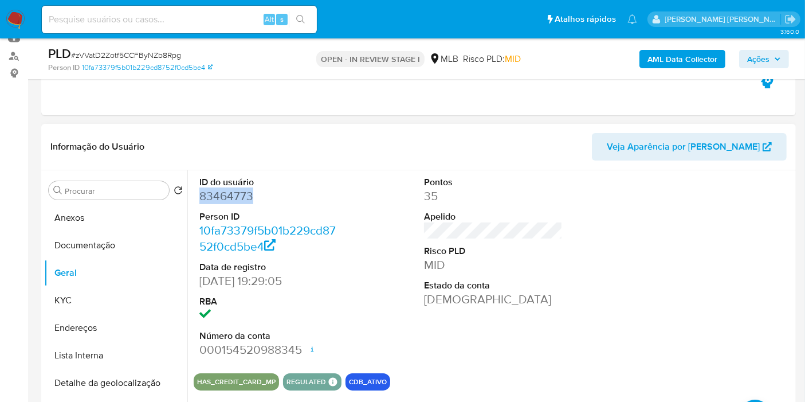
drag, startPoint x: 432, startPoint y: 150, endPoint x: 328, endPoint y: 145, distance: 105.0
click at [328, 145] on header "Informação do Usuário Veja Aparência por Pessoa" at bounding box center [418, 146] width 736 height 27
drag, startPoint x: 0, startPoint y: 266, endPoint x: 152, endPoint y: 23, distance: 285.9
click at [214, 21] on input at bounding box center [179, 19] width 275 height 15
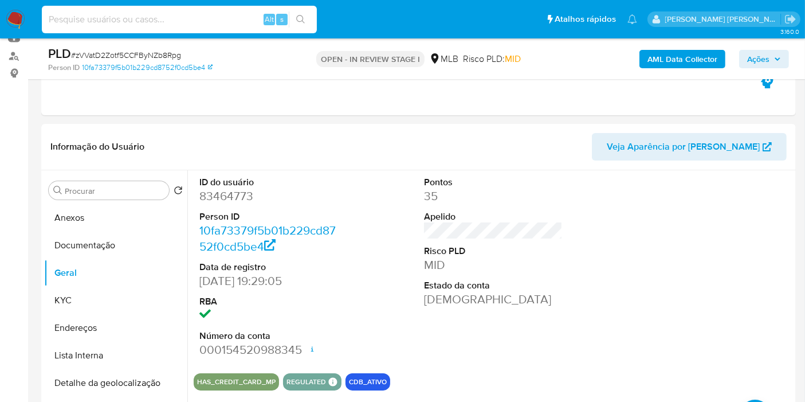
paste input "333916664"
type input "333916664"
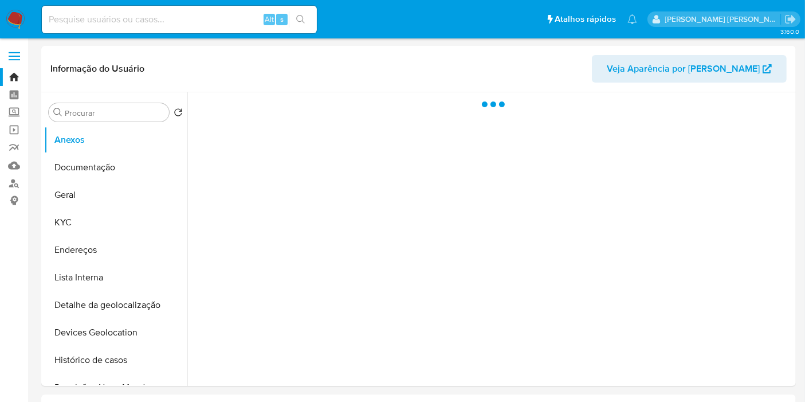
select select "10"
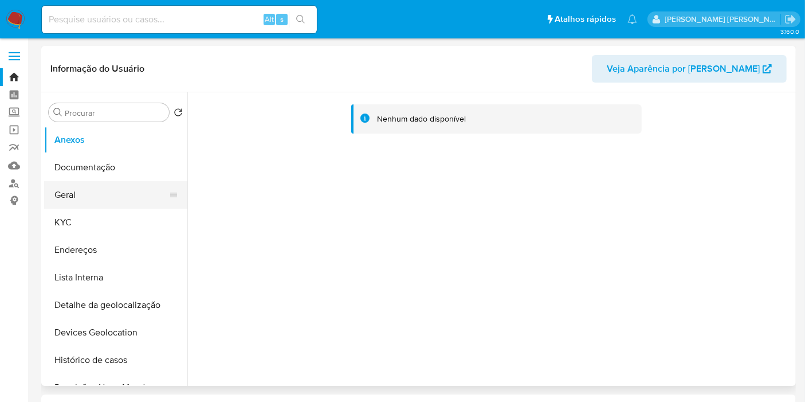
click at [110, 192] on button "Geral" at bounding box center [111, 194] width 134 height 27
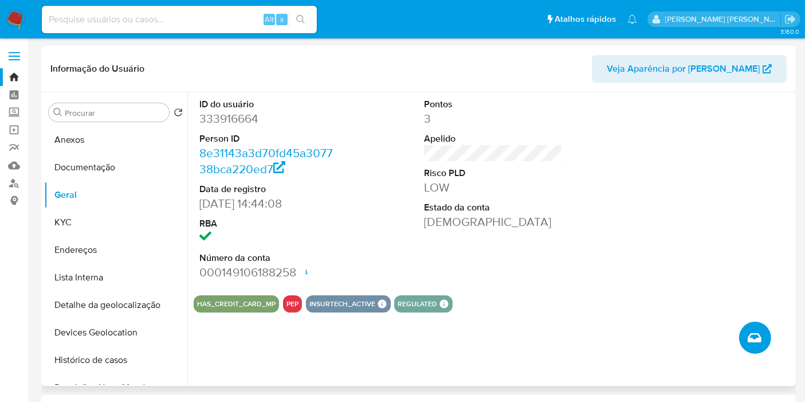
click at [762, 339] on button "Criar caso manual" at bounding box center [755, 337] width 32 height 32
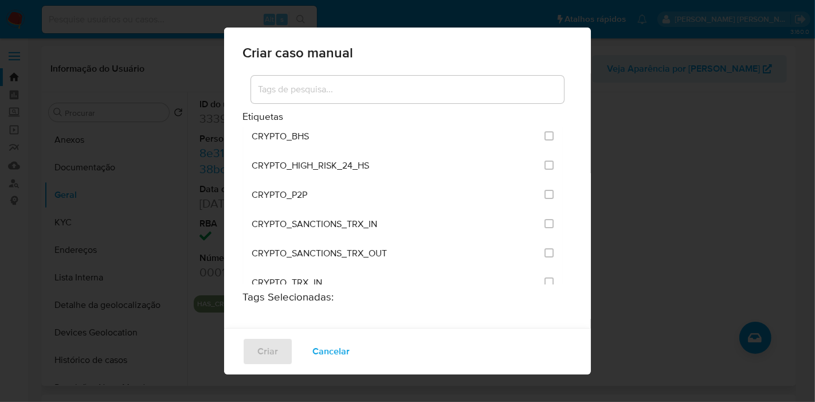
scroll to position [1886, 0]
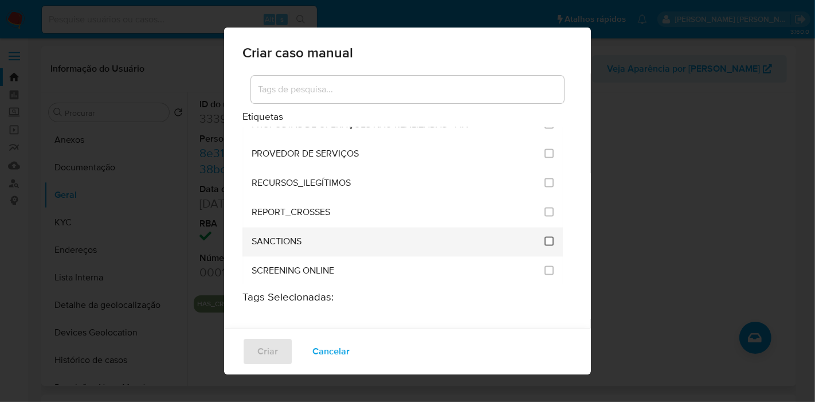
click at [544, 237] on input "2614" at bounding box center [548, 241] width 9 height 9
checkbox input "true"
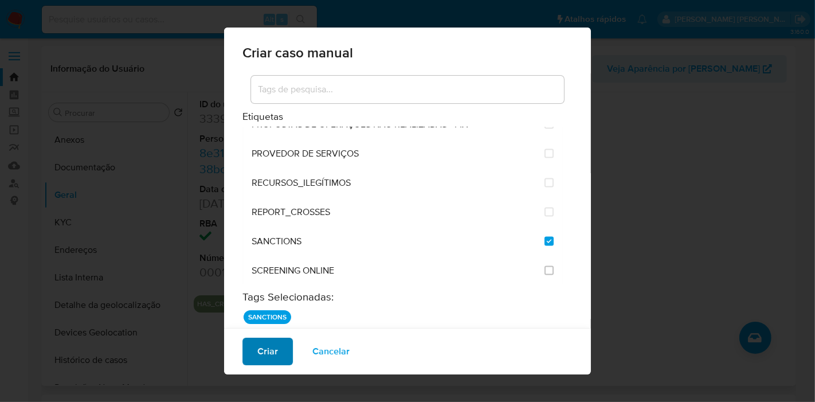
click at [270, 350] on span "Criar" at bounding box center [267, 351] width 21 height 25
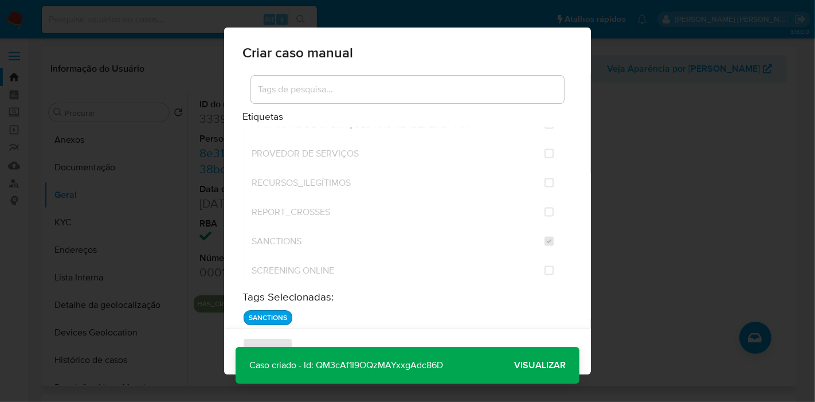
click at [417, 377] on p "Caso criado - Id: QM3cAf1I9OQzMAYxxgAdc86D" at bounding box center [345, 365] width 221 height 37
click at [423, 364] on p "Caso criado - Id: QM3cAf1I9OQzMAYxxgAdc86D" at bounding box center [345, 365] width 221 height 37
click at [540, 365] on span "Visualizar" at bounding box center [540, 365] width 52 height 0
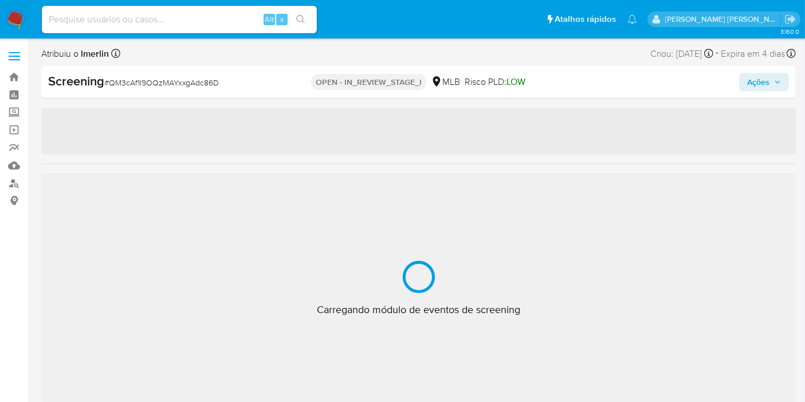
select select "10"
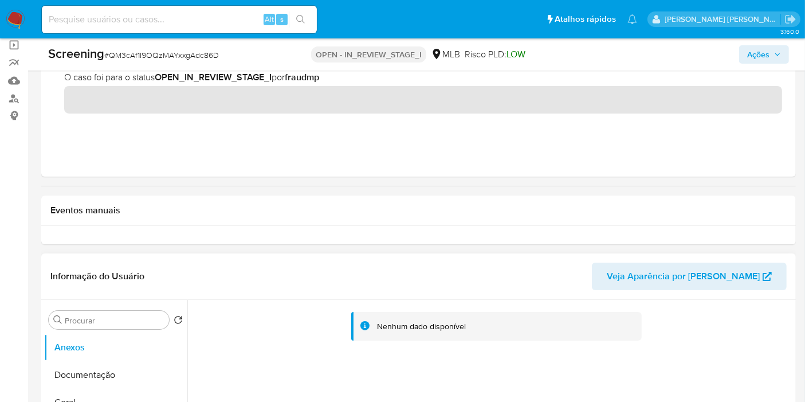
scroll to position [254, 0]
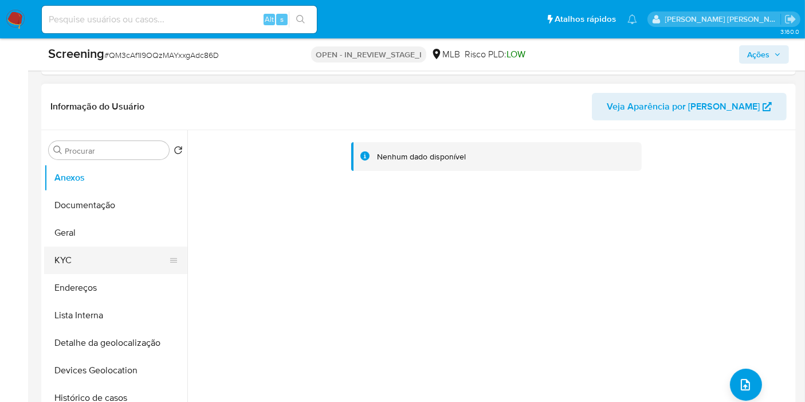
click at [116, 259] on button "KYC" at bounding box center [111, 259] width 134 height 27
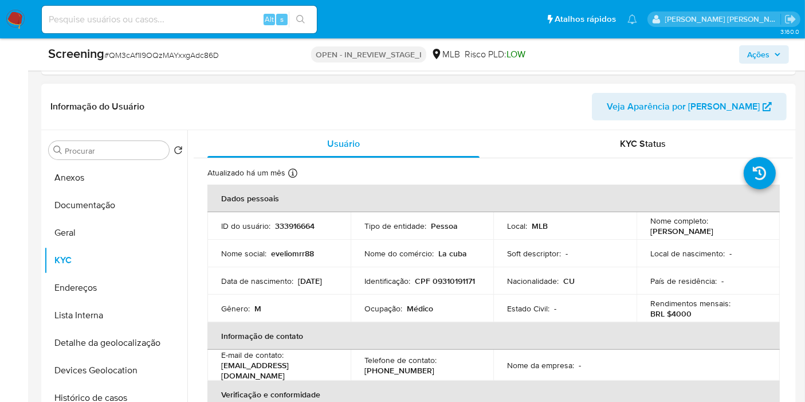
click at [415, 285] on p "CPF 09310191171" at bounding box center [445, 281] width 60 height 10
copy p "09310191171"
click at [103, 206] on button "Documentação" at bounding box center [111, 204] width 134 height 27
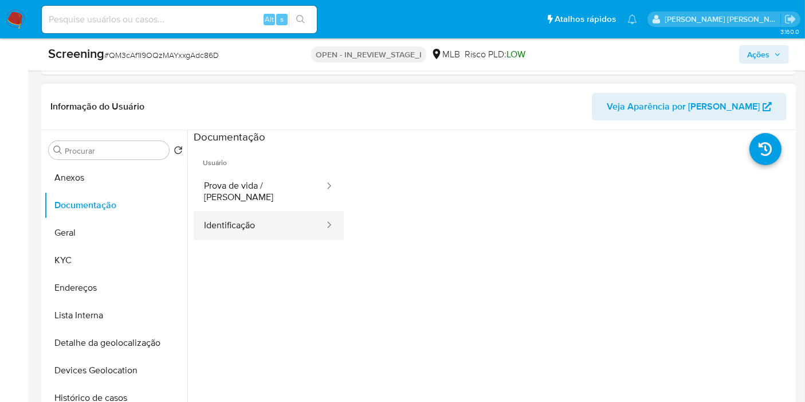
click at [257, 211] on button "Identificação" at bounding box center [260, 225] width 132 height 29
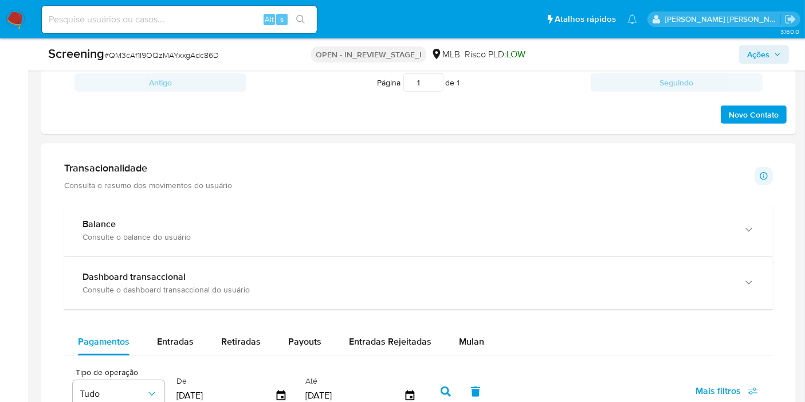
scroll to position [1018, 0]
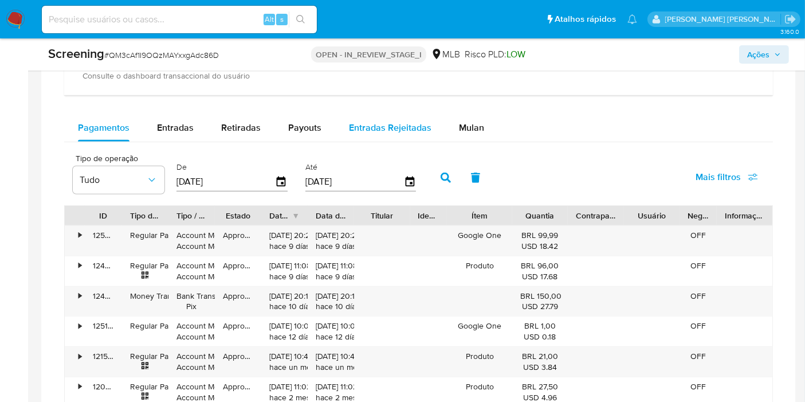
click at [402, 129] on span "Entradas Rejeitadas" at bounding box center [390, 127] width 82 height 13
select select "10"
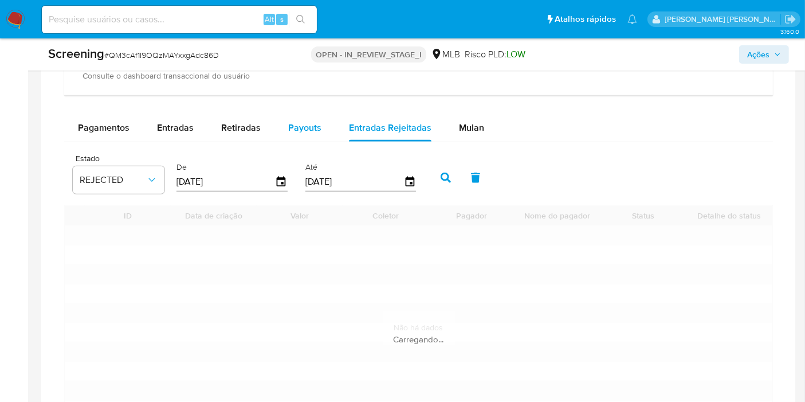
click at [318, 128] on span "Payouts" at bounding box center [304, 127] width 33 height 13
select select "10"
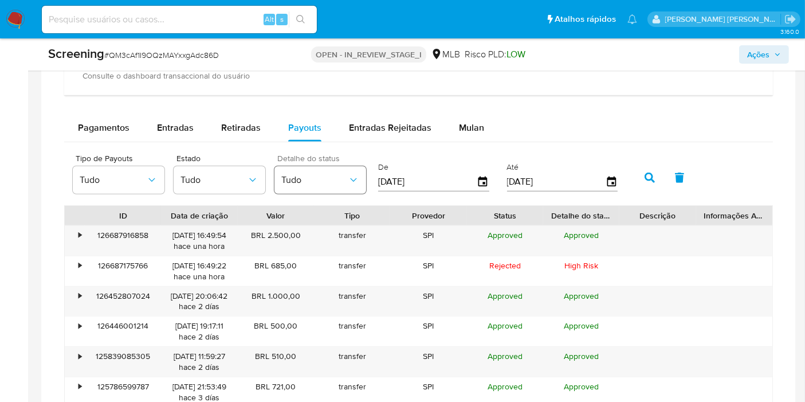
click at [361, 179] on button "Tudo" at bounding box center [320, 179] width 92 height 27
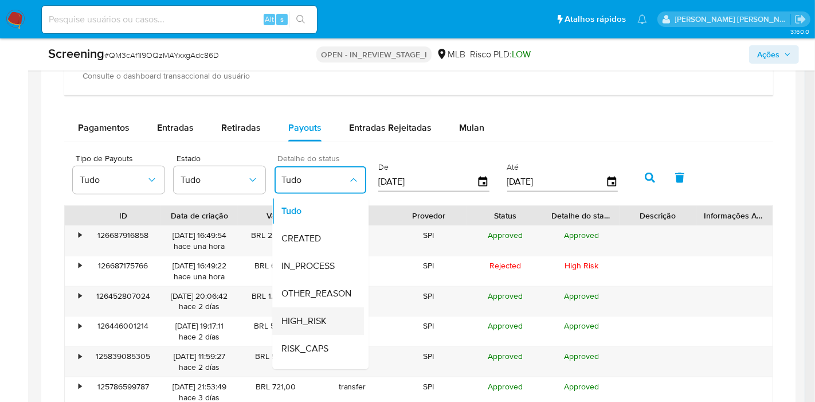
click at [321, 316] on span "HIGH_RISK" at bounding box center [303, 321] width 45 height 11
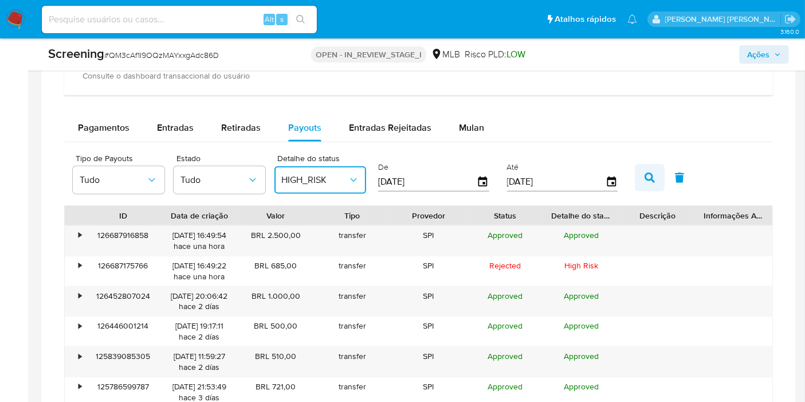
click at [656, 172] on button "button" at bounding box center [650, 177] width 30 height 27
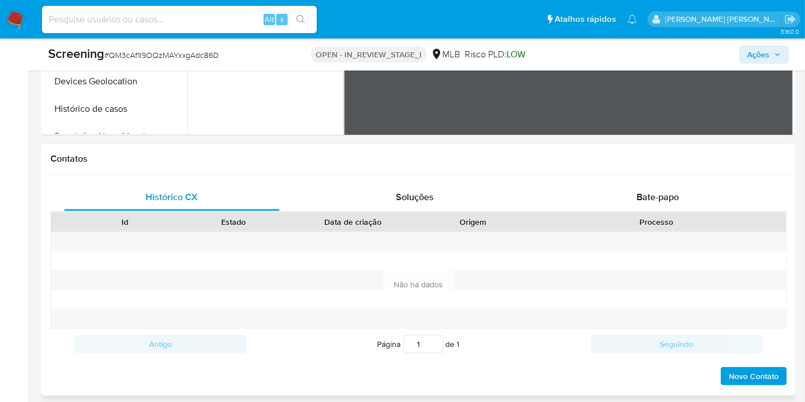
scroll to position [382, 0]
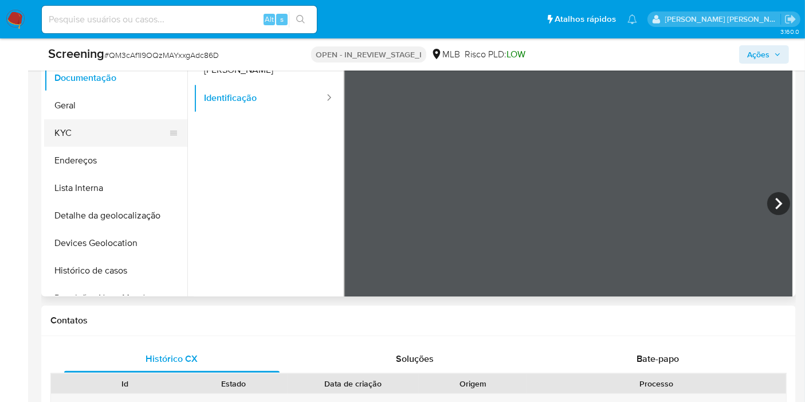
click at [131, 133] on button "KYC" at bounding box center [111, 132] width 134 height 27
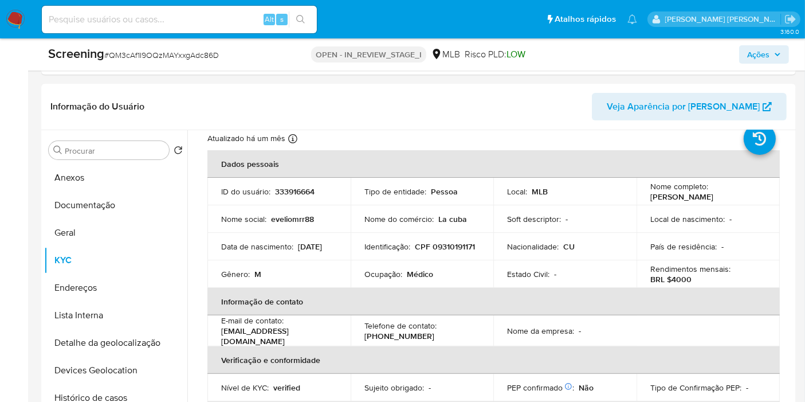
scroll to position [64, 0]
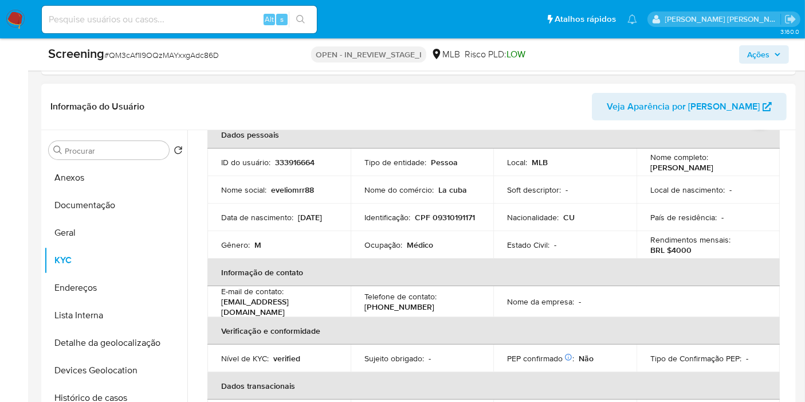
click at [415, 222] on p "CPF 09310191171" at bounding box center [445, 217] width 60 height 10
copy p "09310191171"
click at [90, 238] on button "Geral" at bounding box center [111, 232] width 134 height 27
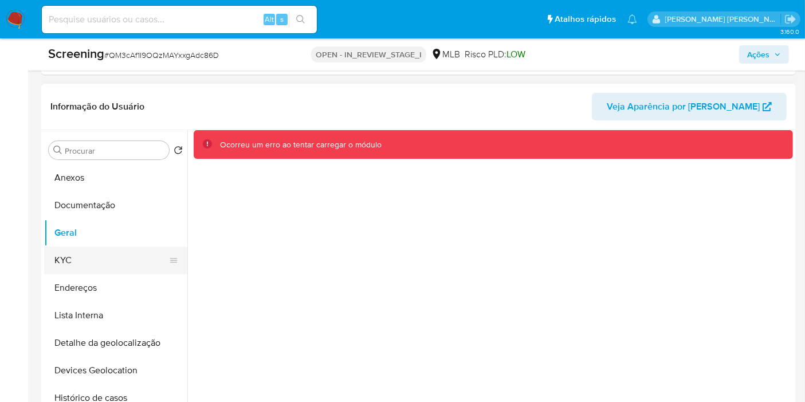
click at [92, 253] on button "KYC" at bounding box center [111, 259] width 134 height 27
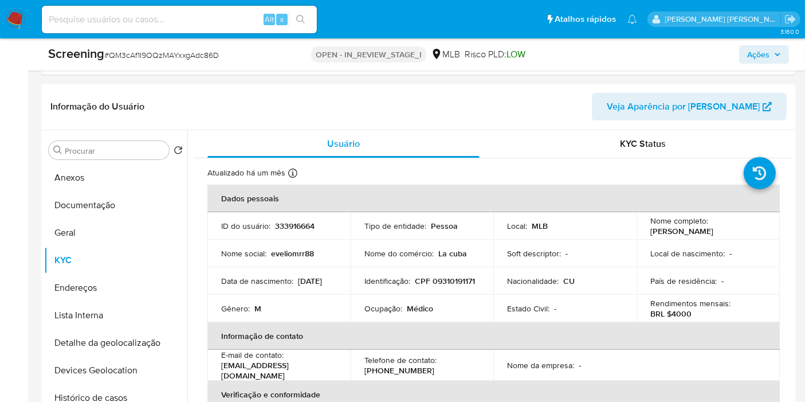
click at [415, 286] on p "CPF 09310191171" at bounding box center [445, 281] width 60 height 10
copy p "09310191171"
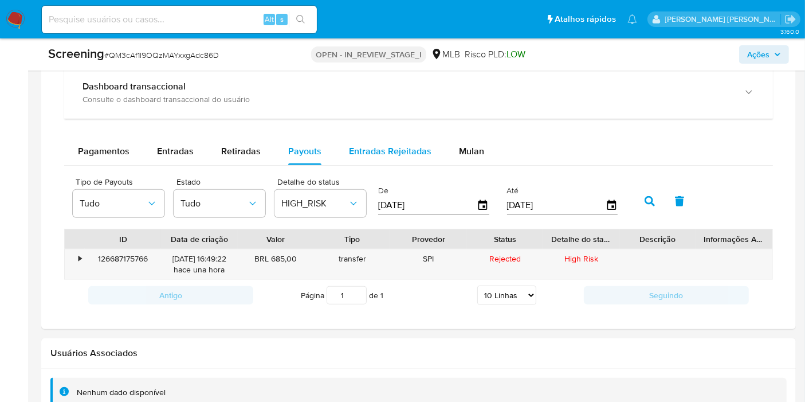
scroll to position [954, 0]
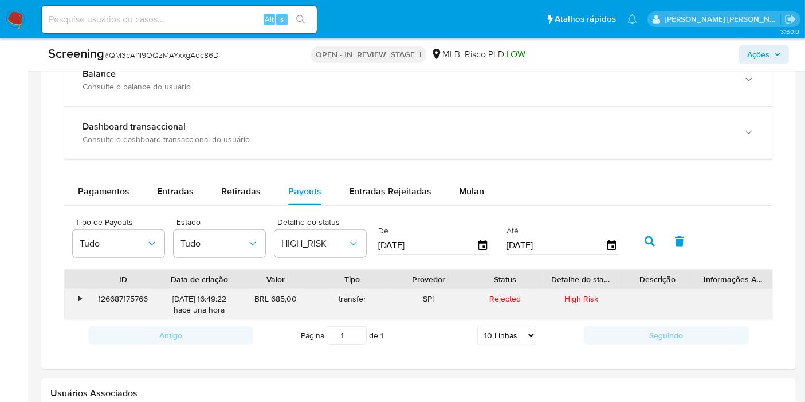
click at [280, 297] on div "BRL 685,00" at bounding box center [276, 304] width 76 height 30
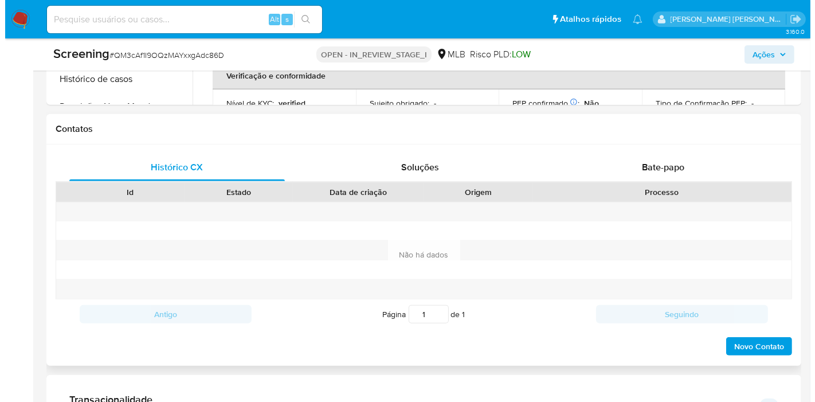
scroll to position [254, 0]
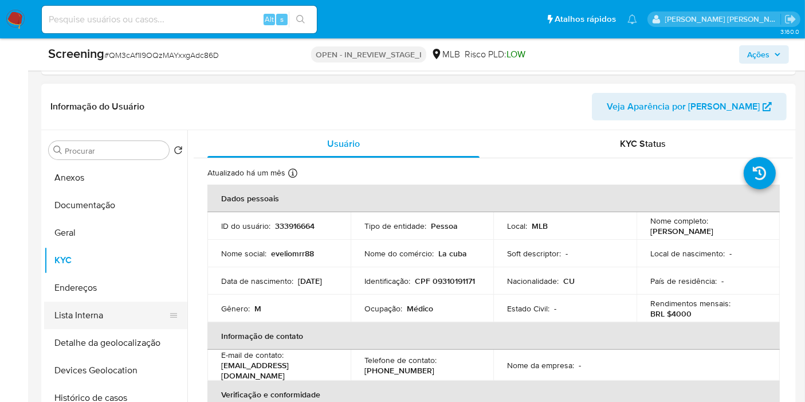
click at [92, 313] on button "Lista Interna" at bounding box center [111, 314] width 134 height 27
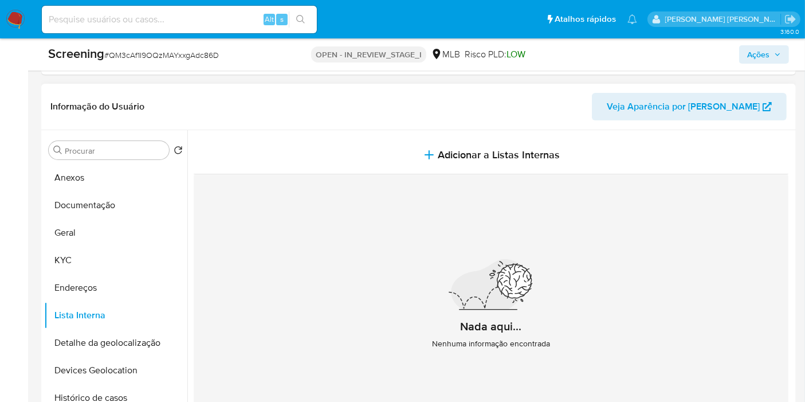
click at [556, 132] on section at bounding box center [493, 286] width 599 height 313
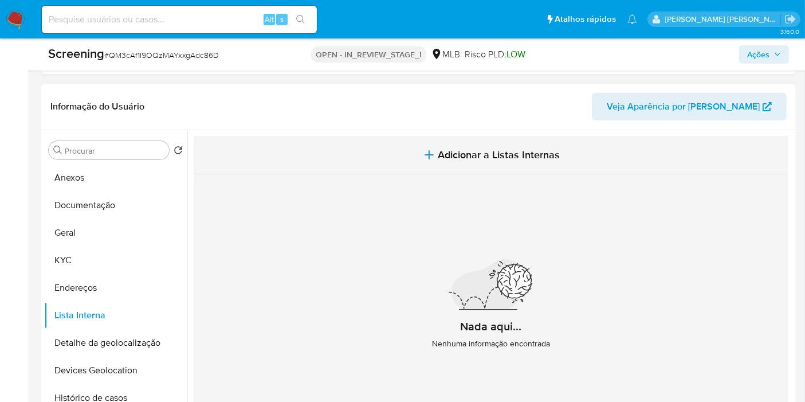
click at [544, 156] on span "Adicionar a Listas Internas" at bounding box center [499, 154] width 122 height 13
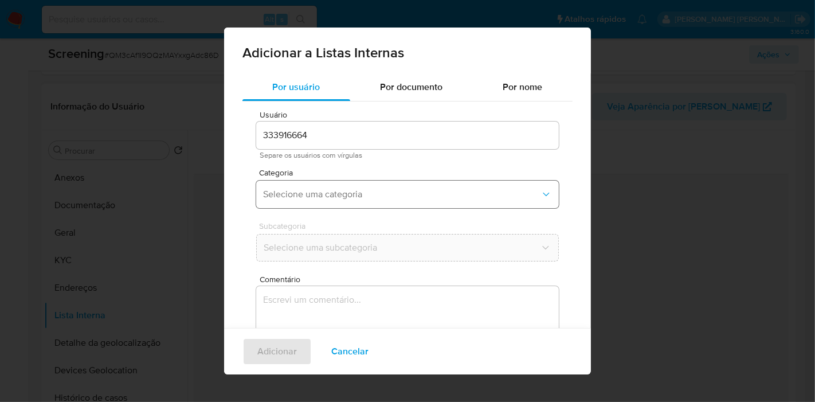
click at [366, 199] on span "Selecione uma categoria" at bounding box center [401, 193] width 277 height 11
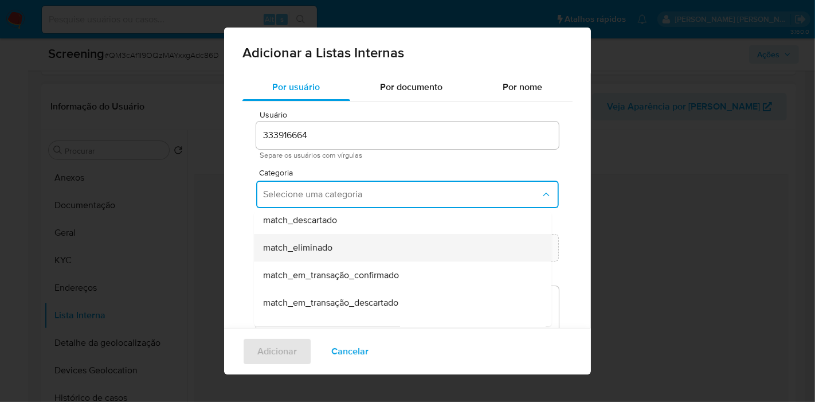
scroll to position [127, 0]
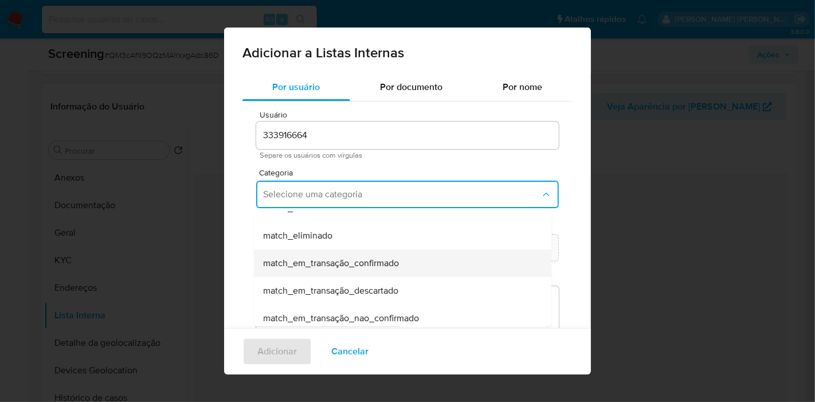
click at [368, 264] on span "match_em_transação_confirmado" at bounding box center [331, 262] width 136 height 11
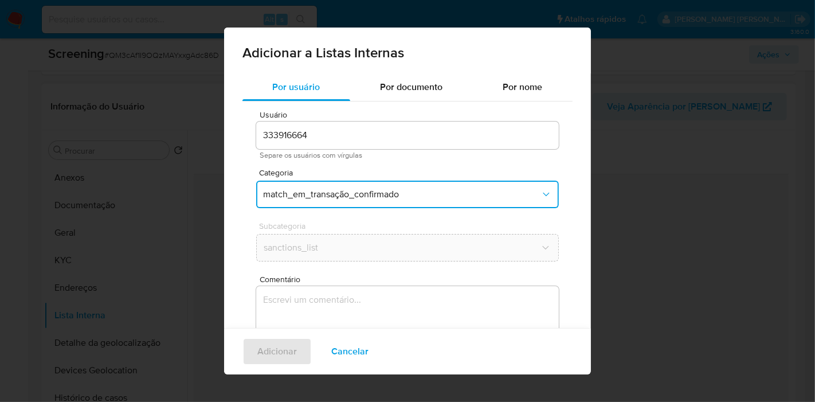
click at [376, 284] on div "Comentário 0 / 400 400 caracteres restantes" at bounding box center [407, 340] width 302 height 131
click at [368, 292] on textarea "Comentário" at bounding box center [407, 341] width 302 height 110
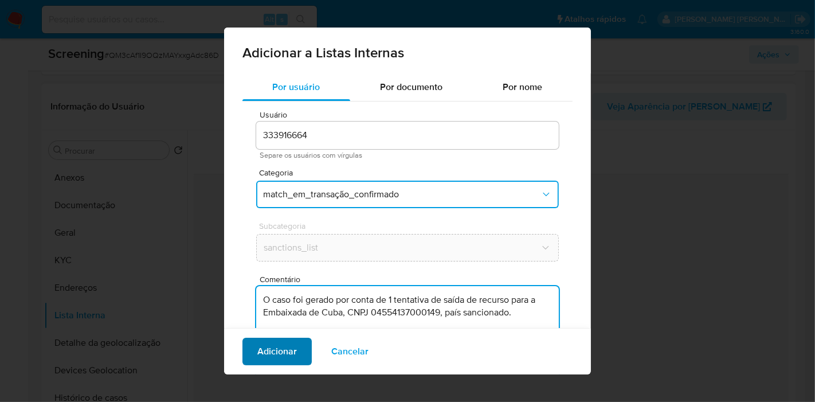
type textarea "O caso foi gerado por conta de 1 tentativa de saída de recurso para a Embaixada…"
click at [270, 357] on span "Adicionar" at bounding box center [277, 351] width 40 height 25
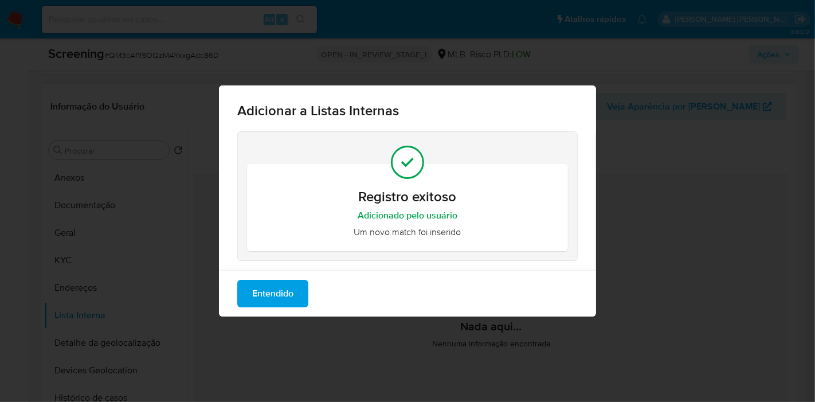
click at [281, 289] on span "Entendido" at bounding box center [272, 293] width 41 height 25
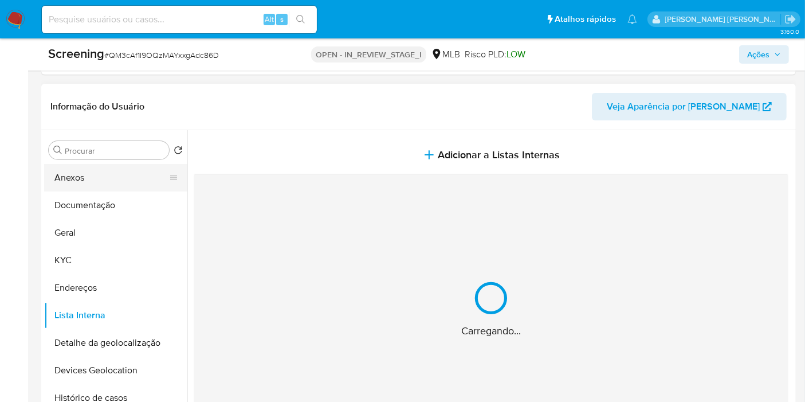
click at [110, 179] on button "Anexos" at bounding box center [111, 177] width 134 height 27
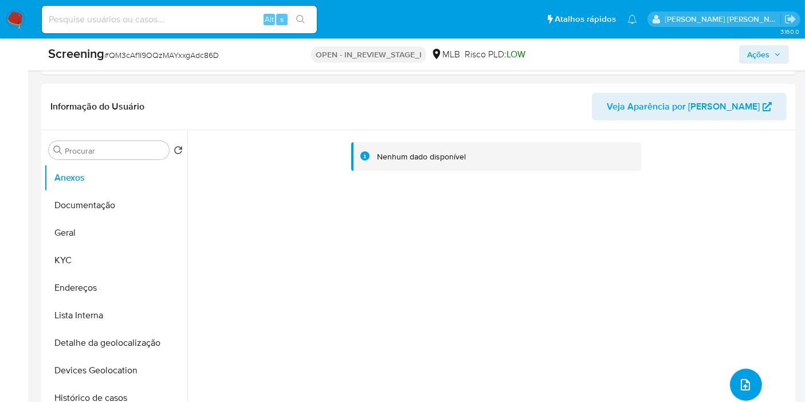
click at [745, 375] on button "upload-file" at bounding box center [746, 384] width 32 height 32
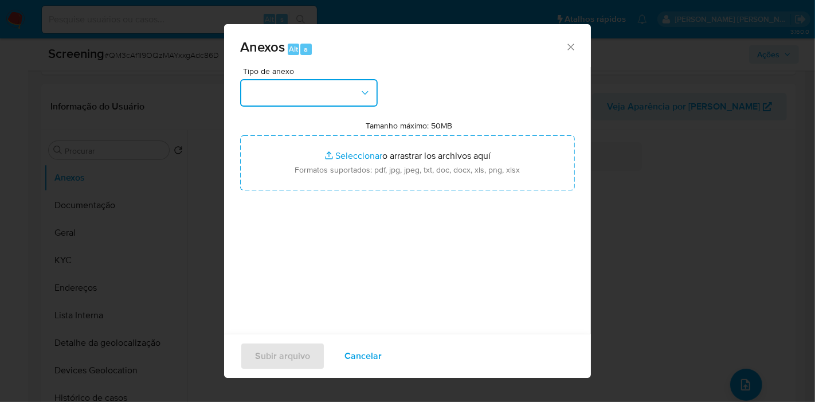
click at [338, 86] on button "button" at bounding box center [308, 92] width 137 height 27
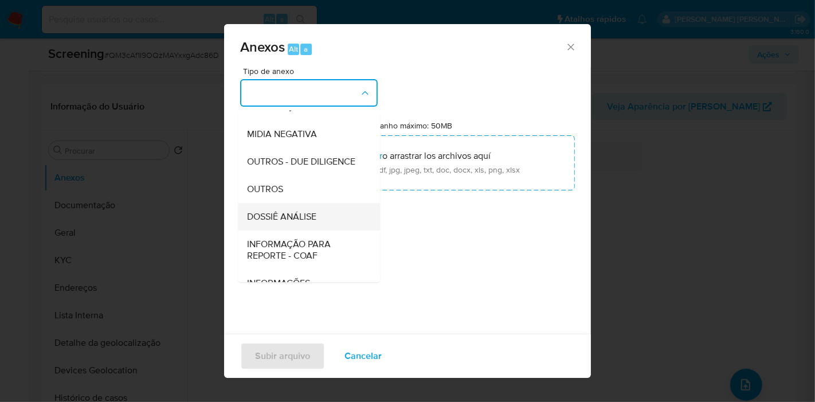
click at [310, 222] on span "DOSSIÊ ANÁLISE" at bounding box center [281, 216] width 69 height 11
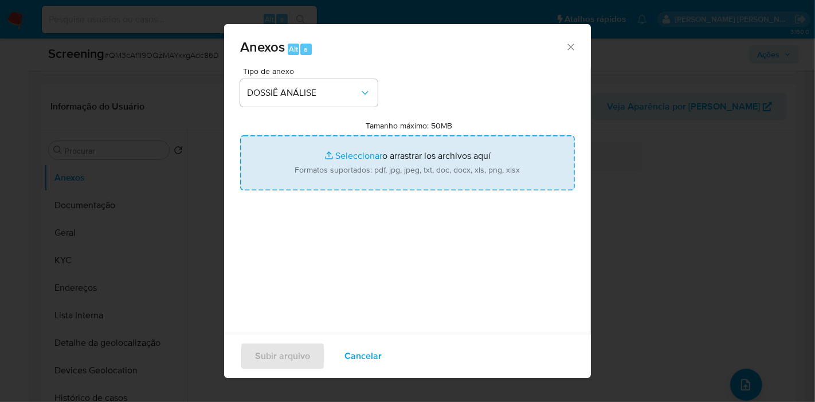
click at [356, 174] on input "Tamanho máximo: 50MB Seleccionar archivos" at bounding box center [407, 162] width 335 height 55
type input "C:\fakepath\Evidências.pdf"
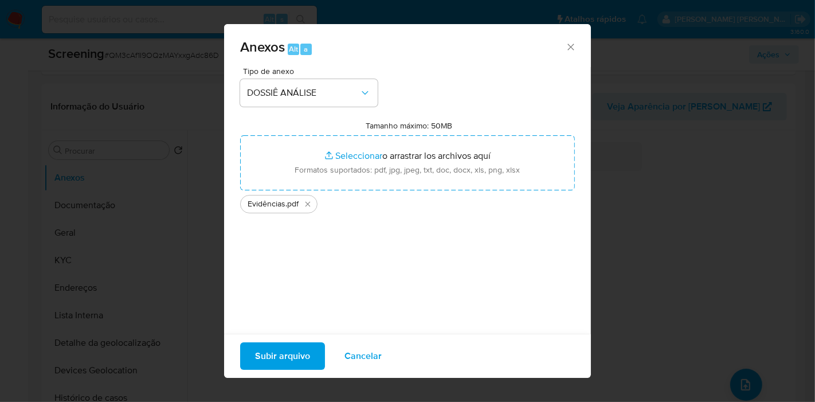
click at [270, 363] on span "Subir arquivo" at bounding box center [282, 355] width 55 height 25
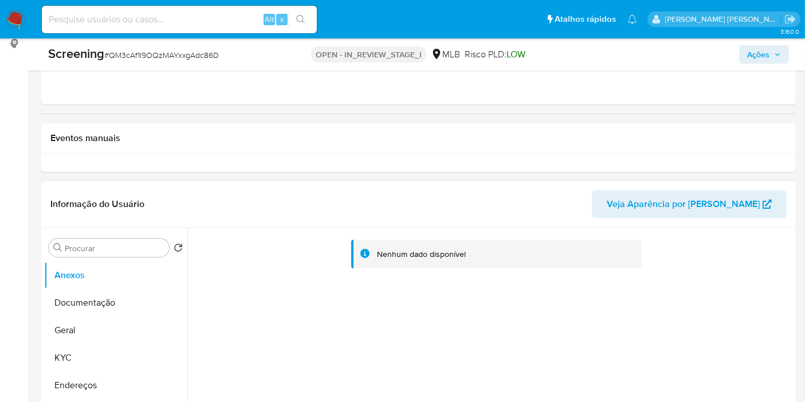
scroll to position [318, 0]
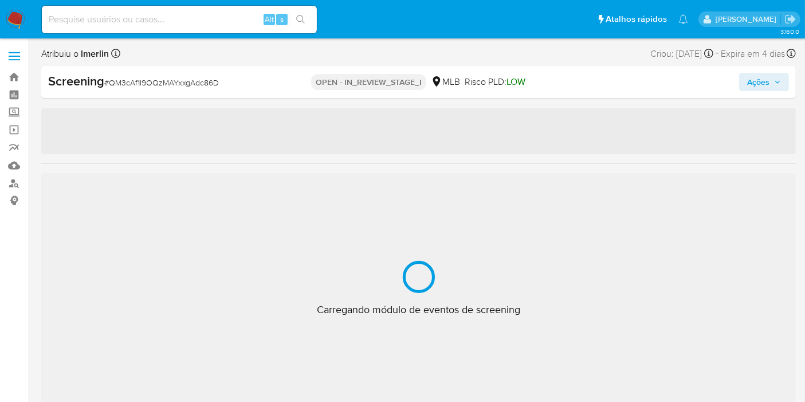
select select "10"
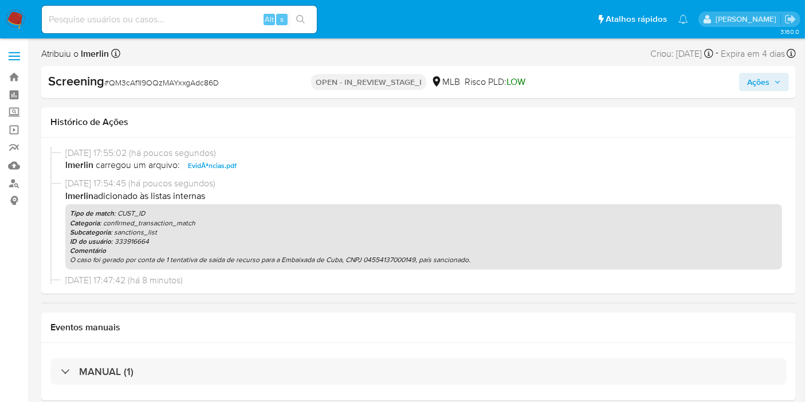
click at [769, 84] on span "Ações" at bounding box center [758, 82] width 22 height 18
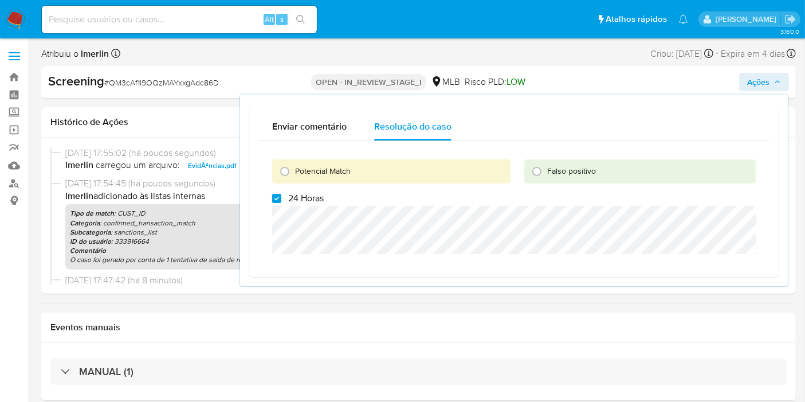
click at [291, 200] on span "24 Horas" at bounding box center [306, 197] width 36 height 11
click at [281, 200] on input "24 Horas" at bounding box center [276, 198] width 9 height 9
checkbox input "false"
click at [325, 167] on span "Potencial Match" at bounding box center [323, 170] width 56 height 11
click at [294, 167] on input "Potencial Match" at bounding box center [285, 171] width 18 height 18
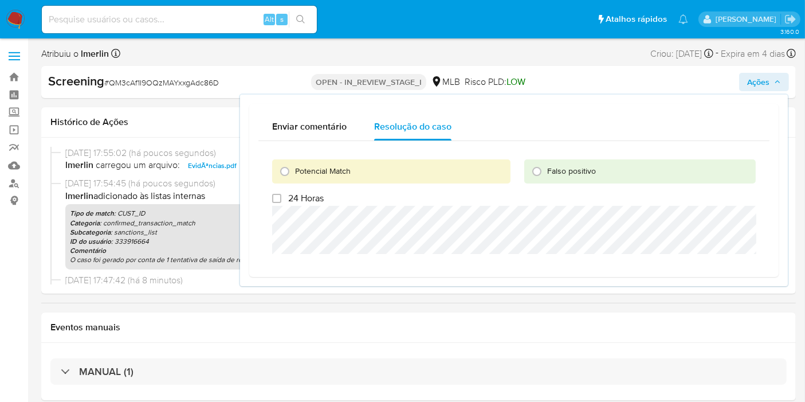
radio input "true"
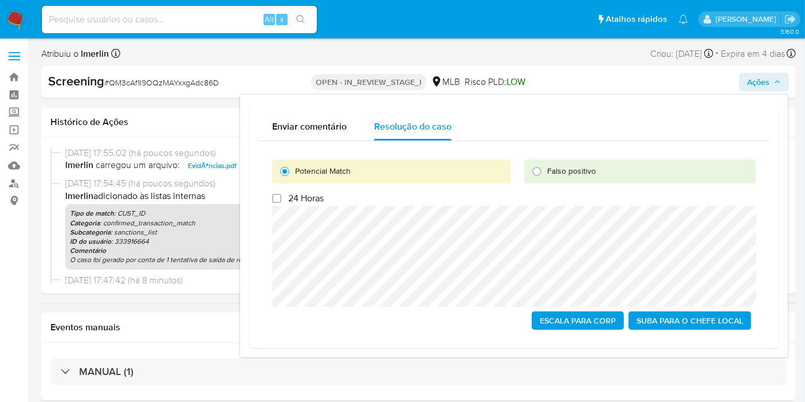
click at [560, 317] on span "Escala para Corp" at bounding box center [578, 320] width 76 height 16
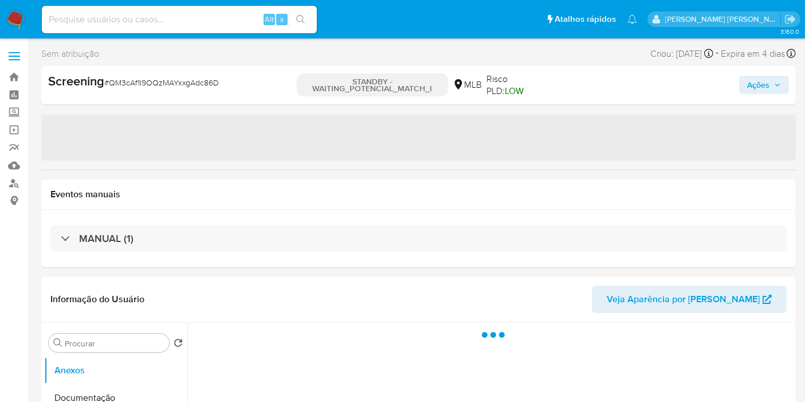
select select "10"
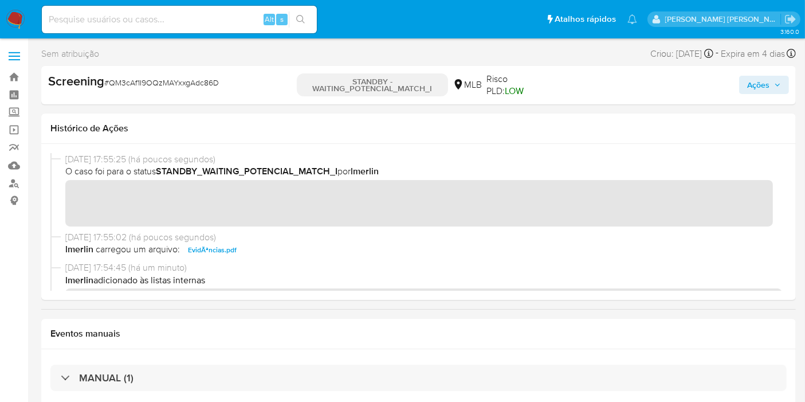
click at [227, 14] on input at bounding box center [179, 19] width 275 height 15
paste input "243437195"
type input "243437195"
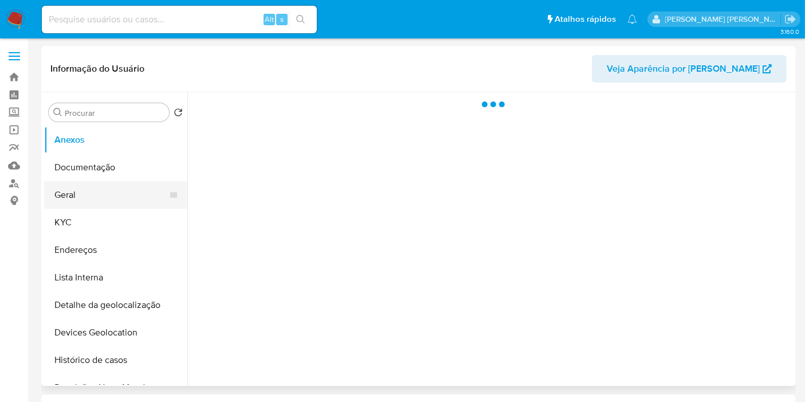
click at [114, 192] on button "Geral" at bounding box center [111, 194] width 134 height 27
select select "10"
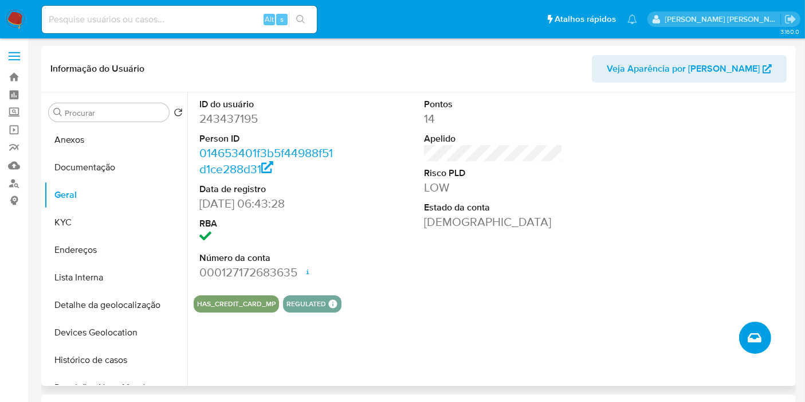
click at [749, 341] on icon "Criar caso manual" at bounding box center [755, 338] width 14 height 14
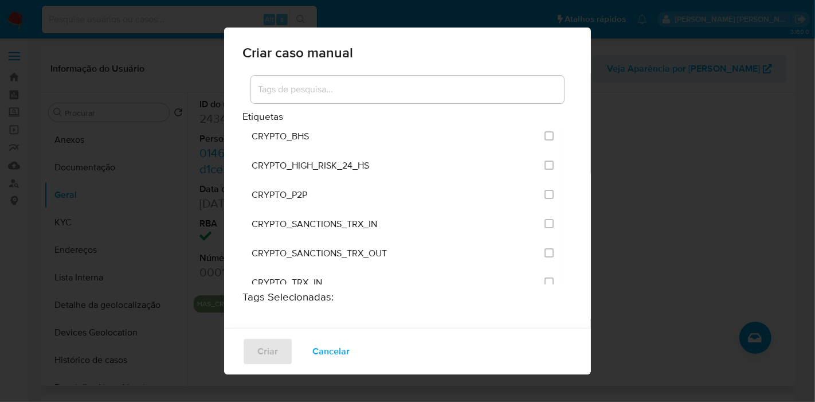
scroll to position [1886, 0]
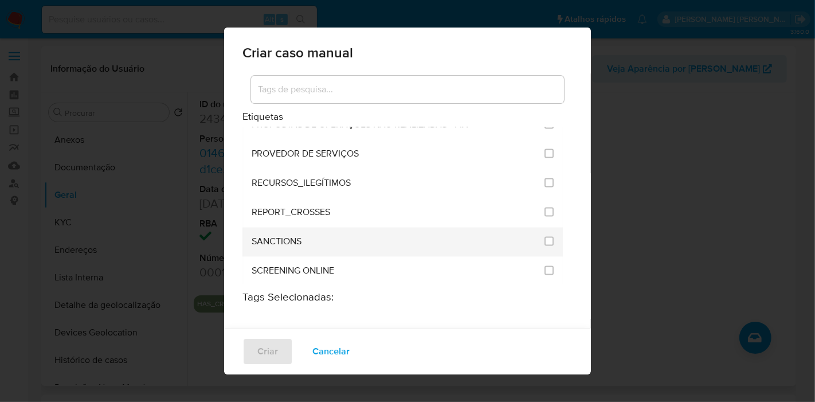
click at [545, 227] on li "SANCTIONS" at bounding box center [402, 241] width 320 height 29
click at [544, 237] on input "2614" at bounding box center [548, 241] width 9 height 9
checkbox input "true"
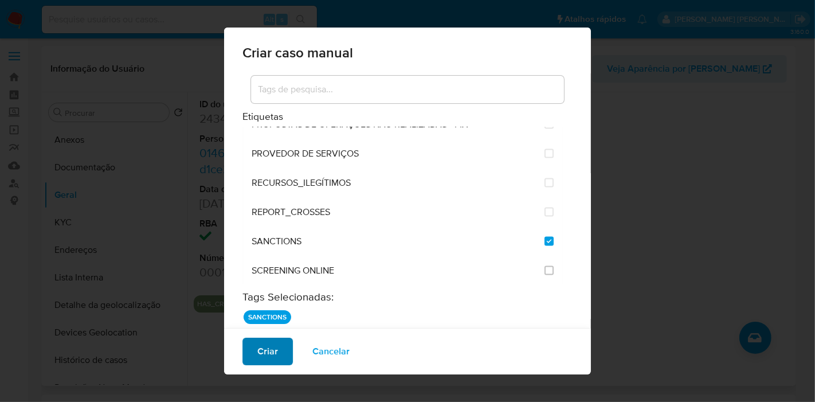
click at [260, 355] on span "Criar" at bounding box center [267, 351] width 21 height 25
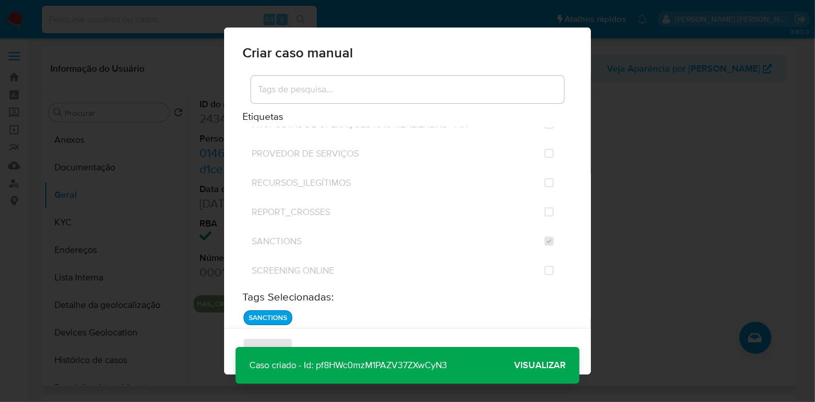
click at [395, 368] on p "Caso criado - Id: pf8HWc0mzM1PAZV37ZXwCyN3" at bounding box center [347, 365] width 225 height 37
click at [544, 365] on span "Visualizar" at bounding box center [540, 365] width 52 height 0
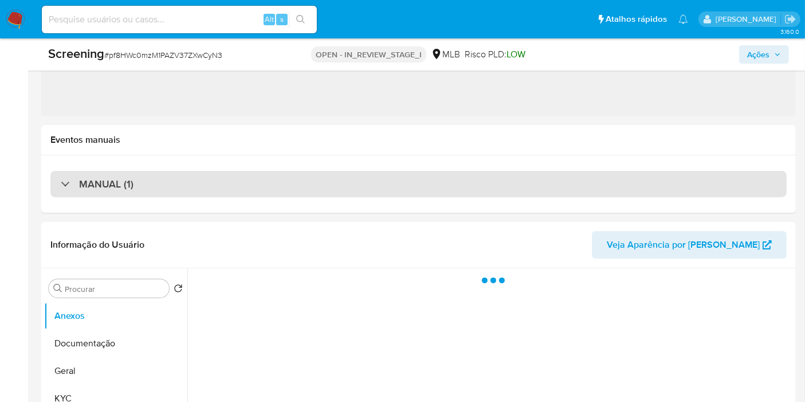
select select "10"
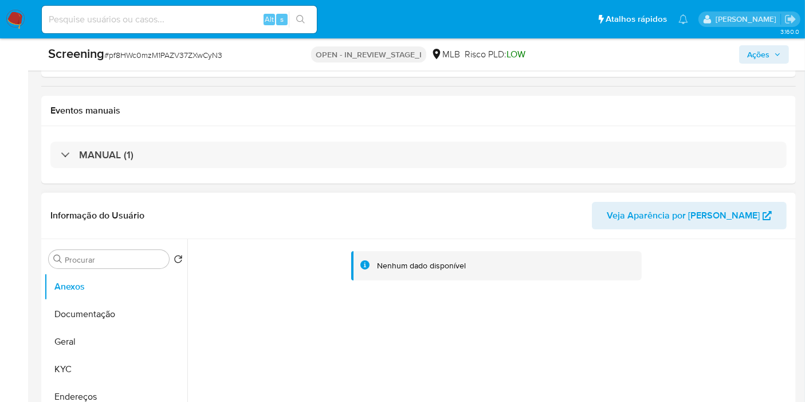
scroll to position [318, 0]
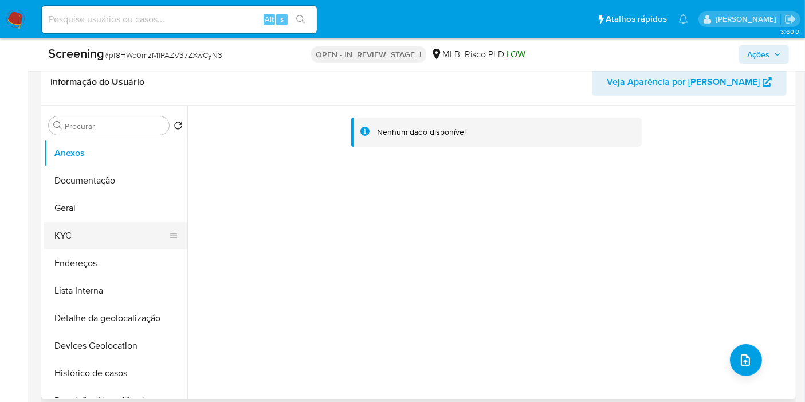
click at [128, 235] on button "KYC" at bounding box center [111, 235] width 134 height 27
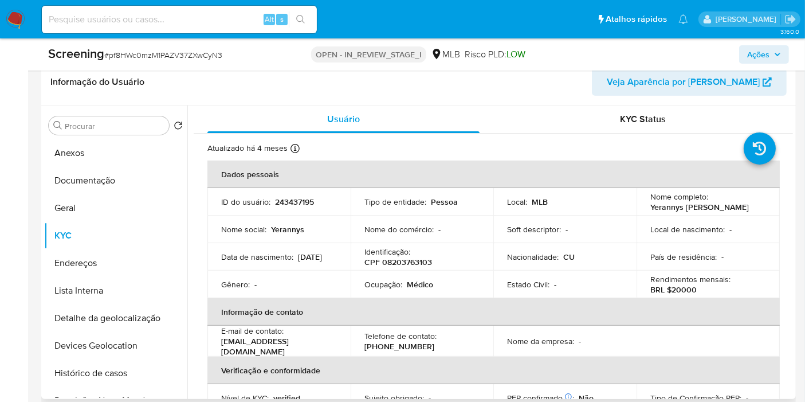
click at [405, 262] on p "CPF 08203763103" at bounding box center [398, 262] width 68 height 10
copy p "08203763103"
click at [107, 264] on button "Endereços" at bounding box center [111, 262] width 134 height 27
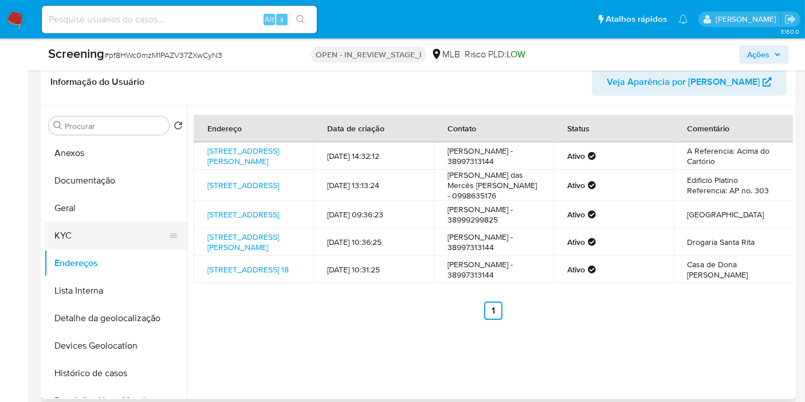
click at [104, 233] on button "KYC" at bounding box center [111, 235] width 134 height 27
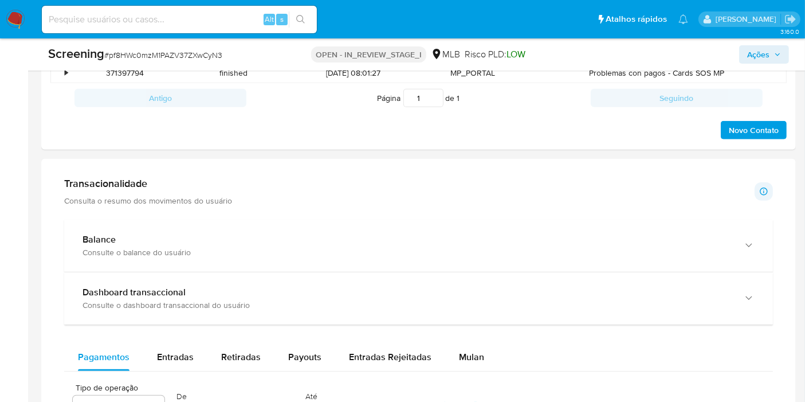
scroll to position [891, 0]
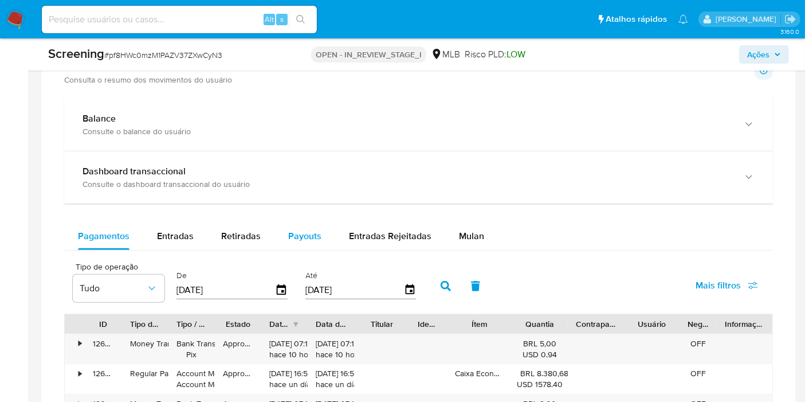
click at [323, 235] on button "Payouts" at bounding box center [304, 235] width 61 height 27
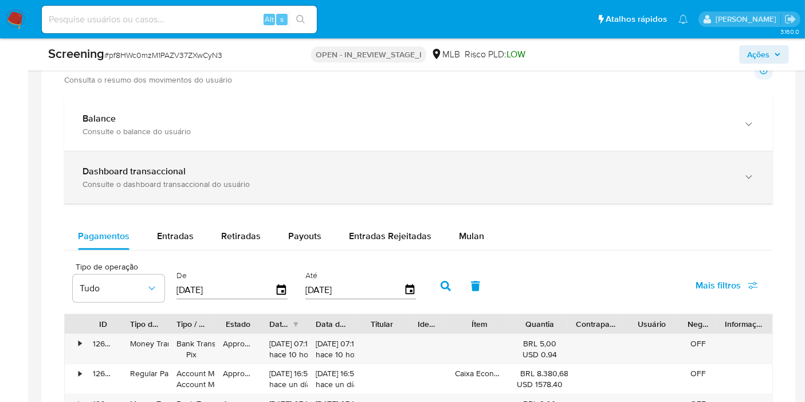
select select "10"
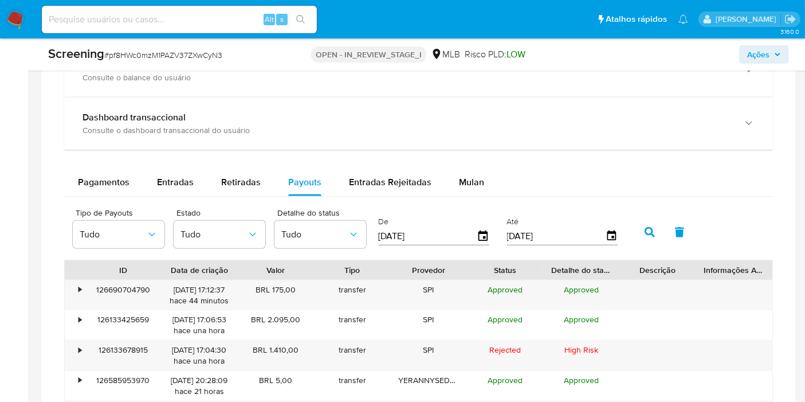
scroll to position [1018, 0]
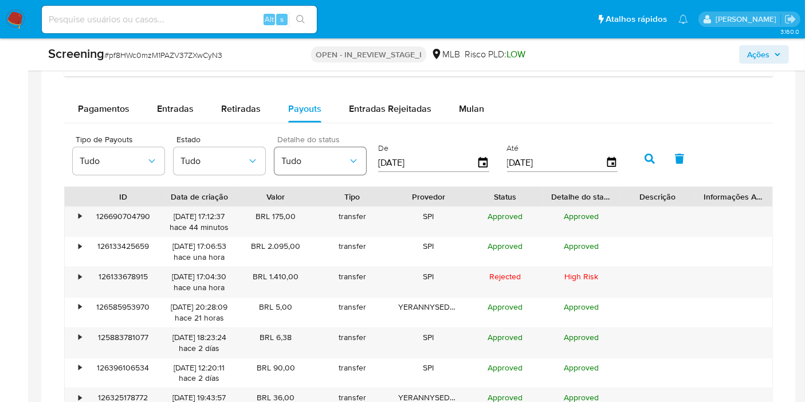
click at [333, 169] on button "Tudo" at bounding box center [320, 160] width 92 height 27
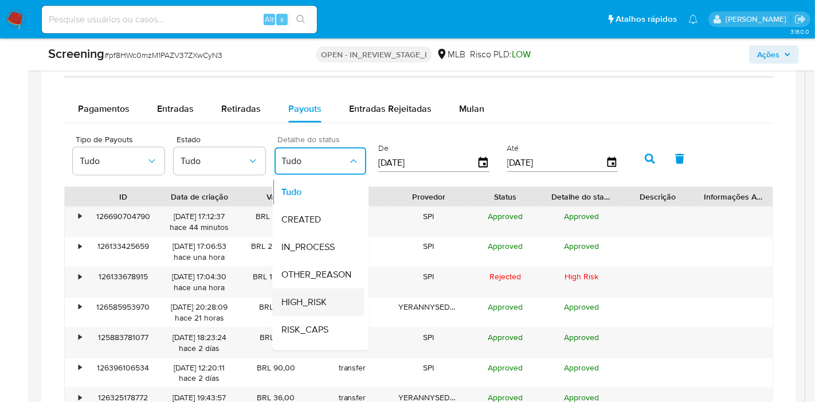
click at [337, 297] on div "HIGH_RISK" at bounding box center [314, 301] width 66 height 27
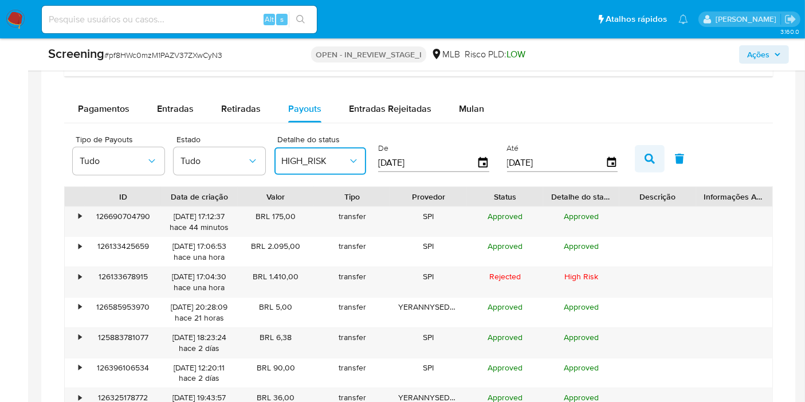
click at [644, 154] on icon "button" at bounding box center [649, 159] width 10 height 10
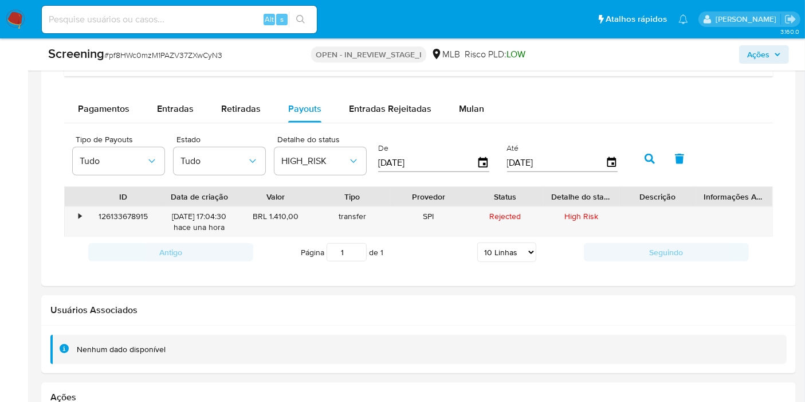
scroll to position [954, 0]
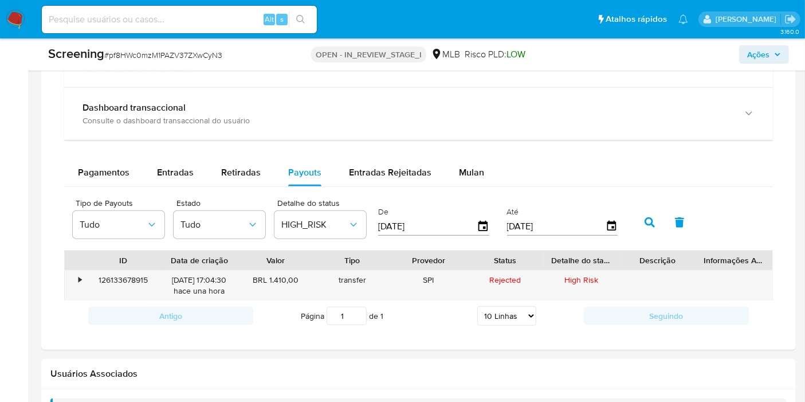
click at [689, 170] on div "Pagamentos Entradas Retiradas Payouts Entradas Rejeitadas Mulan" at bounding box center [418, 172] width 709 height 27
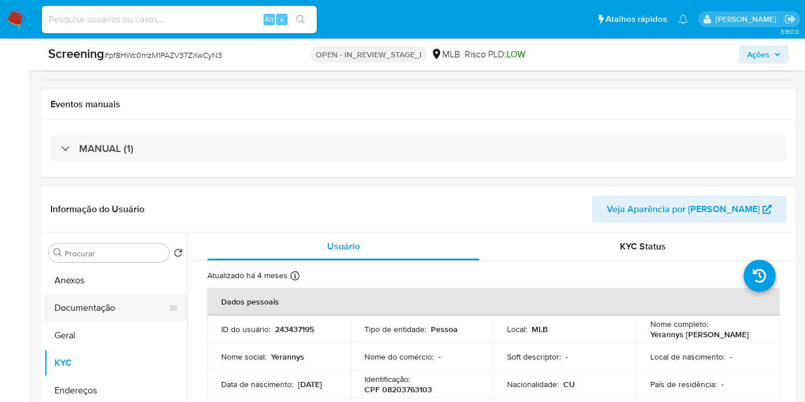
click at [123, 304] on button "Documentação" at bounding box center [111, 307] width 134 height 27
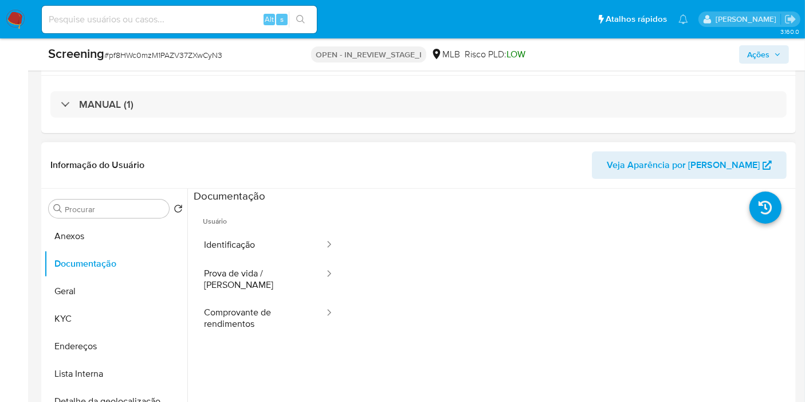
scroll to position [254, 0]
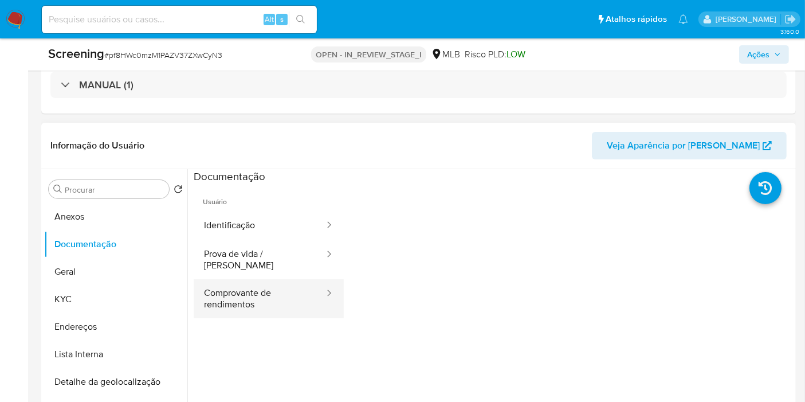
click at [243, 290] on button "Comprovante de rendimentos" at bounding box center [260, 298] width 132 height 39
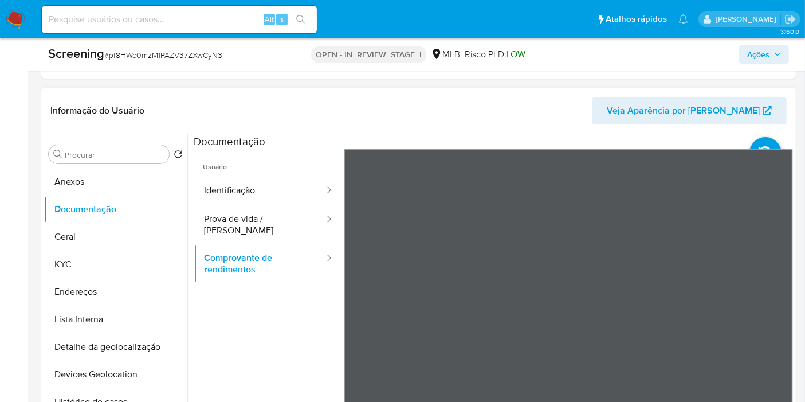
scroll to position [318, 0]
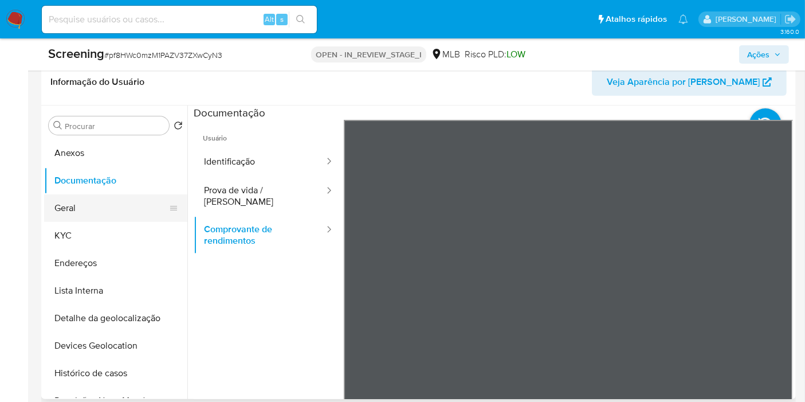
click at [121, 209] on button "Geral" at bounding box center [111, 207] width 134 height 27
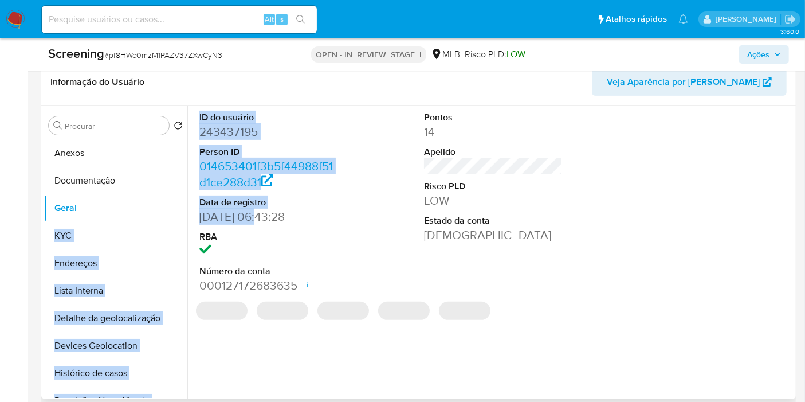
drag, startPoint x: 258, startPoint y: 213, endPoint x: 184, endPoint y: 215, distance: 73.4
click at [184, 215] on div "Procurar Retornar ao pedido padrão Anexos Documentação Geral KYC Endereços List…" at bounding box center [418, 251] width 749 height 293
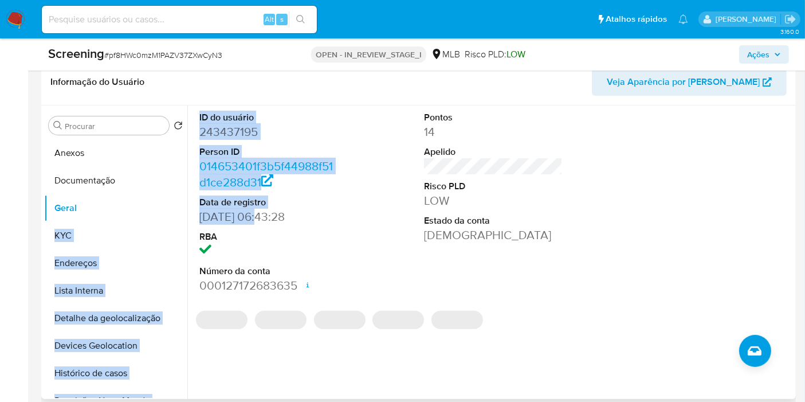
click at [235, 215] on dd "[DATE] 06:43:28" at bounding box center [268, 217] width 139 height 16
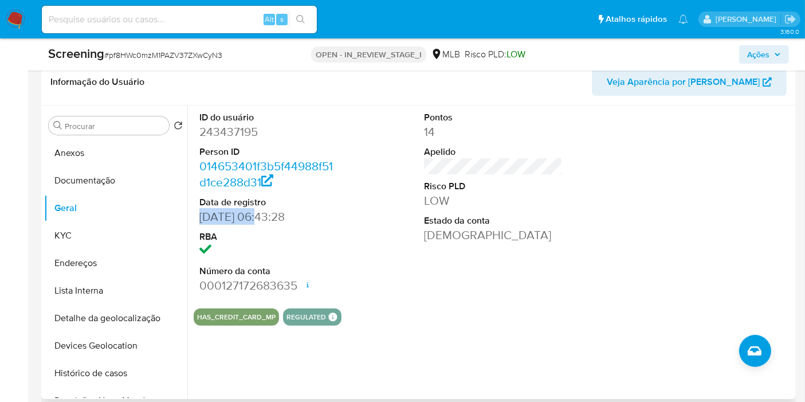
drag, startPoint x: 258, startPoint y: 217, endPoint x: 198, endPoint y: 217, distance: 60.1
click at [198, 217] on div "ID do usuário 243437195 Person ID 014653401f3b5f44988f51d1ce288d31 Data de regi…" at bounding box center [269, 202] width 150 height 194
copy dd "08/02/2017"
click at [123, 176] on button "Documentação" at bounding box center [111, 180] width 134 height 27
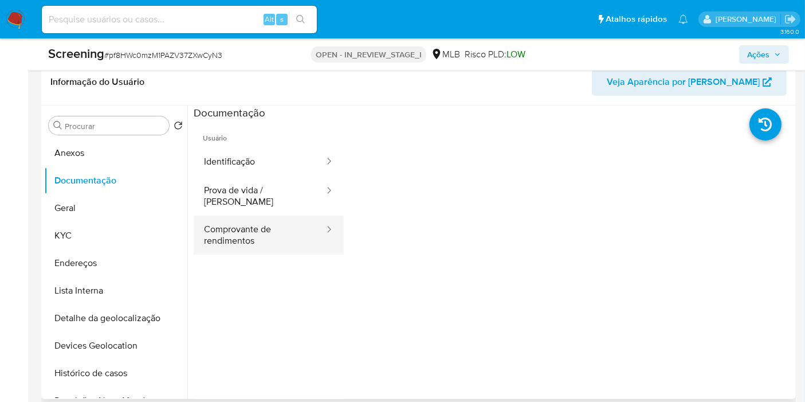
click at [299, 231] on button "Comprovante de rendimentos" at bounding box center [260, 234] width 132 height 39
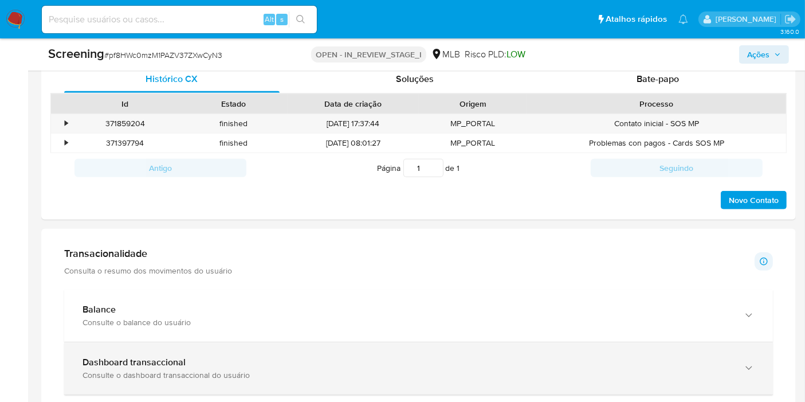
scroll to position [954, 0]
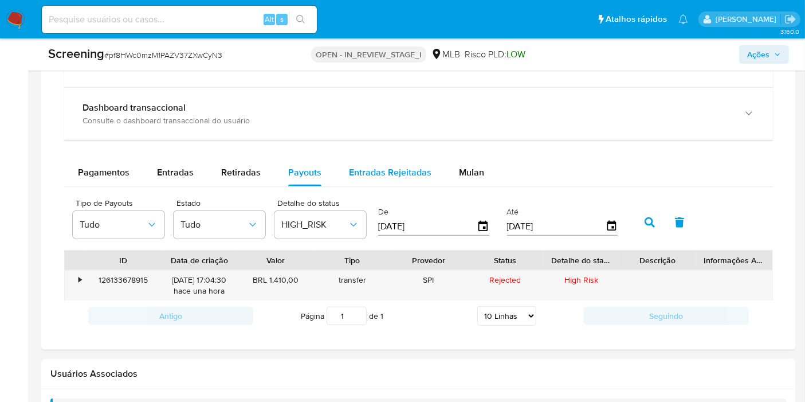
click at [379, 166] on span "Entradas Rejeitadas" at bounding box center [390, 172] width 82 height 13
select select "10"
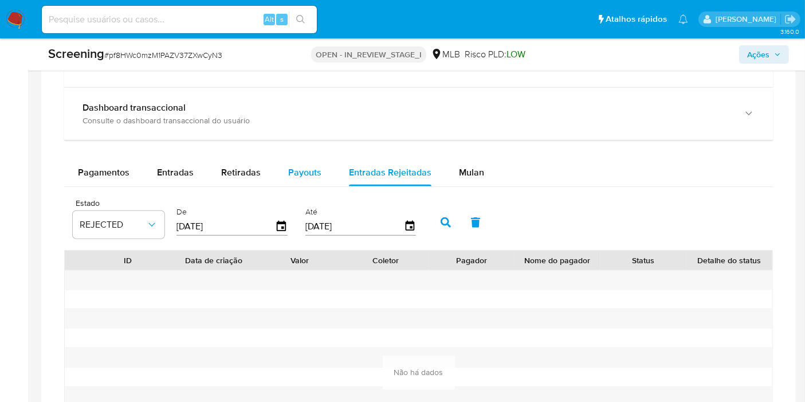
click at [314, 174] on span "Payouts" at bounding box center [304, 172] width 33 height 13
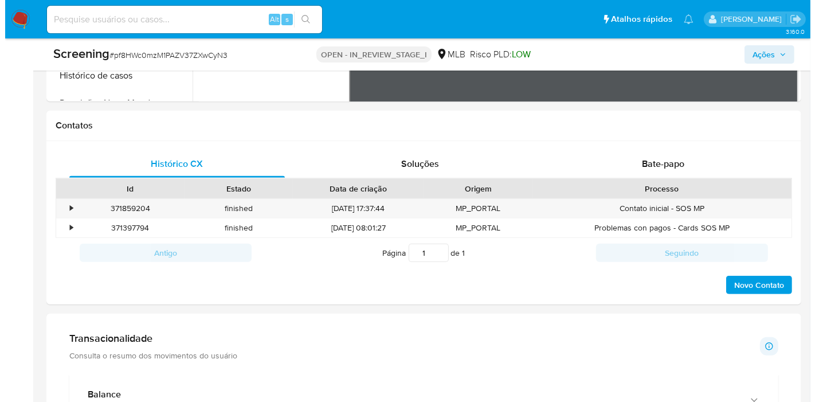
scroll to position [318, 0]
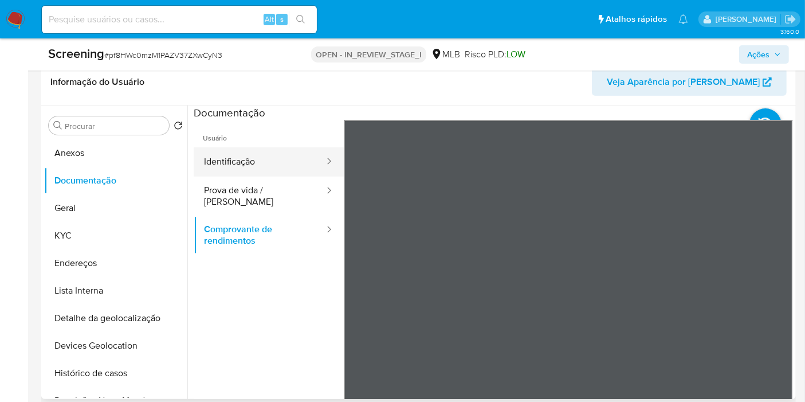
click at [253, 156] on button "Identificação" at bounding box center [260, 161] width 132 height 29
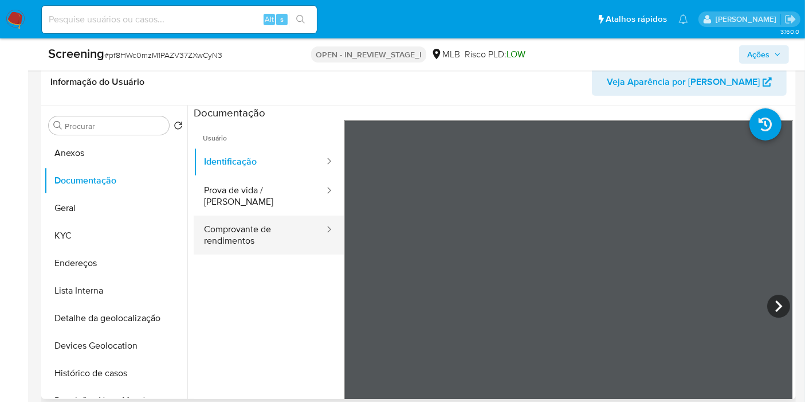
click at [247, 228] on button "Comprovante de rendimentos" at bounding box center [260, 234] width 132 height 39
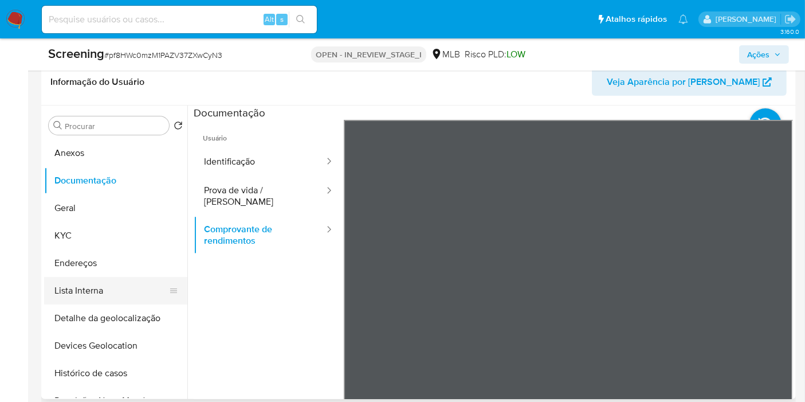
click at [133, 282] on button "Lista Interna" at bounding box center [111, 290] width 134 height 27
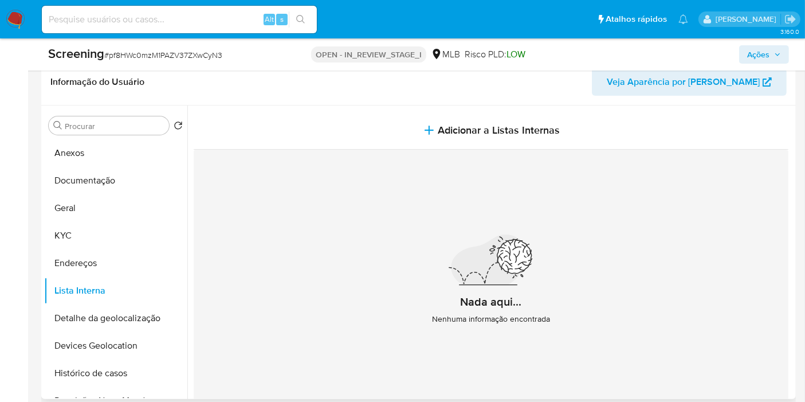
click at [412, 99] on div "Informação do Usuário Veja Aparência por Pessoa" at bounding box center [418, 82] width 754 height 46
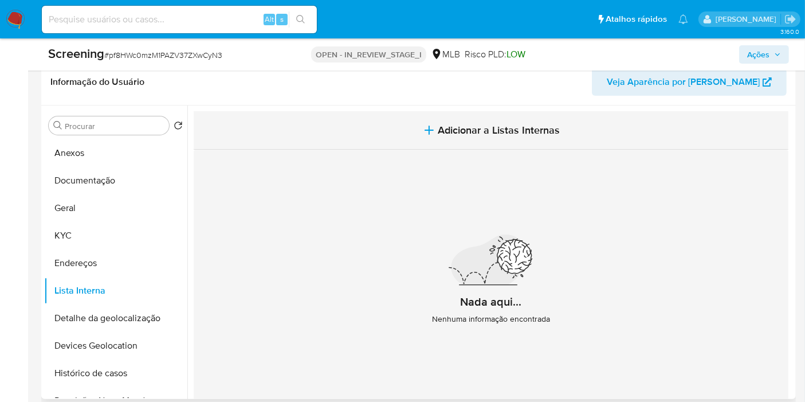
click at [410, 129] on button "Adicionar a Listas Internas" at bounding box center [491, 130] width 595 height 38
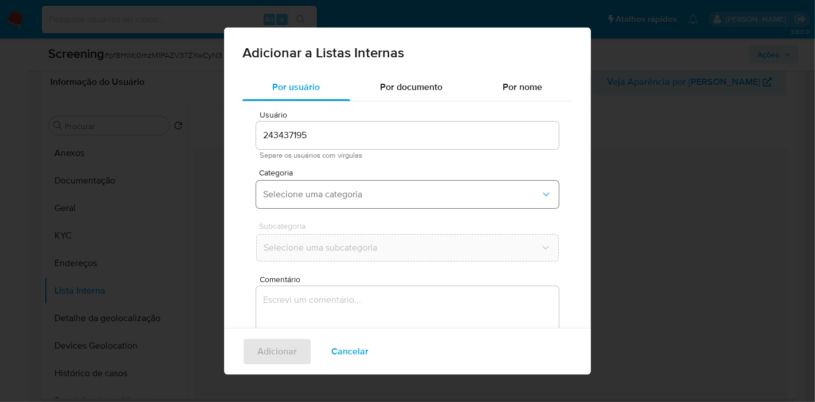
click at [343, 194] on span "Selecione uma categoria" at bounding box center [401, 193] width 277 height 11
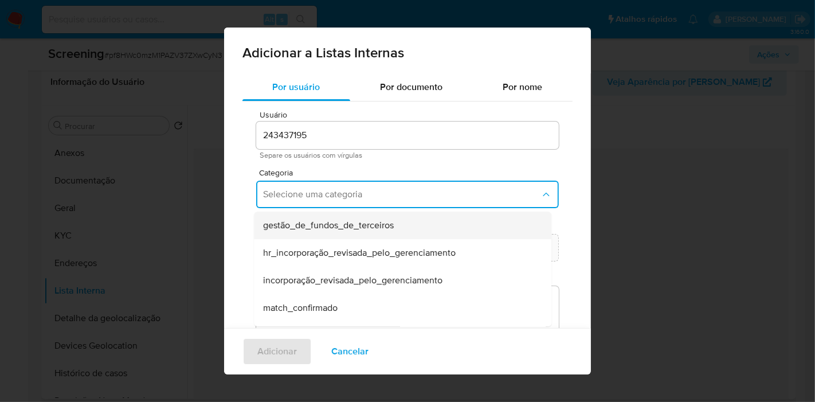
scroll to position [127, 0]
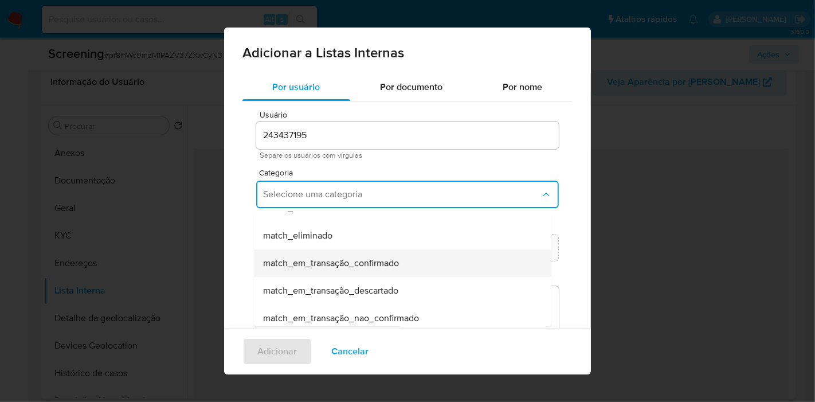
click at [364, 267] on span "match_em_transação_confirmado" at bounding box center [331, 262] width 136 height 11
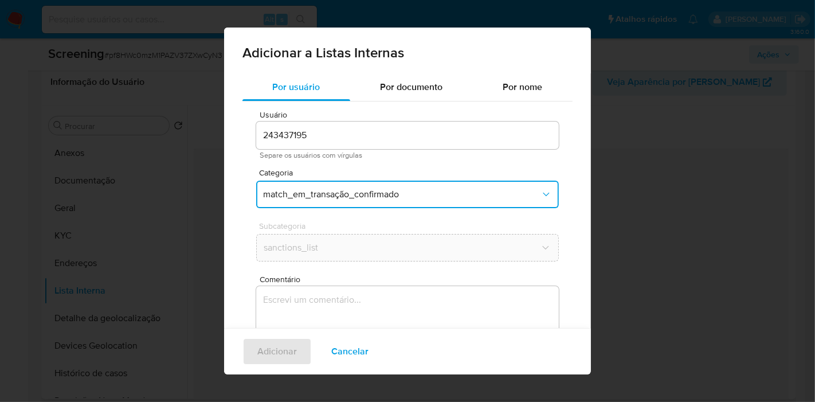
click at [373, 275] on span "Comentário" at bounding box center [410, 279] width 302 height 9
click at [373, 286] on textarea "Comentário" at bounding box center [407, 341] width 302 height 110
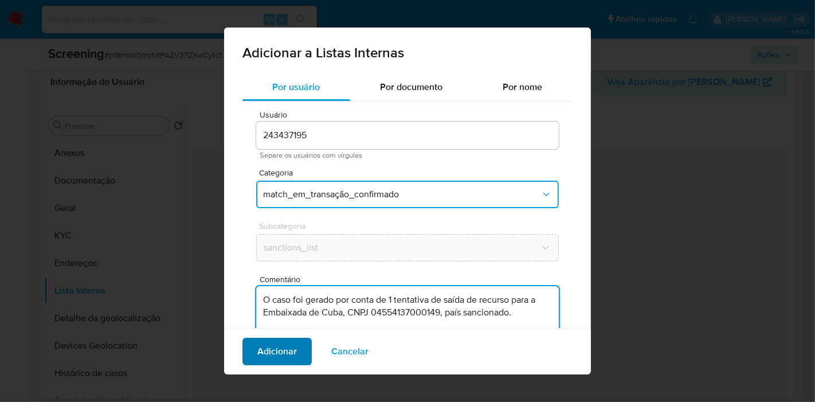
type textarea "O caso foi gerado por conta de 1 tentativa de saída de recurso para a Embaixada…"
click at [284, 350] on span "Adicionar" at bounding box center [277, 351] width 40 height 25
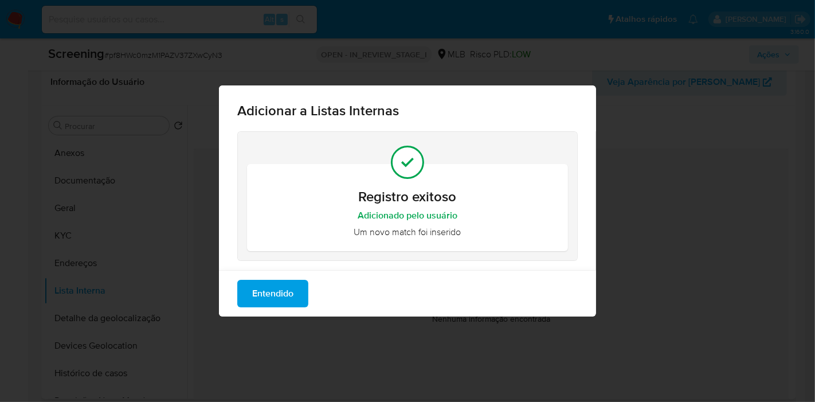
click at [255, 296] on span "Entendido" at bounding box center [272, 293] width 41 height 25
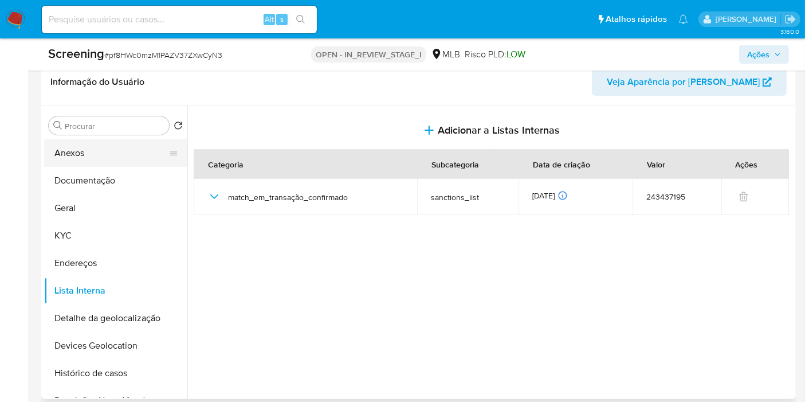
click at [102, 156] on button "Anexos" at bounding box center [111, 152] width 134 height 27
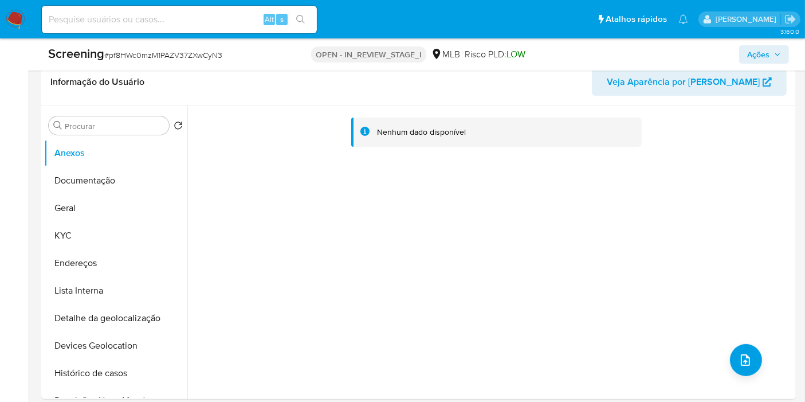
click at [723, 351] on div "Nenhum dado disponível" at bounding box center [489, 251] width 605 height 293
click at [738, 353] on icon "upload-file" at bounding box center [745, 360] width 14 height 14
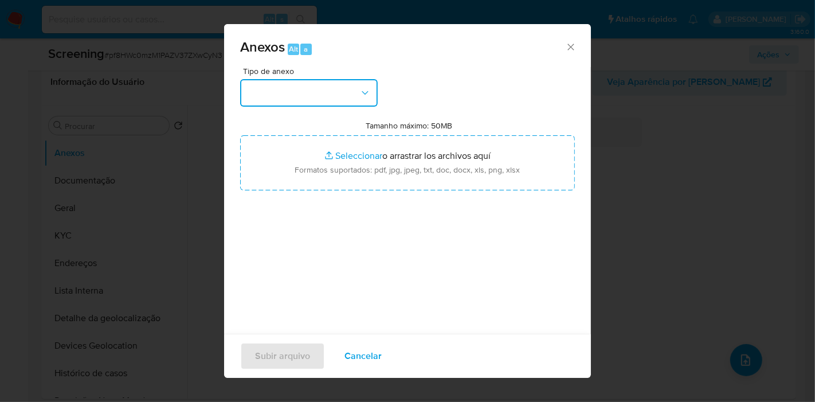
click at [345, 94] on button "button" at bounding box center [308, 92] width 137 height 27
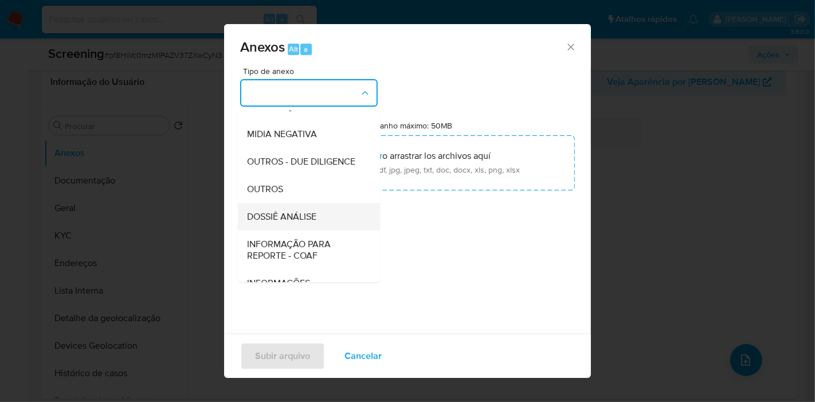
click at [314, 227] on div "DOSSIÊ ANÁLISE" at bounding box center [305, 216] width 117 height 27
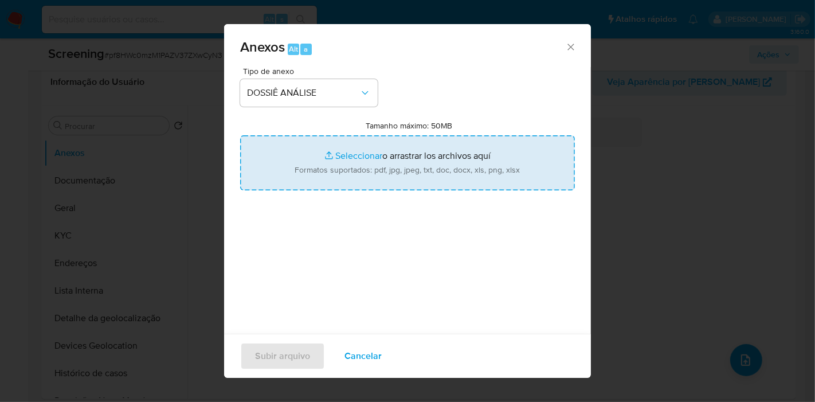
click at [381, 167] on input "Tamanho máximo: 50MB Seleccionar archivos" at bounding box center [407, 162] width 335 height 55
type input "C:\fakepath\Evidências.pdf"
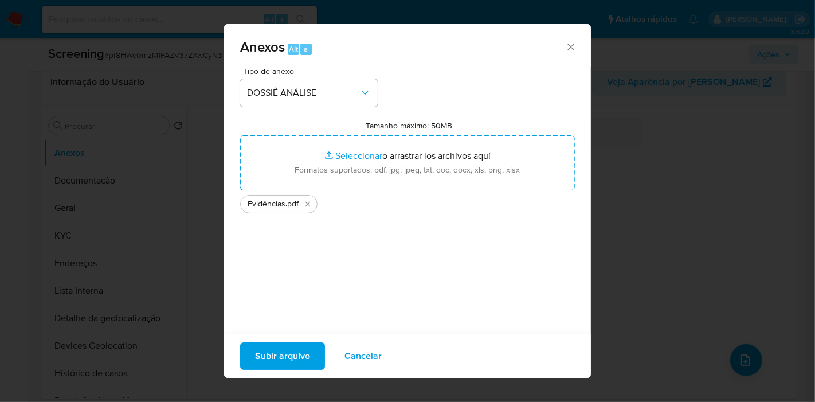
click at [295, 352] on span "Subir arquivo" at bounding box center [282, 355] width 55 height 25
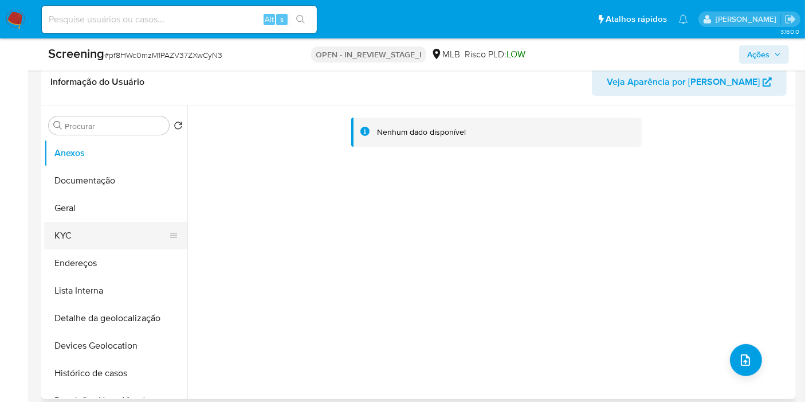
click at [97, 237] on button "KYC" at bounding box center [111, 235] width 134 height 27
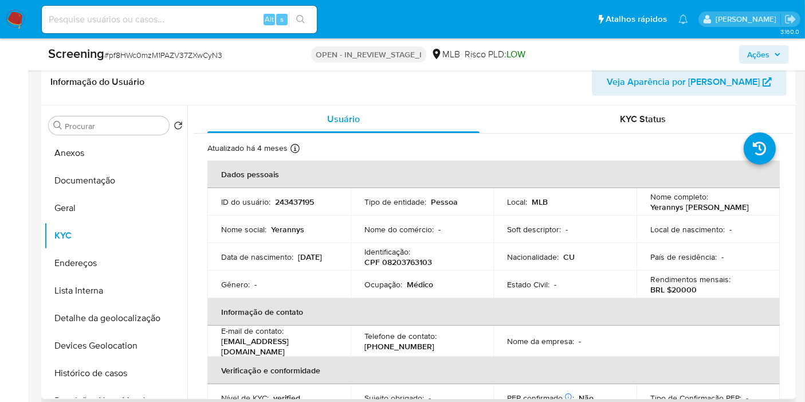
click at [422, 264] on p "CPF 08203763103" at bounding box center [398, 262] width 68 height 10
copy p "08203763103"
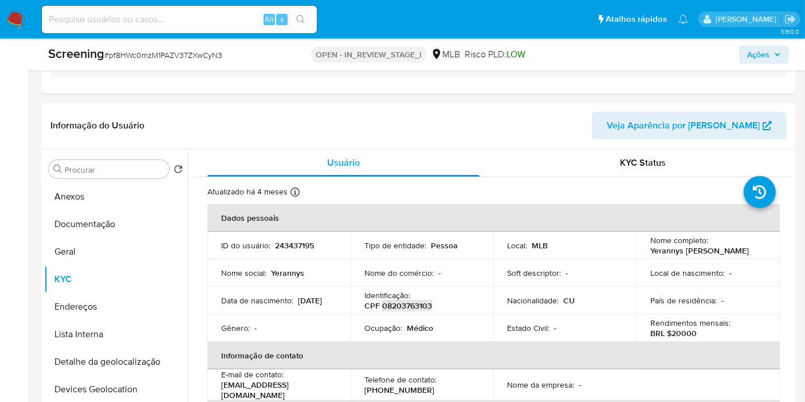
scroll to position [254, 0]
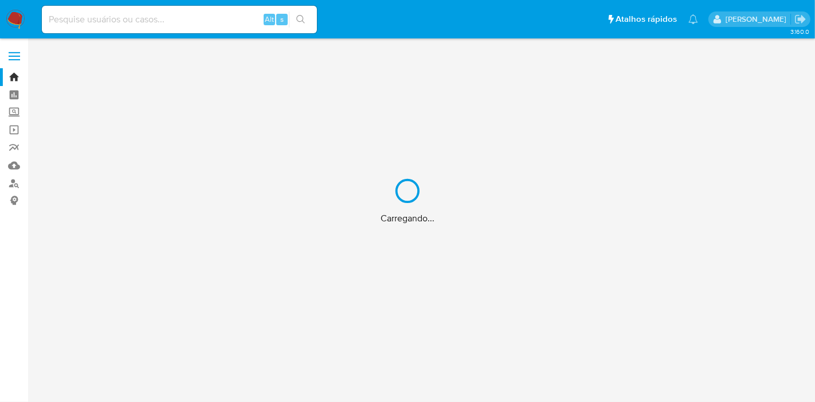
click at [186, 19] on div "Carregando..." at bounding box center [407, 201] width 815 height 402
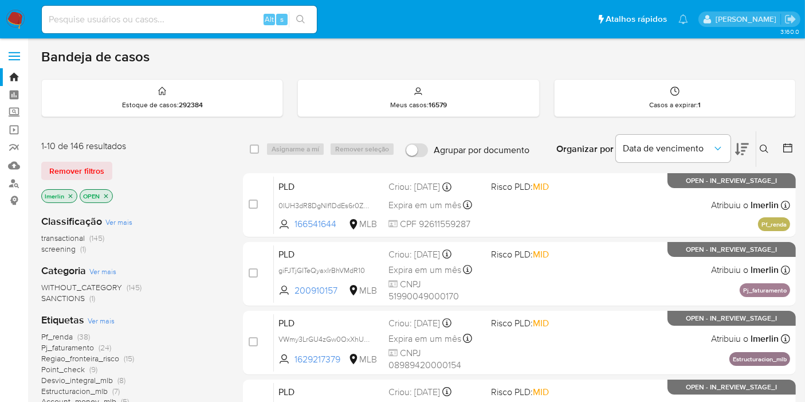
click at [186, 19] on input at bounding box center [179, 19] width 275 height 15
paste input "rqYsftXXGuGi35jxXiZ857Ni"
type input "rqYsftXXGuGi35jxXiZ857Ni"
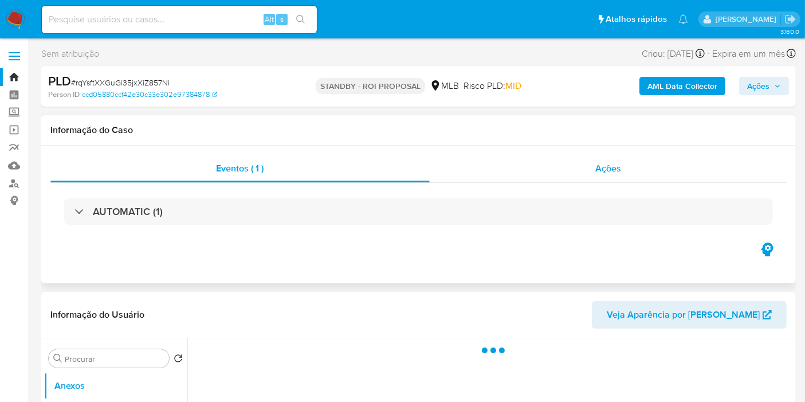
click at [560, 164] on div "Ações" at bounding box center [608, 168] width 357 height 27
select select "10"
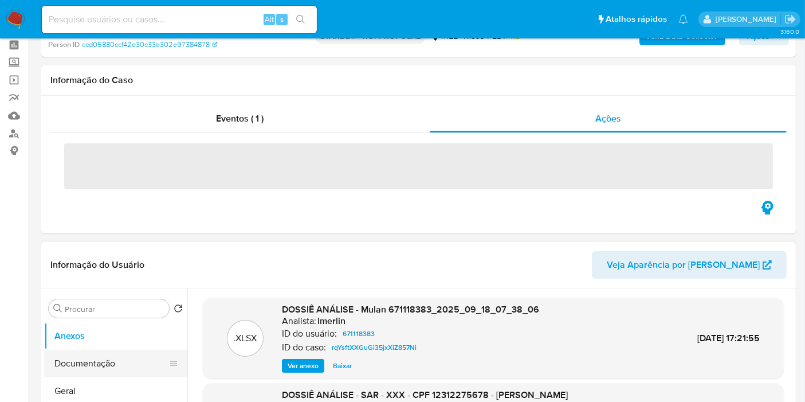
scroll to position [127, 0]
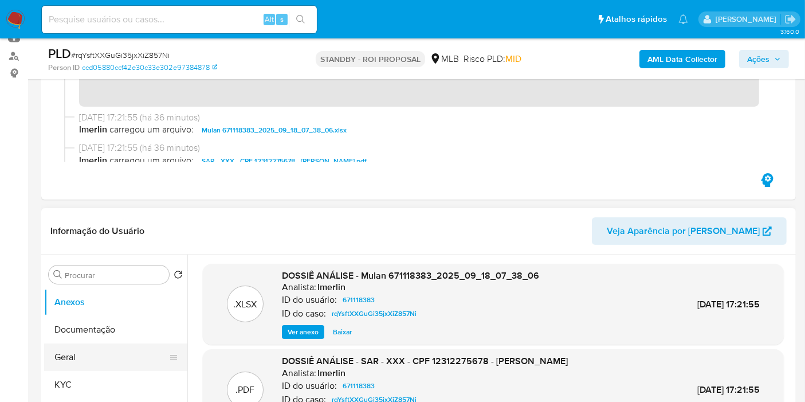
click at [96, 362] on button "Geral" at bounding box center [111, 356] width 134 height 27
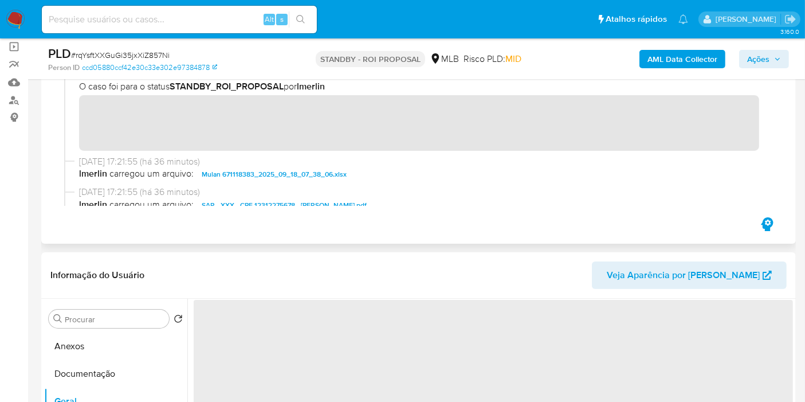
scroll to position [64, 0]
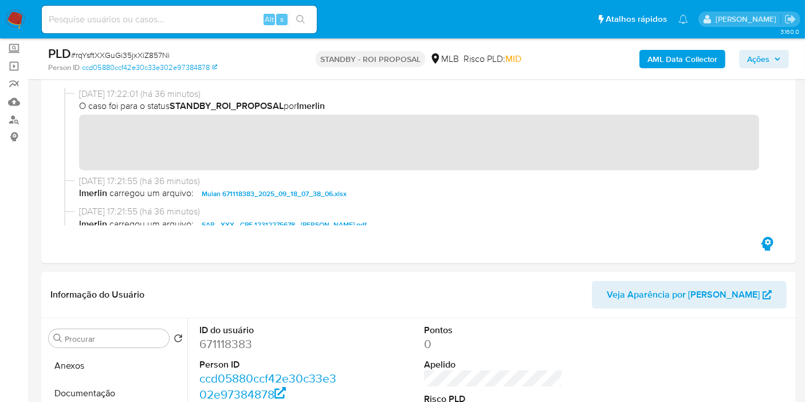
click at [155, 22] on input at bounding box center [179, 19] width 275 height 15
paste input "QM3cAf1I9OQzMAYxxgAdc86D"
type input "QM3cAf1I9OQzMAYxxgAdc86D"
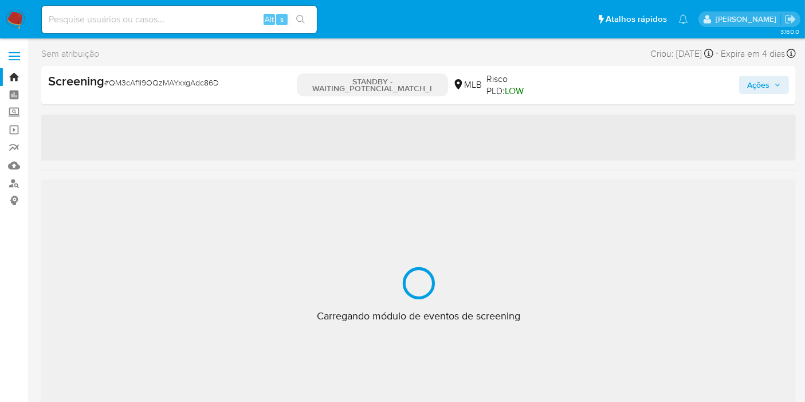
select select "10"
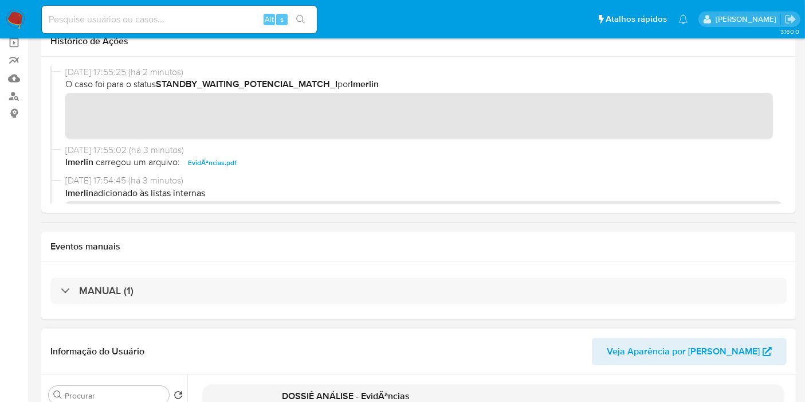
scroll to position [191, 0]
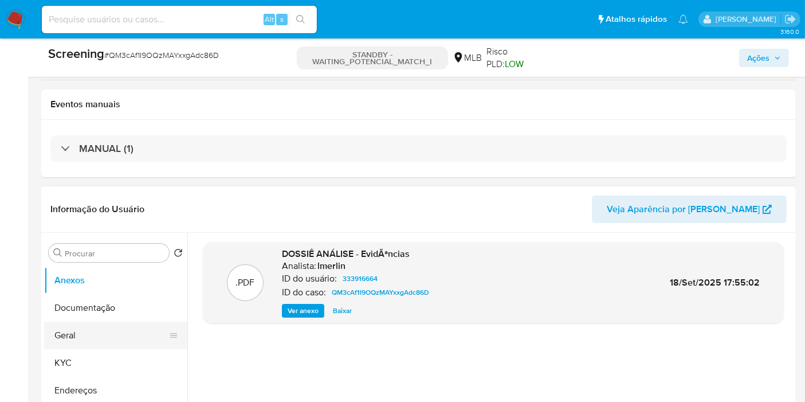
click at [107, 342] on button "Geral" at bounding box center [111, 334] width 134 height 27
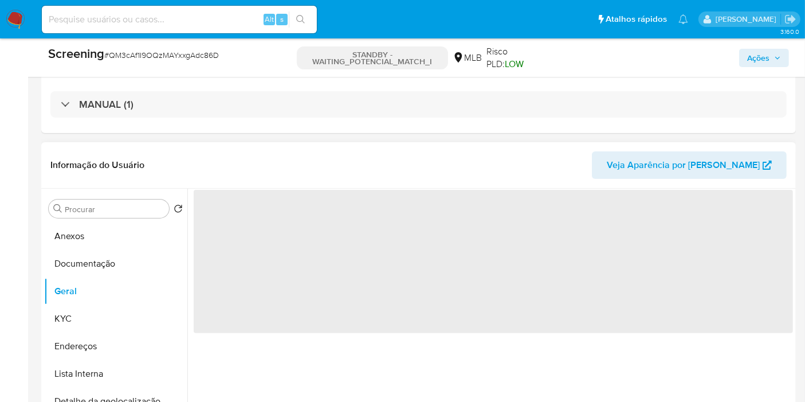
scroll to position [254, 0]
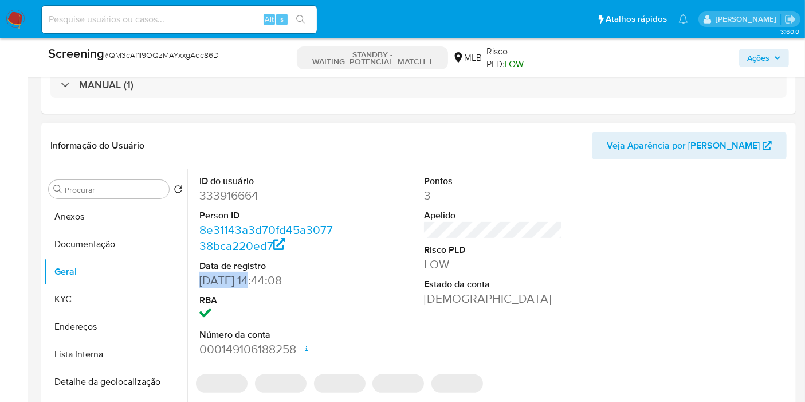
drag, startPoint x: 214, startPoint y: 277, endPoint x: 198, endPoint y: 277, distance: 16.6
click at [198, 277] on div "ID do usuário 333916664 Person ID 8e31143a3d70fd45a307738bca220ed7 Data de regi…" at bounding box center [269, 266] width 150 height 194
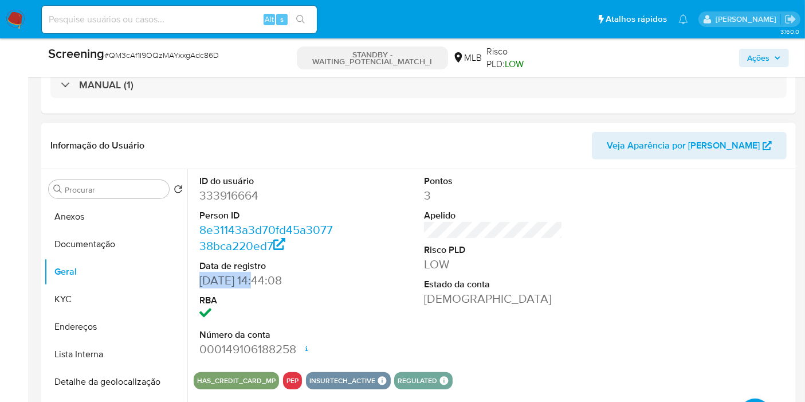
drag, startPoint x: 257, startPoint y: 275, endPoint x: 188, endPoint y: 279, distance: 68.9
click at [187, 279] on div "ID do usuário 333916664 Person ID 8e31143a3d70fd45a307738bca220ed7 Data de regi…" at bounding box center [489, 315] width 605 height 293
copy dd "05/07/2018"
click at [765, 61] on span "Ações" at bounding box center [758, 58] width 22 height 18
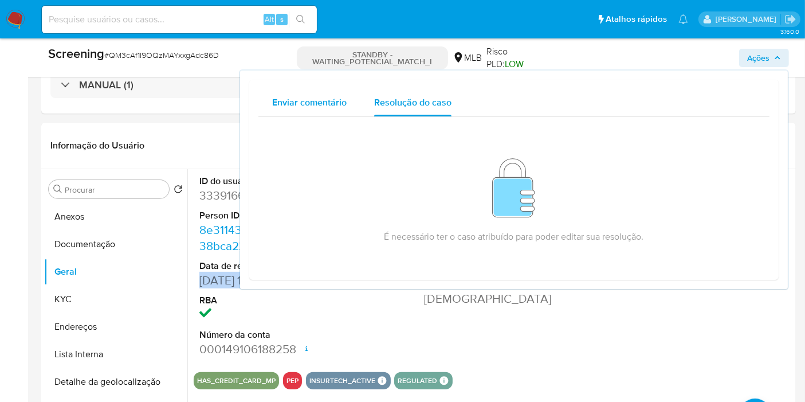
click at [328, 109] on div "Enviar comentário" at bounding box center [309, 102] width 74 height 27
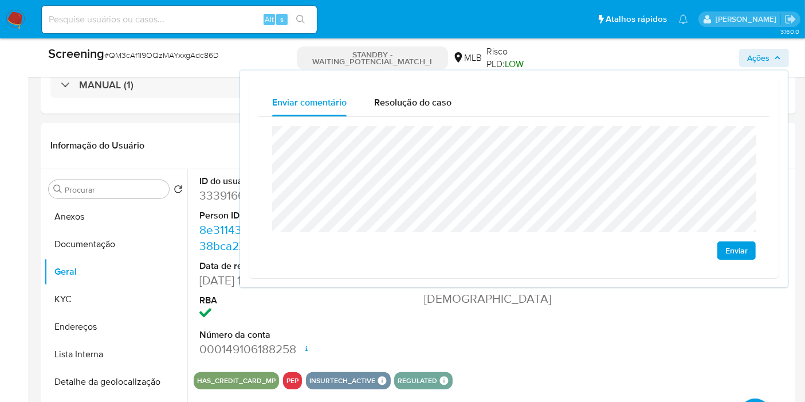
click at [718, 254] on button "Enviar" at bounding box center [736, 250] width 38 height 18
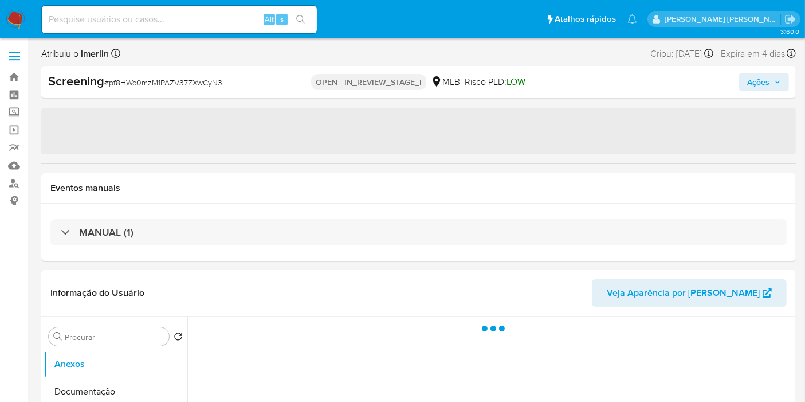
select select "10"
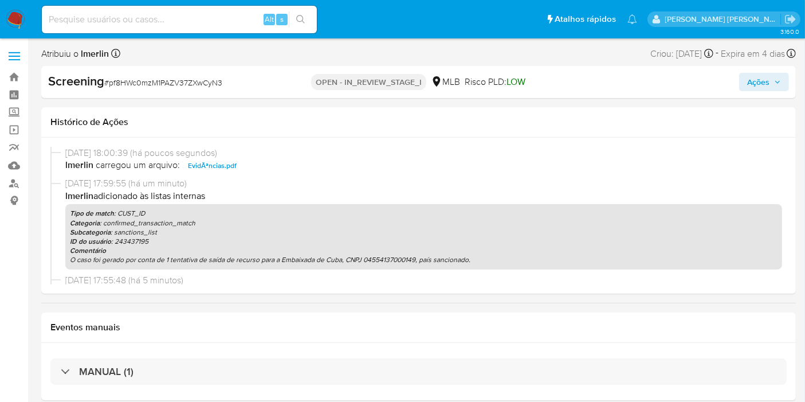
click at [765, 81] on span "Ações" at bounding box center [758, 82] width 22 height 18
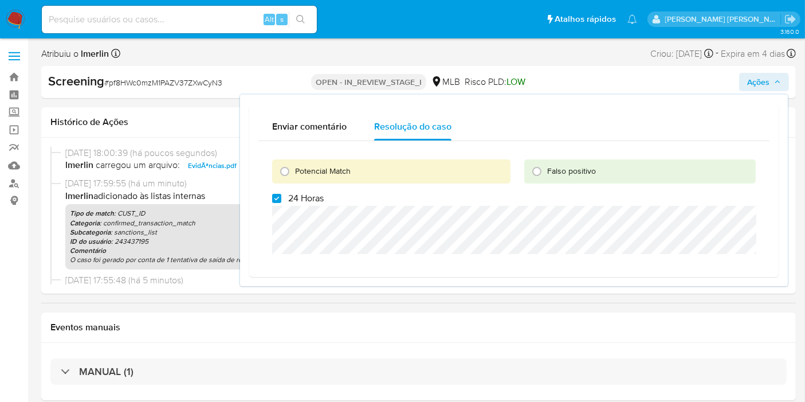
click at [281, 194] on label "24 Horas" at bounding box center [298, 197] width 52 height 11
click at [281, 194] on input "24 Horas" at bounding box center [276, 198] width 9 height 9
checkbox input "false"
click at [304, 168] on span "Potencial Match" at bounding box center [323, 170] width 56 height 11
click at [294, 168] on input "Potencial Match" at bounding box center [285, 171] width 18 height 18
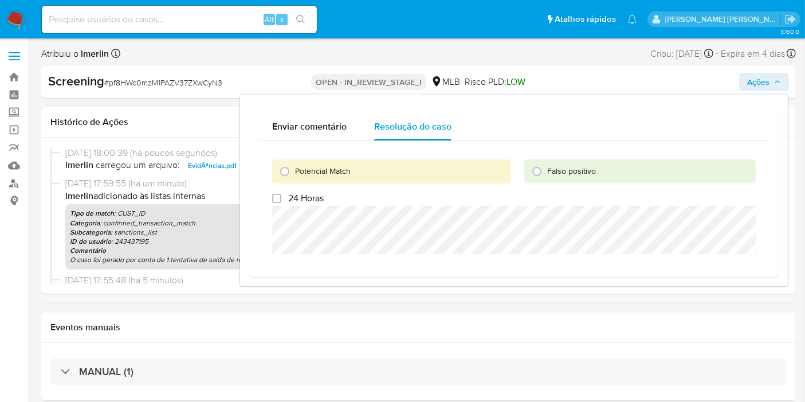
radio input "true"
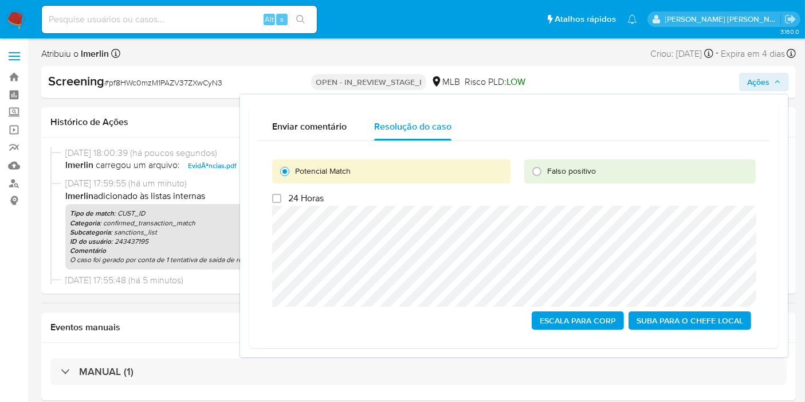
click at [557, 319] on span "Escala para Corp" at bounding box center [578, 320] width 76 height 16
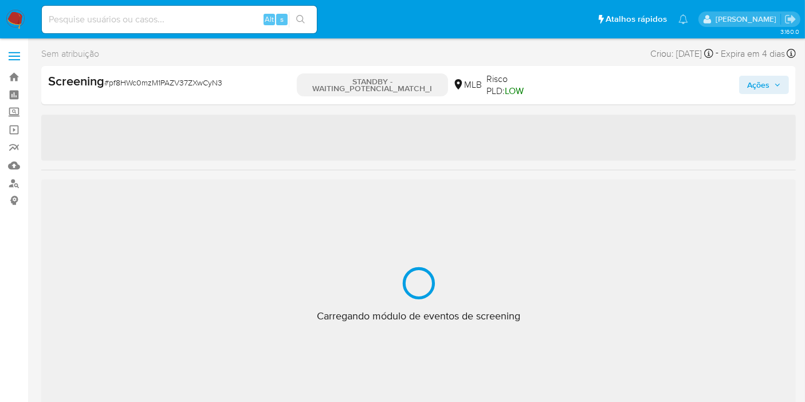
select select "10"
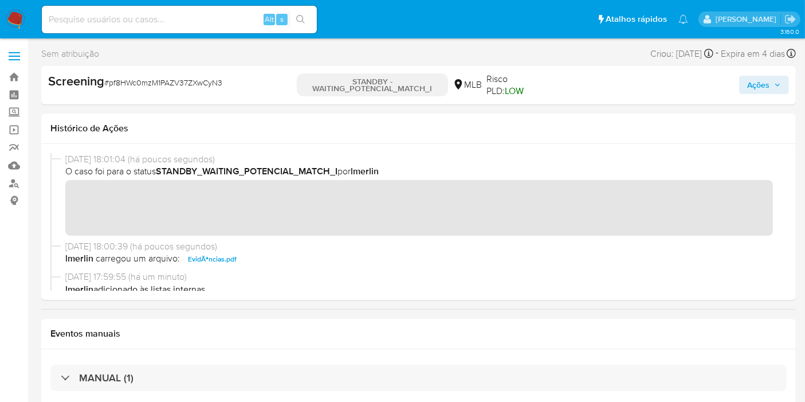
click at [16, 15] on img at bounding box center [15, 19] width 19 height 19
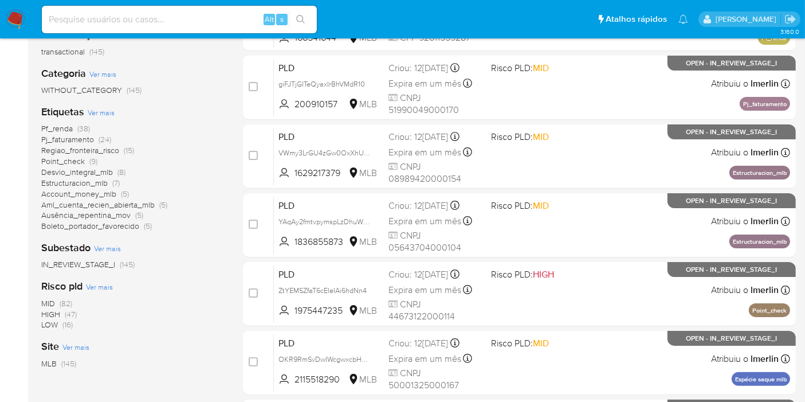
scroll to position [191, 0]
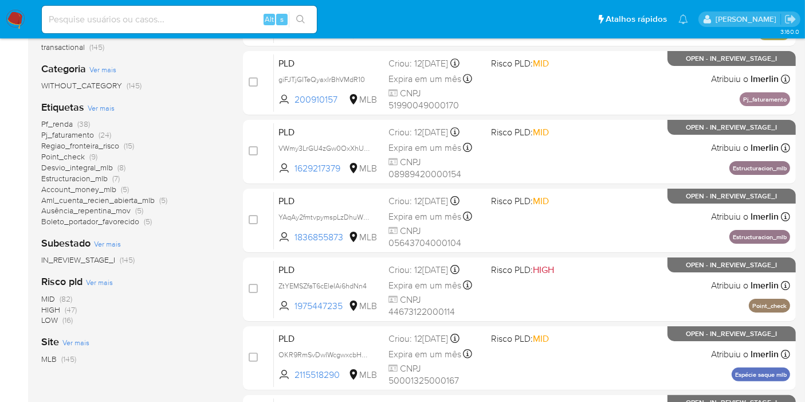
click at [69, 309] on span "(47)" at bounding box center [71, 309] width 12 height 11
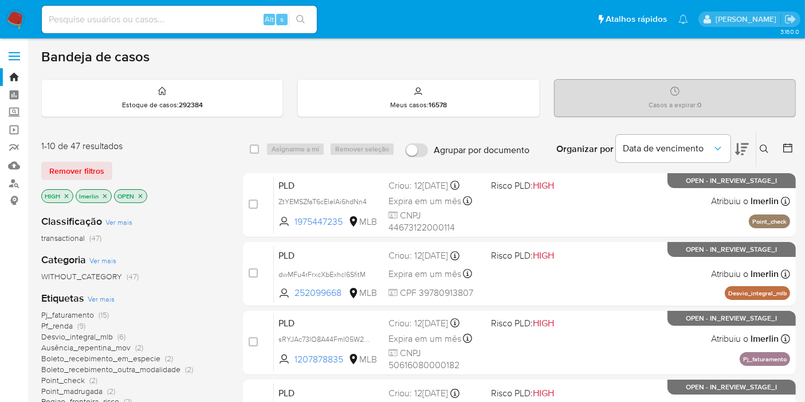
click at [79, 327] on span "(9)" at bounding box center [81, 325] width 8 height 11
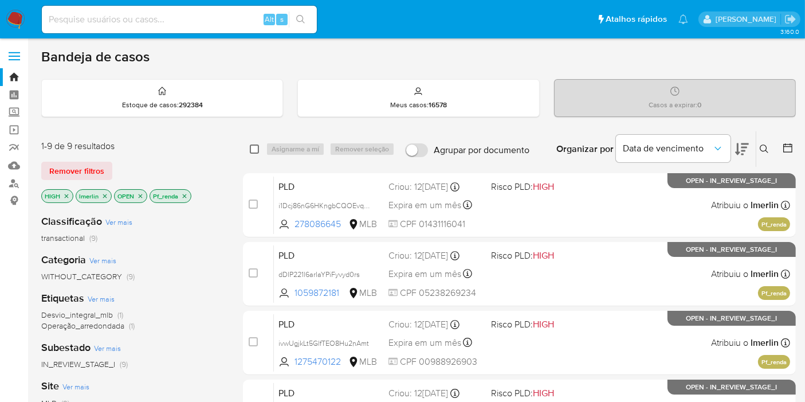
click at [257, 147] on input "checkbox" at bounding box center [254, 148] width 9 height 9
checkbox input "true"
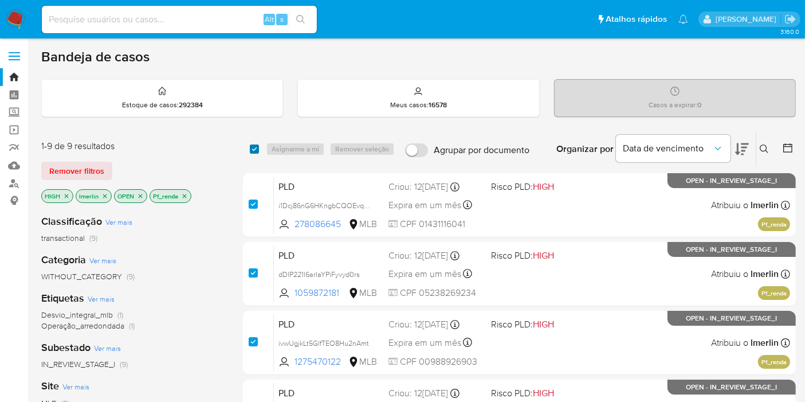
checkbox input "true"
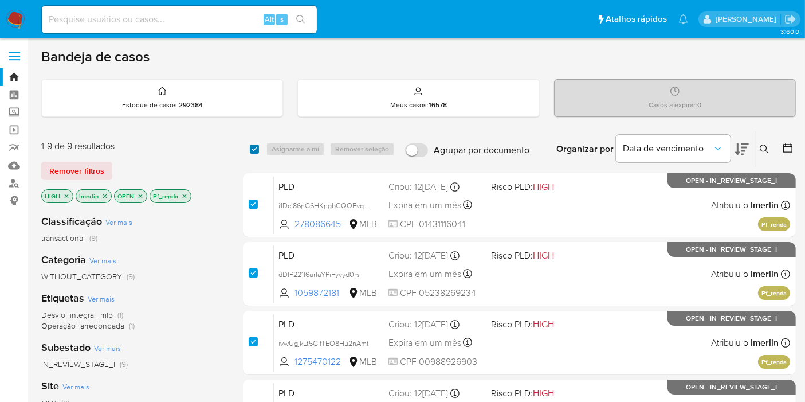
checkbox input "true"
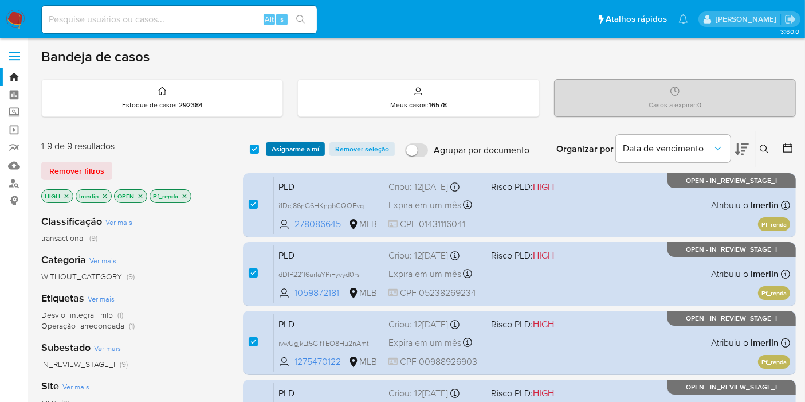
click at [276, 147] on span "Asignarme a mí" at bounding box center [296, 148] width 48 height 11
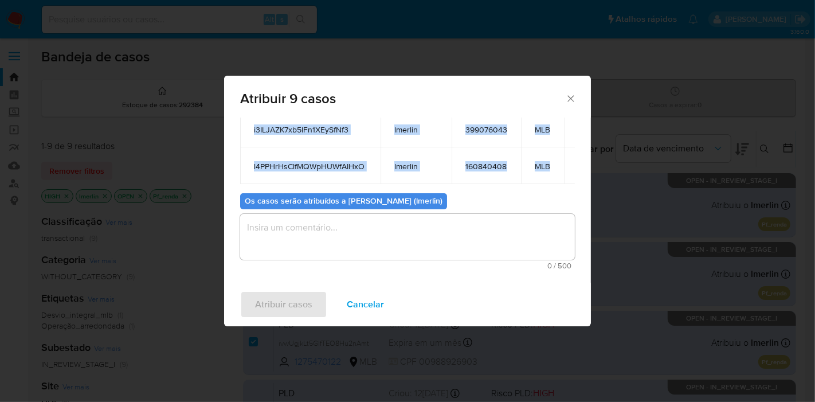
scroll to position [120, 49]
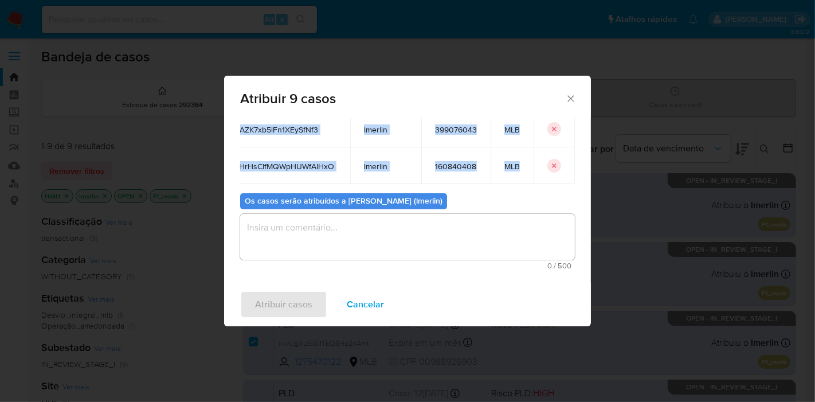
drag, startPoint x: 249, startPoint y: 190, endPoint x: 553, endPoint y: 161, distance: 305.5
click at [553, 161] on tbody "i1Dcj86nG6HKngbCQOEvqbBy lmerlin 278086645 MLB dDIP221l6arIaYPiFyvyd0rs lmerlin…" at bounding box center [392, 19] width 365 height 330
copy tbody "i1Dcj86nG6HKngbCQOEvqbBy lmerlin 278086645 MLB dDIP221l6arIaYPiFyvyd0rs lmerlin…"
click at [361, 313] on span "Cancelar" at bounding box center [365, 304] width 37 height 25
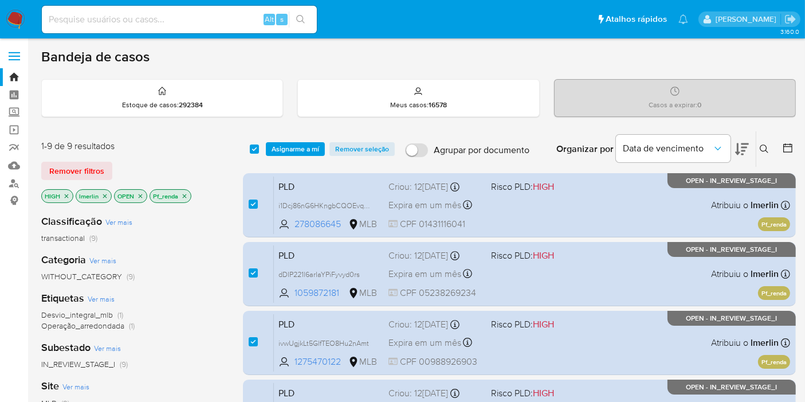
click at [191, 15] on input at bounding box center [179, 19] width 275 height 15
paste input "i1Dcj86nG6HKngbCQOEvqbBy"
type input "i1Dcj86nG6HKngbCQOEvqbBy"
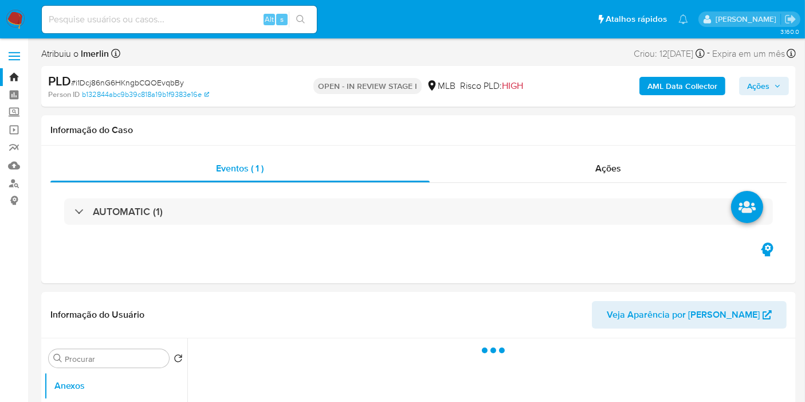
click at [656, 82] on b "AML Data Collector" at bounding box center [682, 86] width 70 height 18
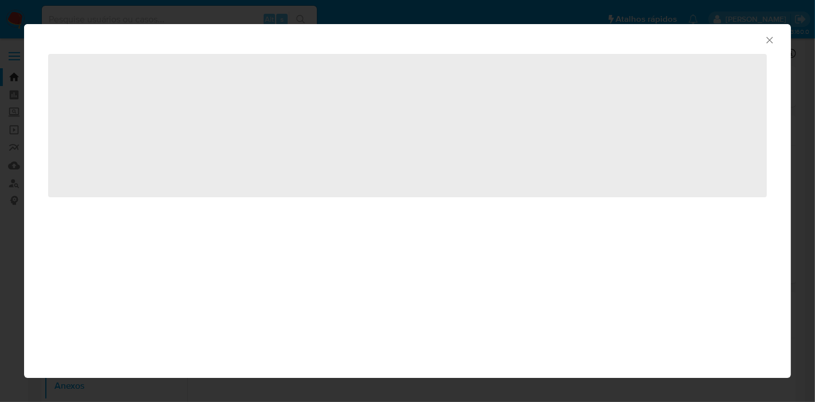
select select "10"
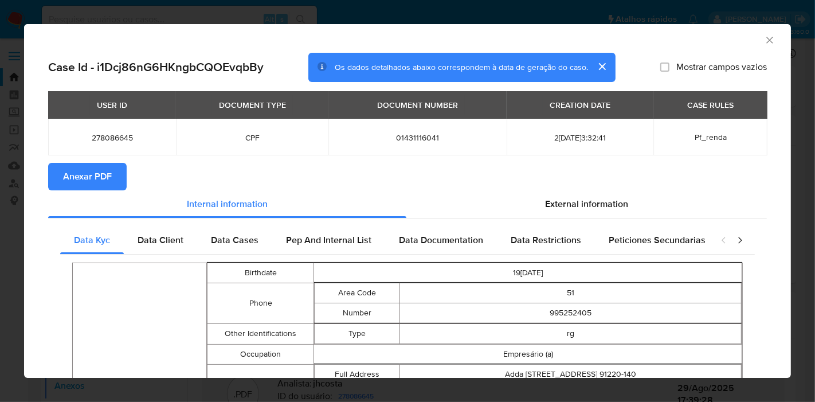
click at [70, 175] on span "Anexar PDF" at bounding box center [87, 176] width 49 height 25
click at [764, 38] on icon "Fechar a janela" at bounding box center [769, 39] width 11 height 11
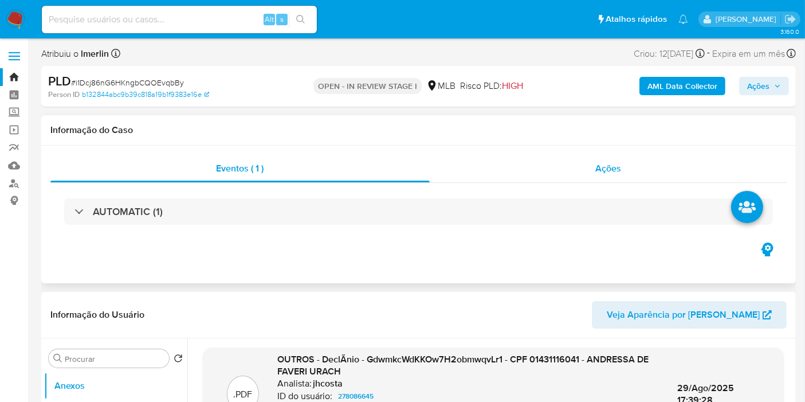
click at [570, 173] on div "Ações" at bounding box center [608, 168] width 357 height 27
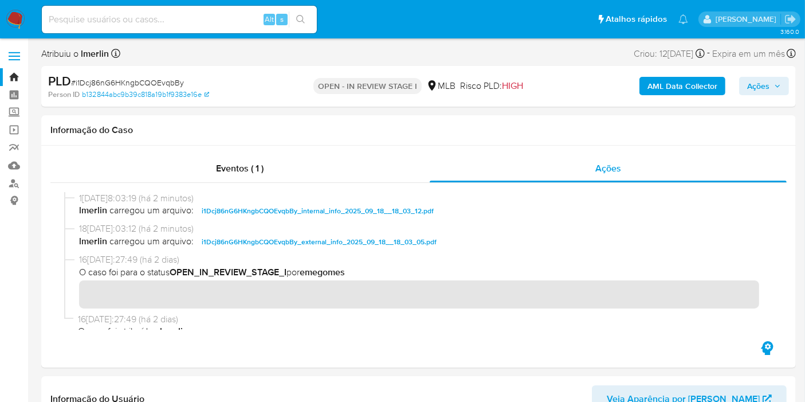
click at [209, 16] on input at bounding box center [179, 19] width 275 height 15
paste input "dDIP221l6arIaYPiFyvyd0rs"
type input "dDIP221l6arIaYPiFyvyd0rs"
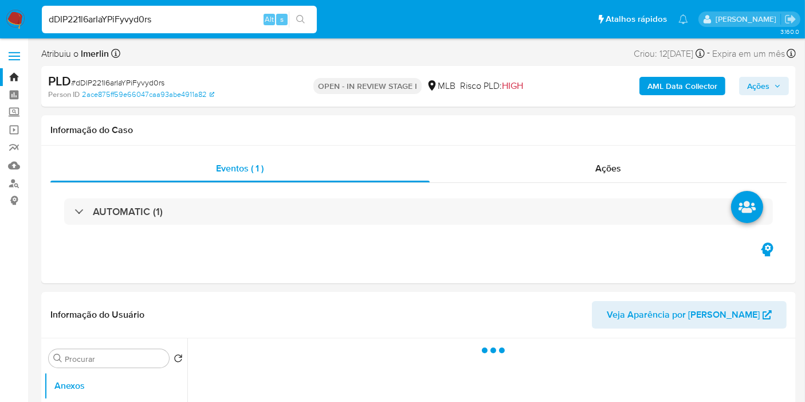
select select "10"
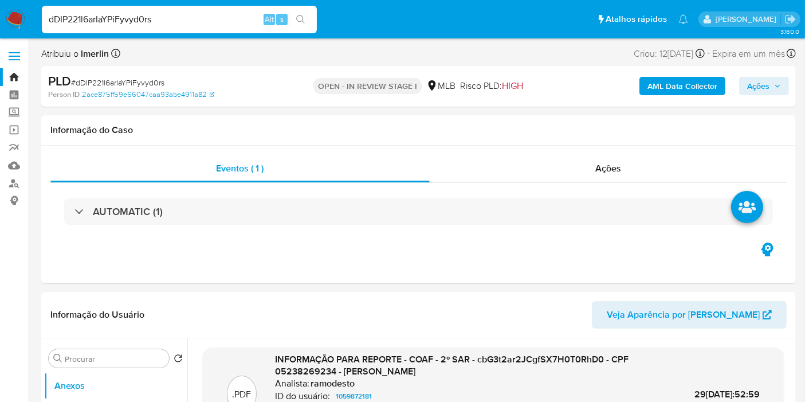
click at [706, 92] on b "AML Data Collector" at bounding box center [682, 86] width 70 height 18
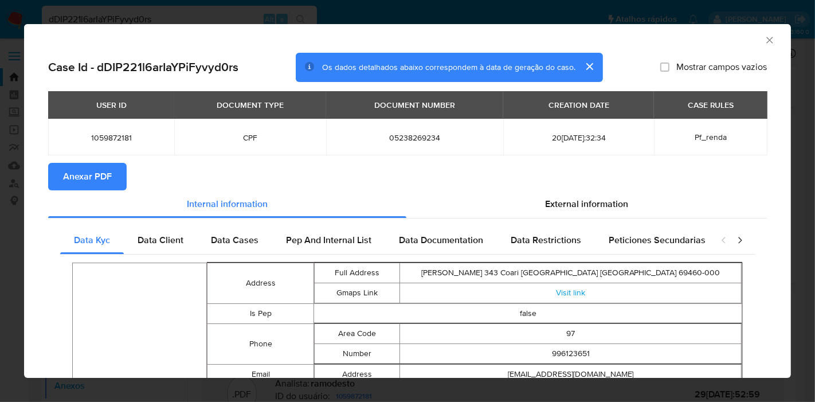
click at [65, 179] on span "Anexar PDF" at bounding box center [87, 176] width 49 height 25
click at [764, 38] on icon "Fechar a janela" at bounding box center [769, 39] width 11 height 11
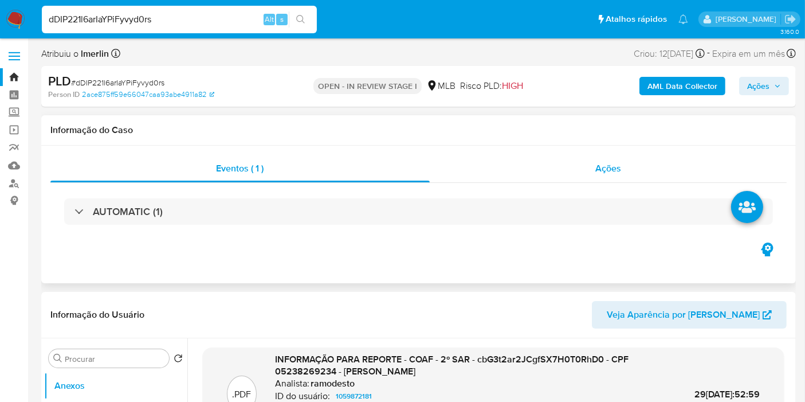
click at [565, 167] on div "Ações" at bounding box center [608, 168] width 357 height 27
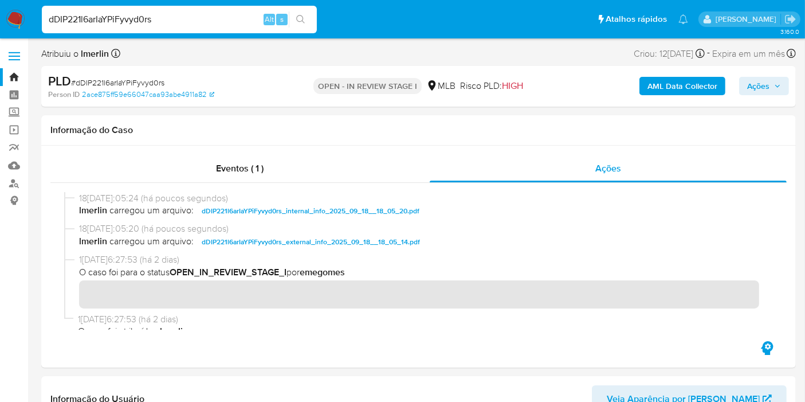
click at [197, 29] on div "dDIP221l6arIaYPiFyvyd0rs Alt s" at bounding box center [179, 19] width 275 height 27
click at [198, 21] on input "dDIP221l6arIaYPiFyvyd0rs" at bounding box center [179, 19] width 275 height 15
paste input "ivwUgjkLt5GlfTEO8Hu2nAmt"
type input "ivwUgjkLt5GlfTEO8Hu2nAmt"
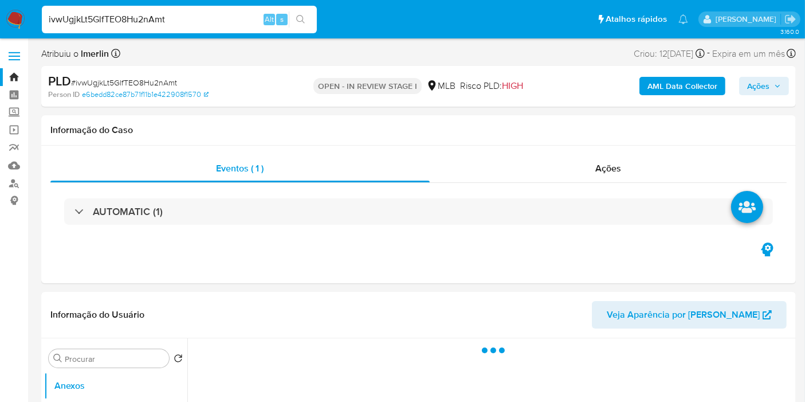
select select "10"
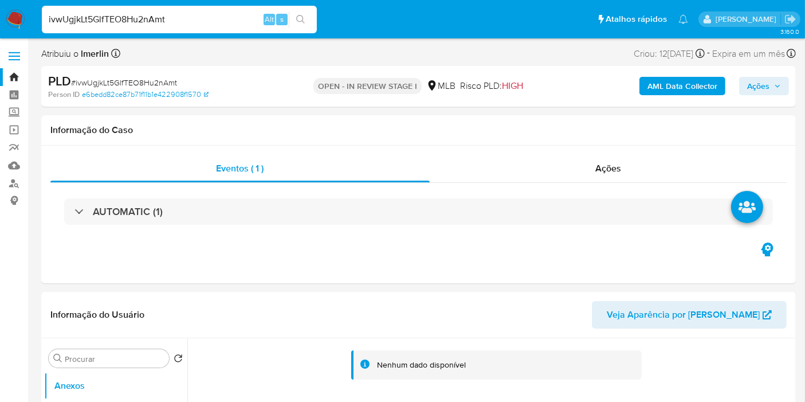
click at [669, 80] on b "AML Data Collector" at bounding box center [682, 86] width 70 height 18
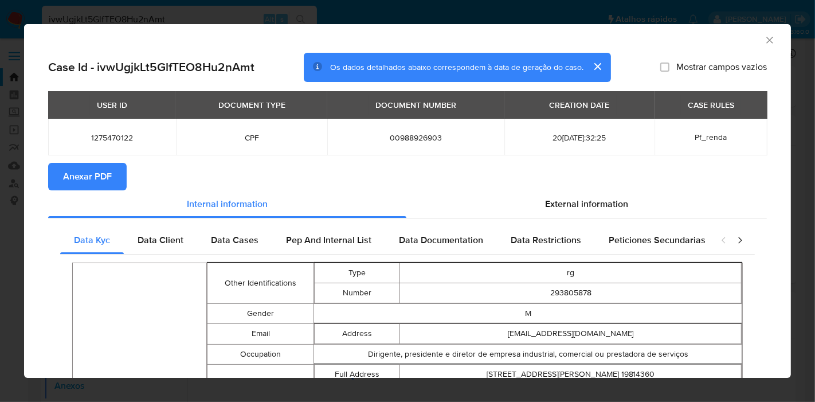
click at [103, 180] on span "Anexar PDF" at bounding box center [87, 176] width 49 height 25
click at [764, 41] on icon "Fechar a janela" at bounding box center [769, 39] width 11 height 11
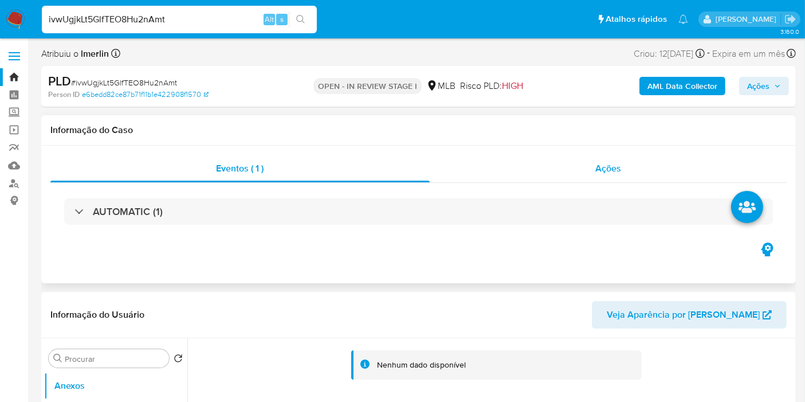
click at [580, 171] on div "Ações" at bounding box center [608, 168] width 357 height 27
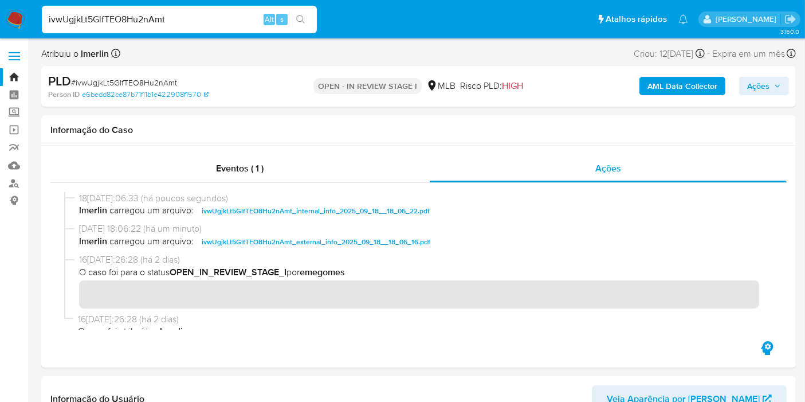
click at [211, 16] on input "ivwUgjkLt5GlfTEO8Hu2nAmt" at bounding box center [179, 19] width 275 height 15
paste input "sjyvj8foCIYXHMuzmzO0h66J"
type input "sjyvj8foCIYXHMuzmzO0h66J"
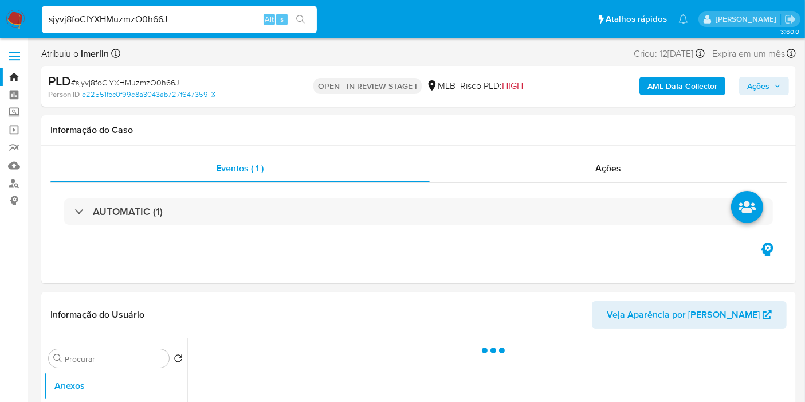
click at [694, 89] on b "AML Data Collector" at bounding box center [682, 86] width 70 height 18
select select "10"
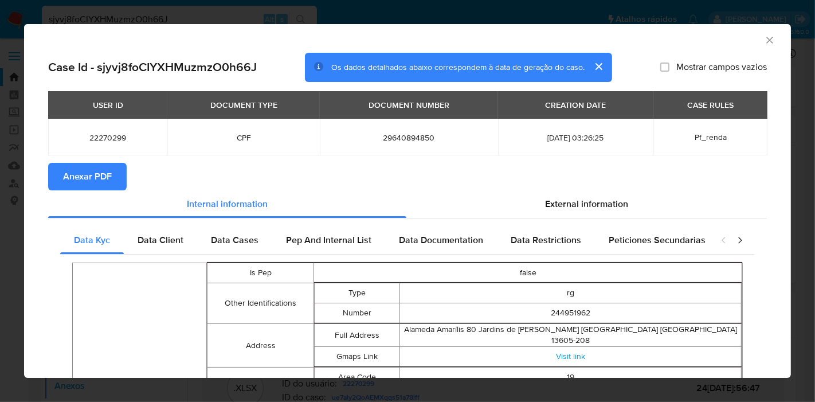
click at [66, 167] on span "Anexar PDF" at bounding box center [87, 176] width 49 height 25
click at [764, 38] on icon "Fechar a janela" at bounding box center [769, 39] width 11 height 11
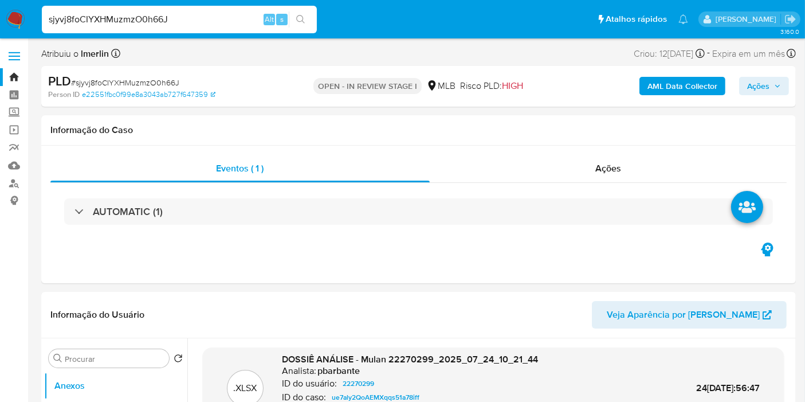
click at [247, 21] on input "sjyvj8foCIYXHMuzmzO0h66J" at bounding box center [179, 19] width 275 height 15
paste input "g9PlKlnfmiQcfFHneI8rzsmG"
type input "g9PlKlnfmiQcfFHneI8rzsmG"
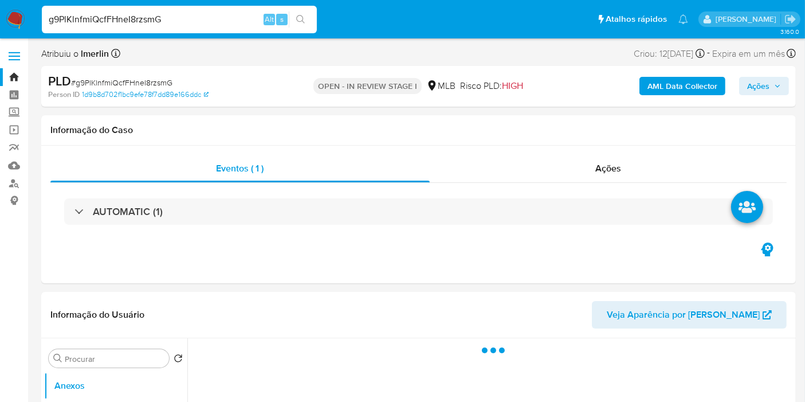
select select "10"
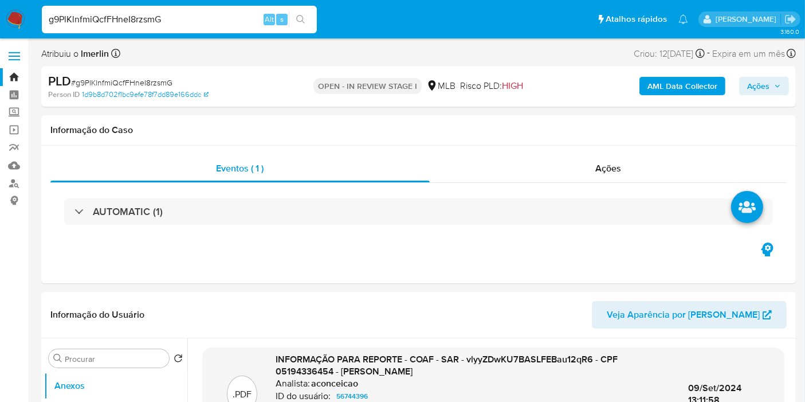
click at [664, 80] on b "AML Data Collector" at bounding box center [682, 86] width 70 height 18
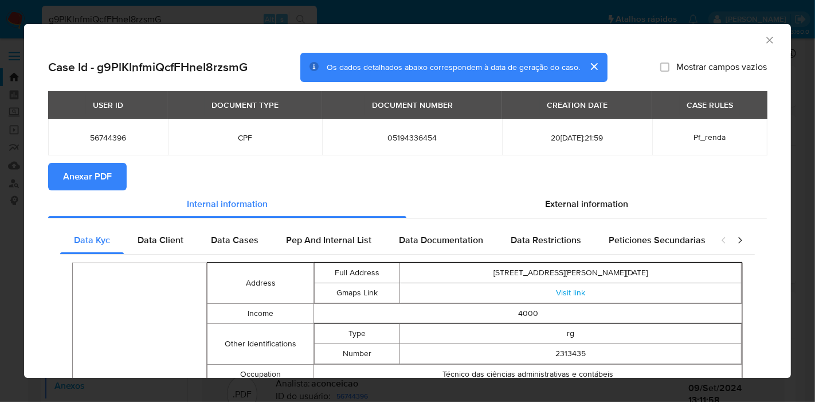
click at [108, 178] on span "Anexar PDF" at bounding box center [87, 176] width 49 height 25
click at [764, 36] on icon "Fechar a janela" at bounding box center [769, 39] width 11 height 11
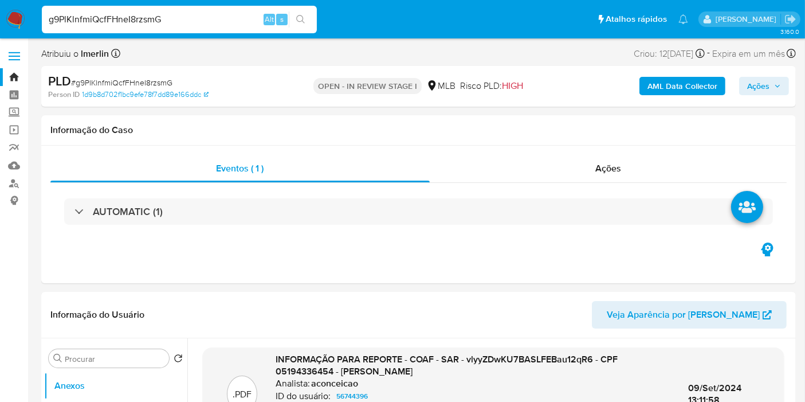
click at [195, 20] on input "g9PlKlnfmiQcfFHneI8rzsmG" at bounding box center [179, 19] width 275 height 15
paste input "cwRmrB0I2bOUKsv63BZBqJ9"
type input "cwRmrB0I2bOUKsv63BZBqJ9G"
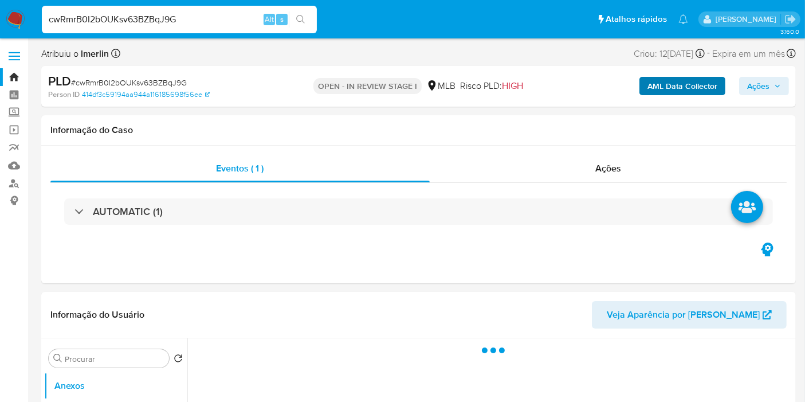
select select "10"
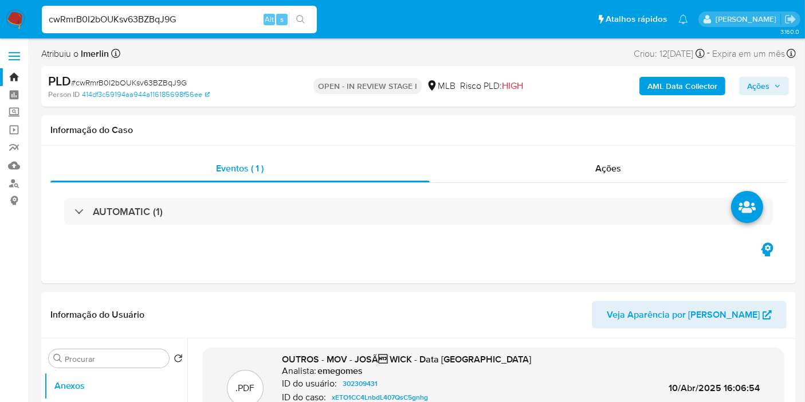
click at [677, 88] on b "AML Data Collector" at bounding box center [682, 86] width 70 height 18
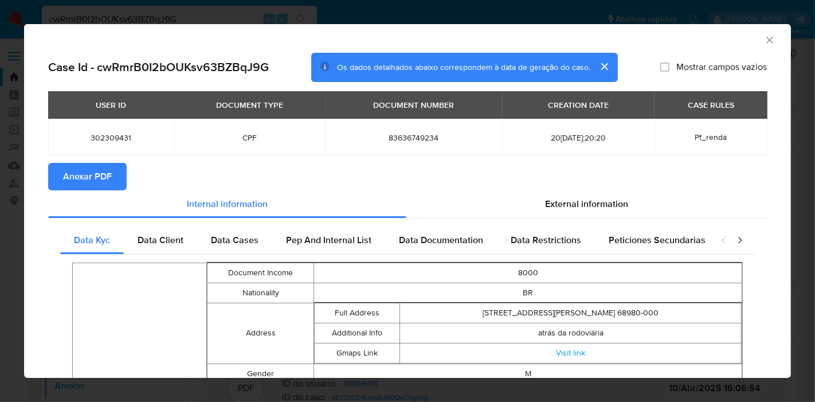
click at [82, 172] on span "Anexar PDF" at bounding box center [87, 176] width 49 height 25
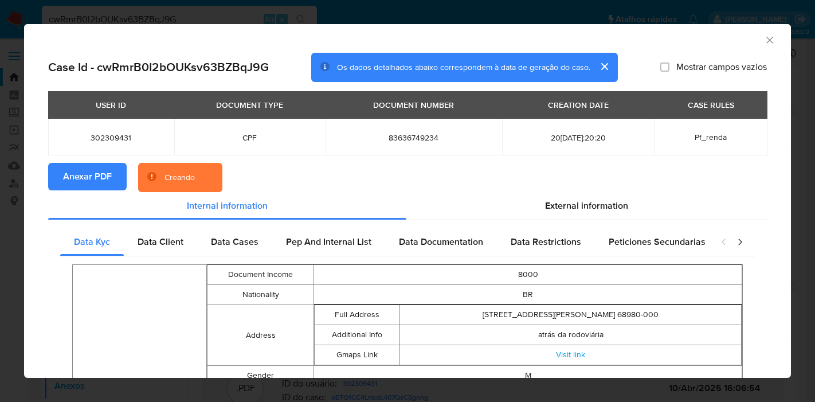
select select "10"
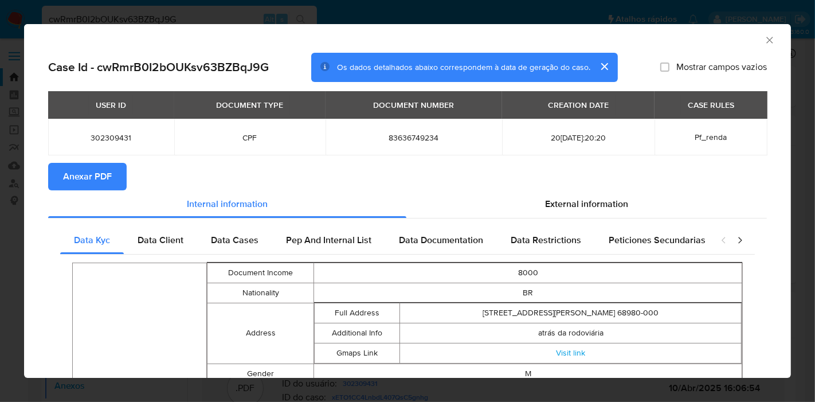
click at [764, 35] on icon "Fechar a janela" at bounding box center [769, 39] width 11 height 11
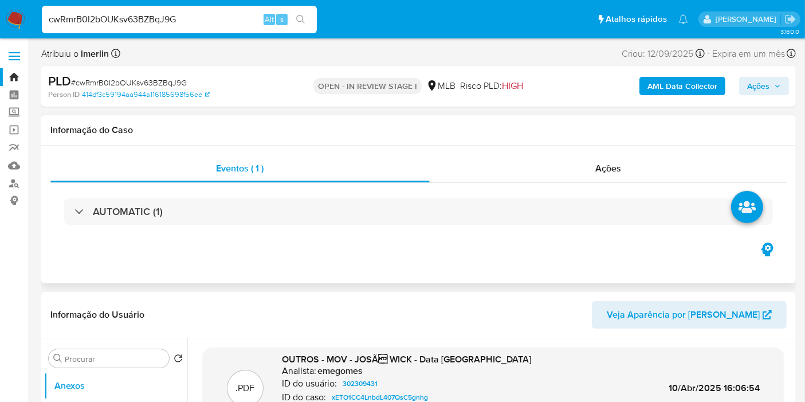
drag, startPoint x: 545, startPoint y: 156, endPoint x: 502, endPoint y: 136, distance: 46.9
click at [545, 157] on div "Ações" at bounding box center [608, 168] width 357 height 27
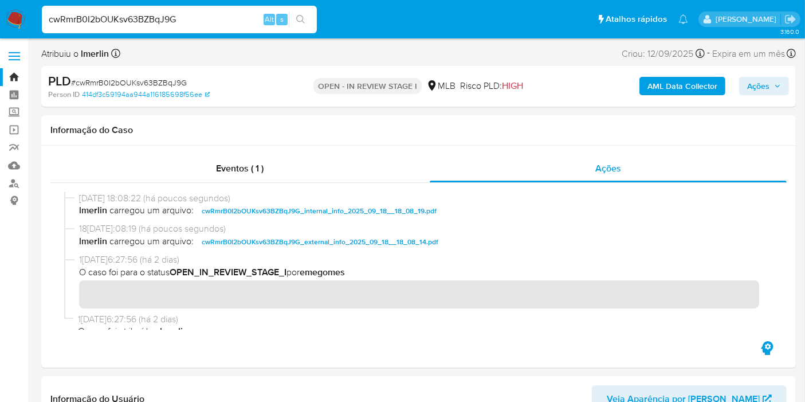
click at [200, 21] on input "cwRmrB0I2bOUKsv63BZBqJ9G" at bounding box center [179, 19] width 275 height 15
paste input "MMzX17qGcKxIkIFQclQIvluk"
type input "MMzX17qGcKxIkIFQclQIvluk"
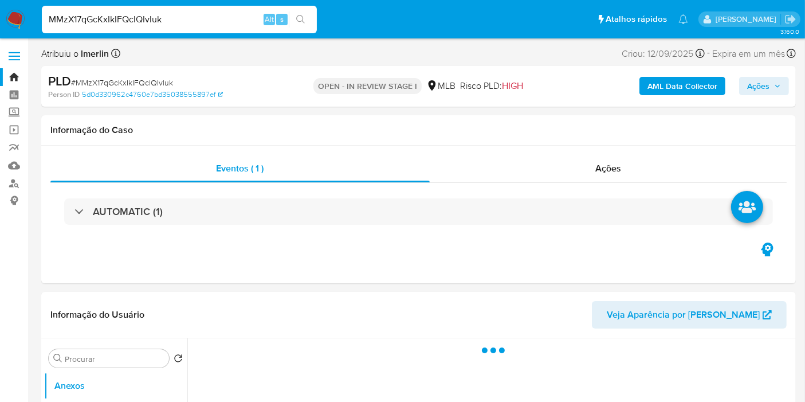
select select "10"
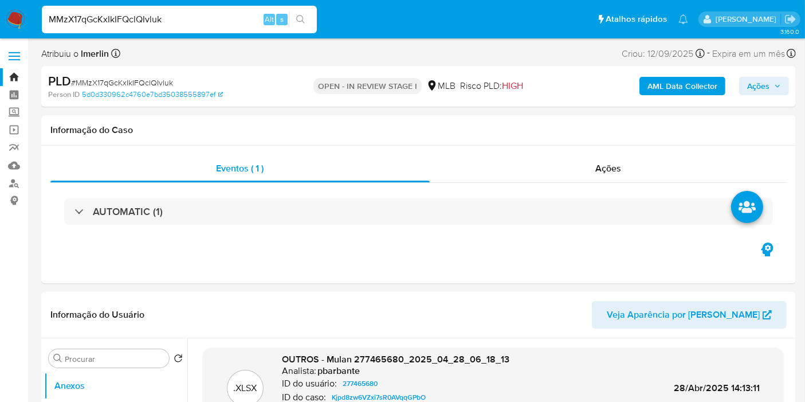
click at [660, 90] on b "AML Data Collector" at bounding box center [682, 86] width 70 height 18
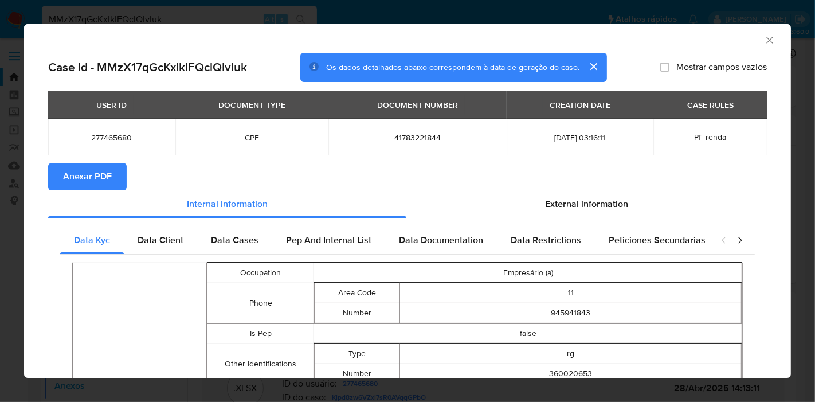
click at [60, 172] on button "Anexar PDF" at bounding box center [87, 176] width 78 height 27
click at [764, 40] on icon "Fechar a janela" at bounding box center [769, 39] width 11 height 11
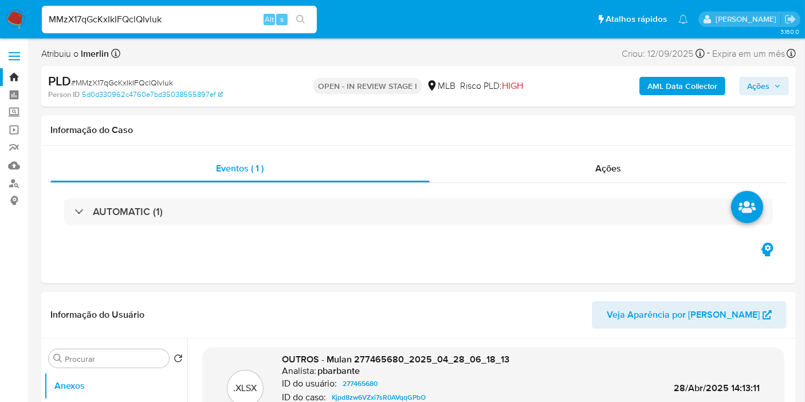
click at [12, 17] on img at bounding box center [15, 19] width 19 height 19
